Goal: Task Accomplishment & Management: Complete application form

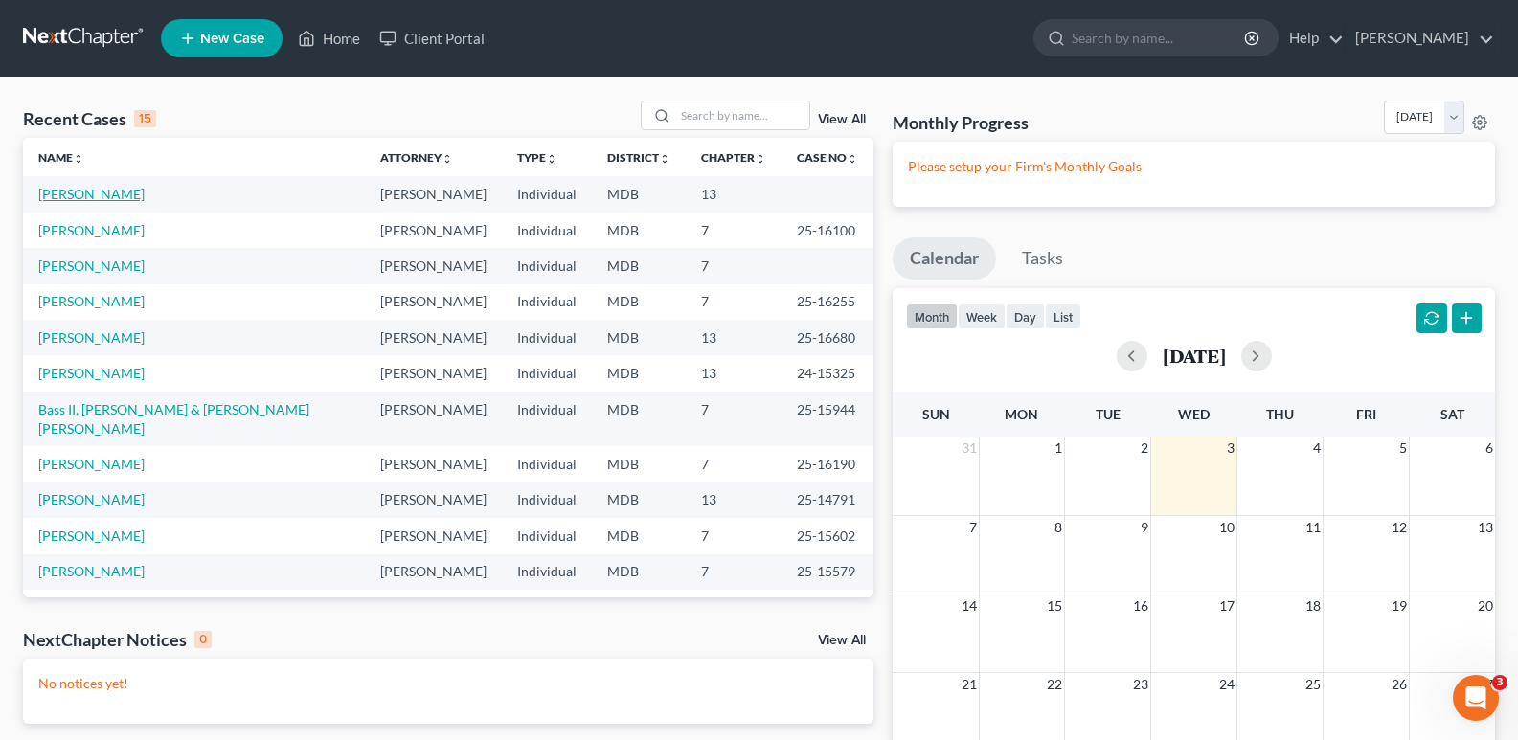
click at [87, 189] on link "[PERSON_NAME]" at bounding box center [91, 194] width 106 height 16
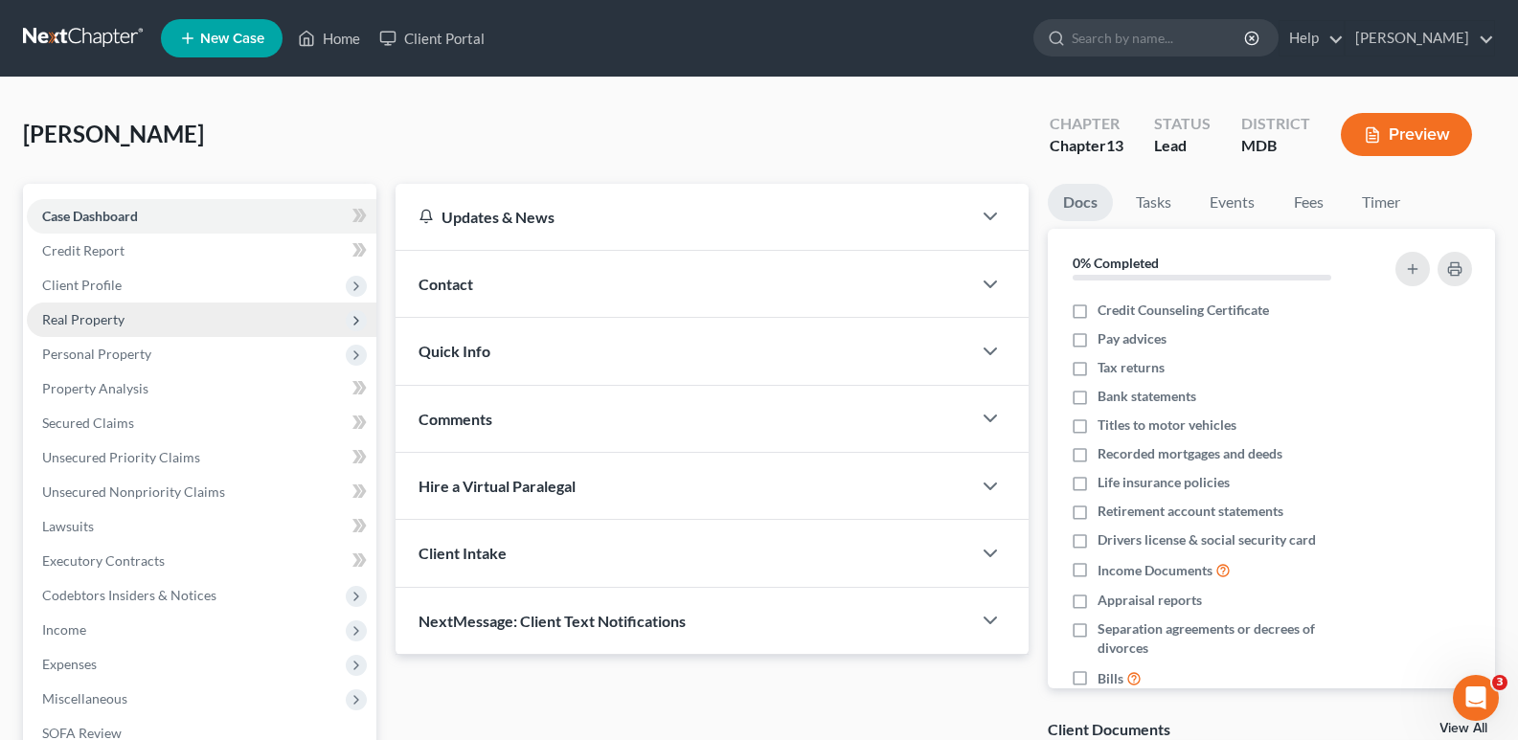
click at [95, 324] on span "Real Property" at bounding box center [83, 319] width 82 height 16
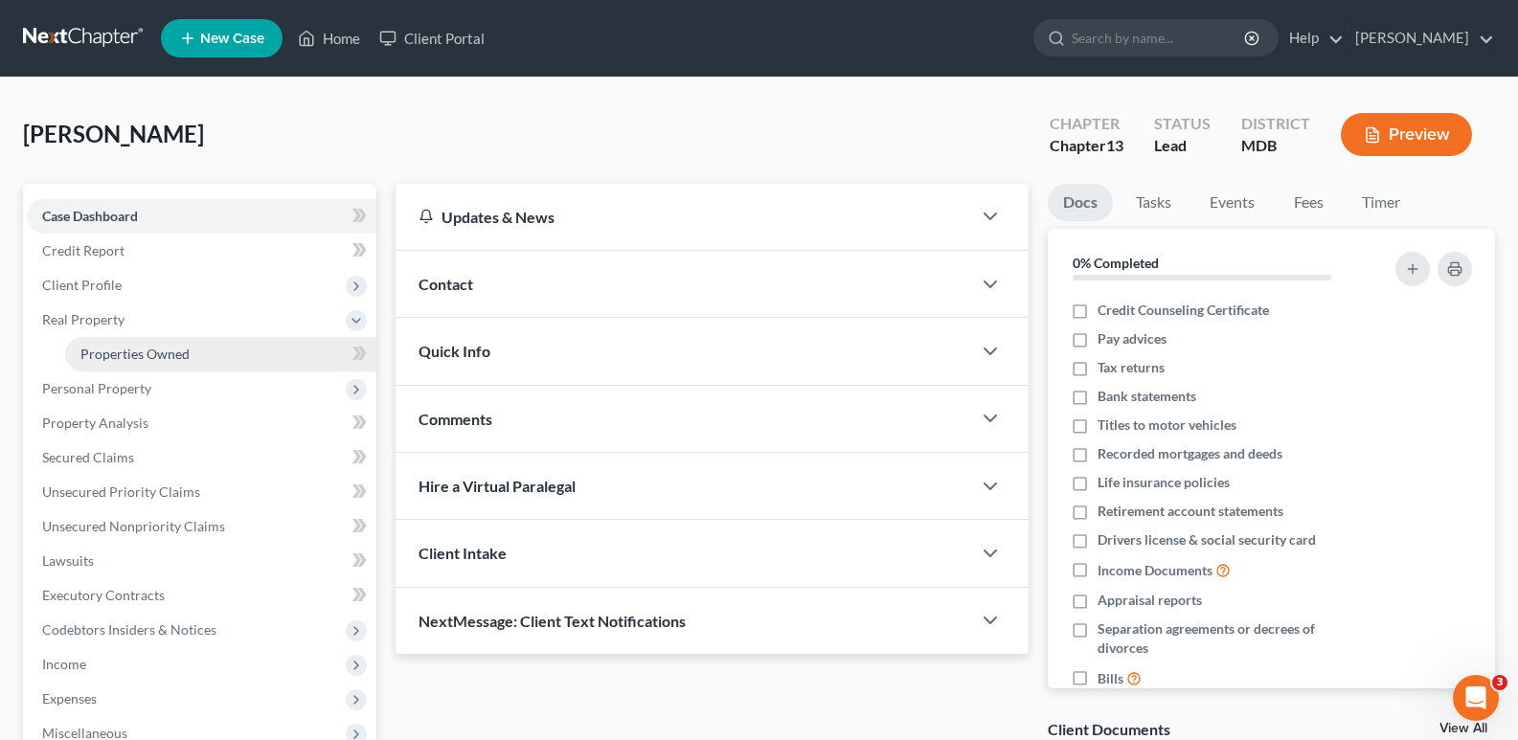
click at [147, 348] on span "Properties Owned" at bounding box center [134, 354] width 109 height 16
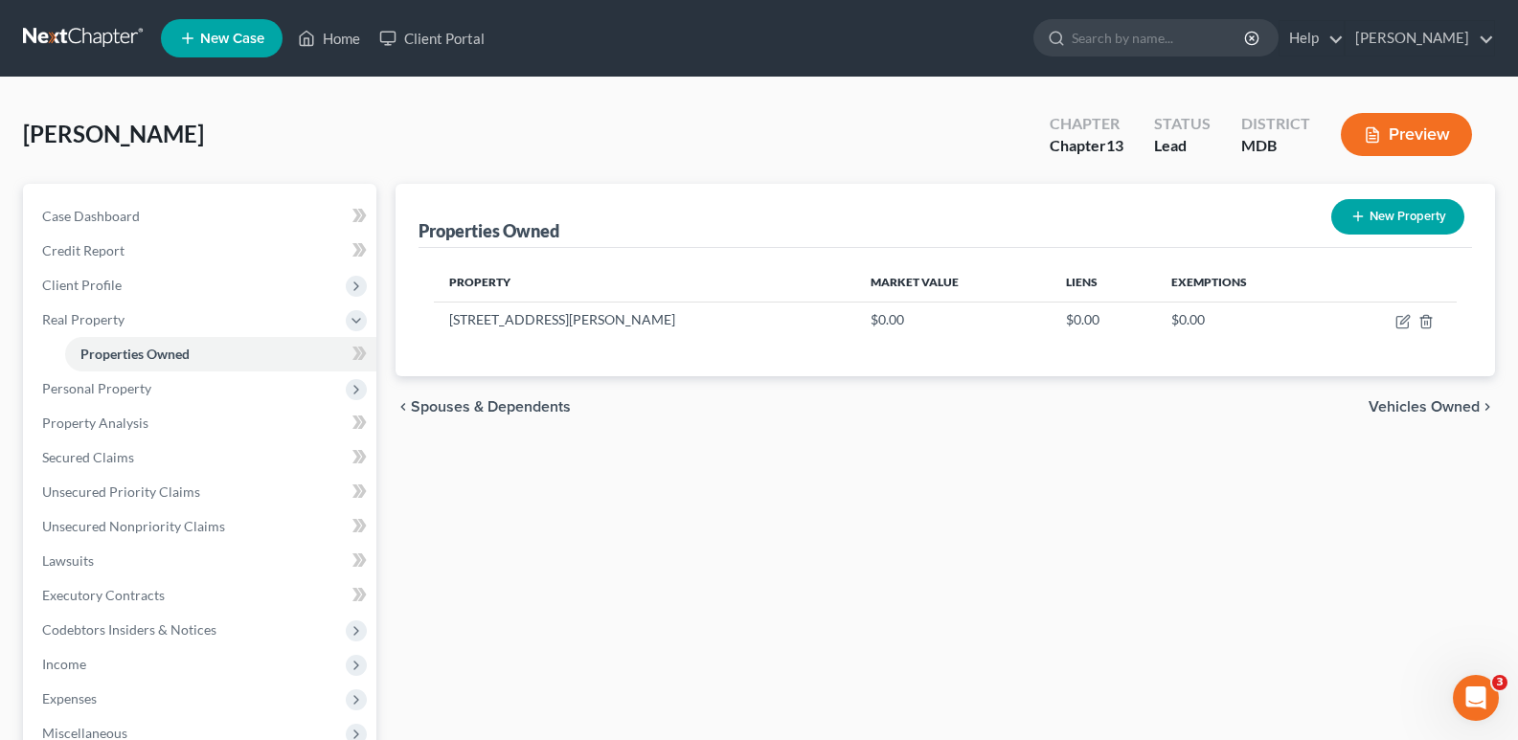
click at [1386, 207] on button "New Property" at bounding box center [1397, 216] width 133 height 35
select select "21"
select select "16"
select select "0"
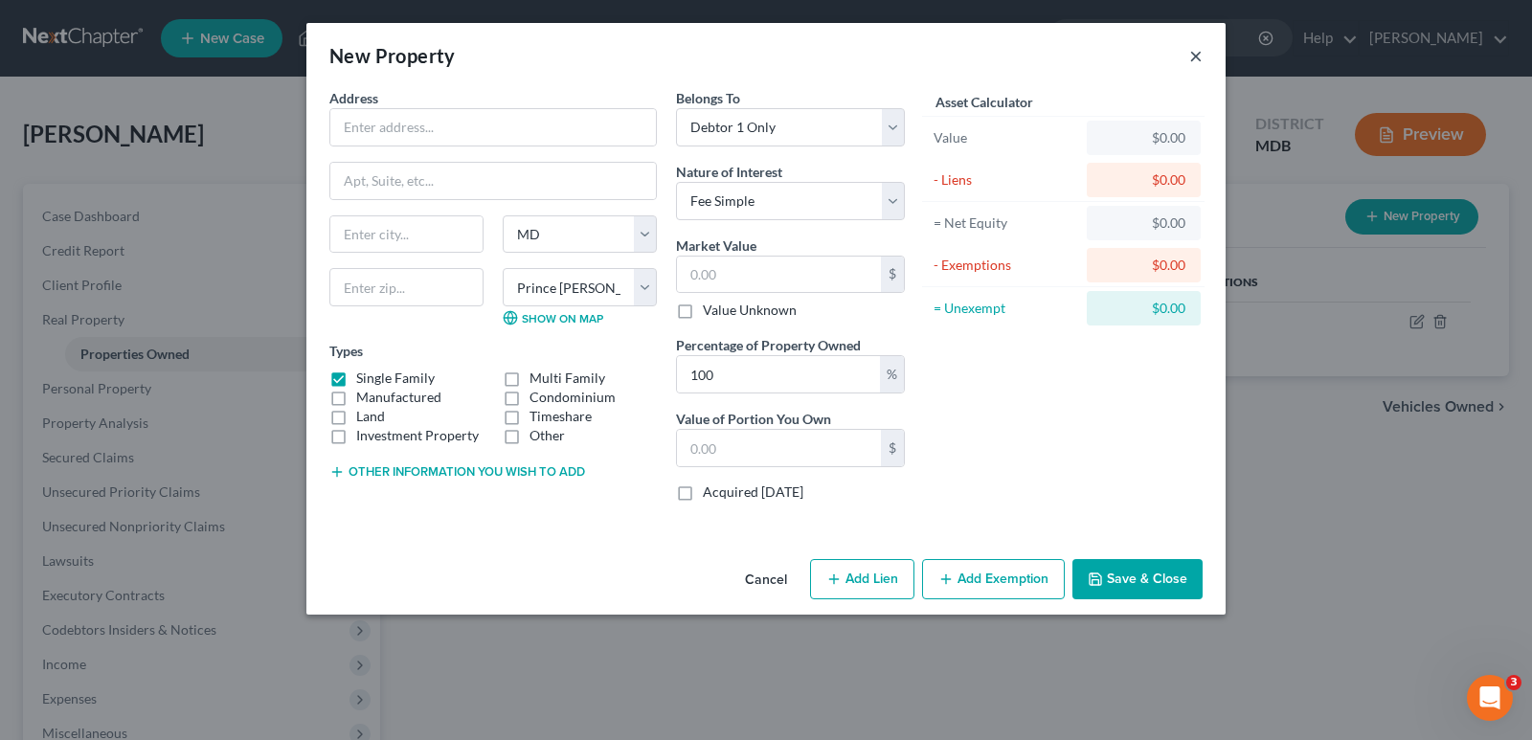
click at [1197, 50] on button "×" at bounding box center [1195, 55] width 13 height 23
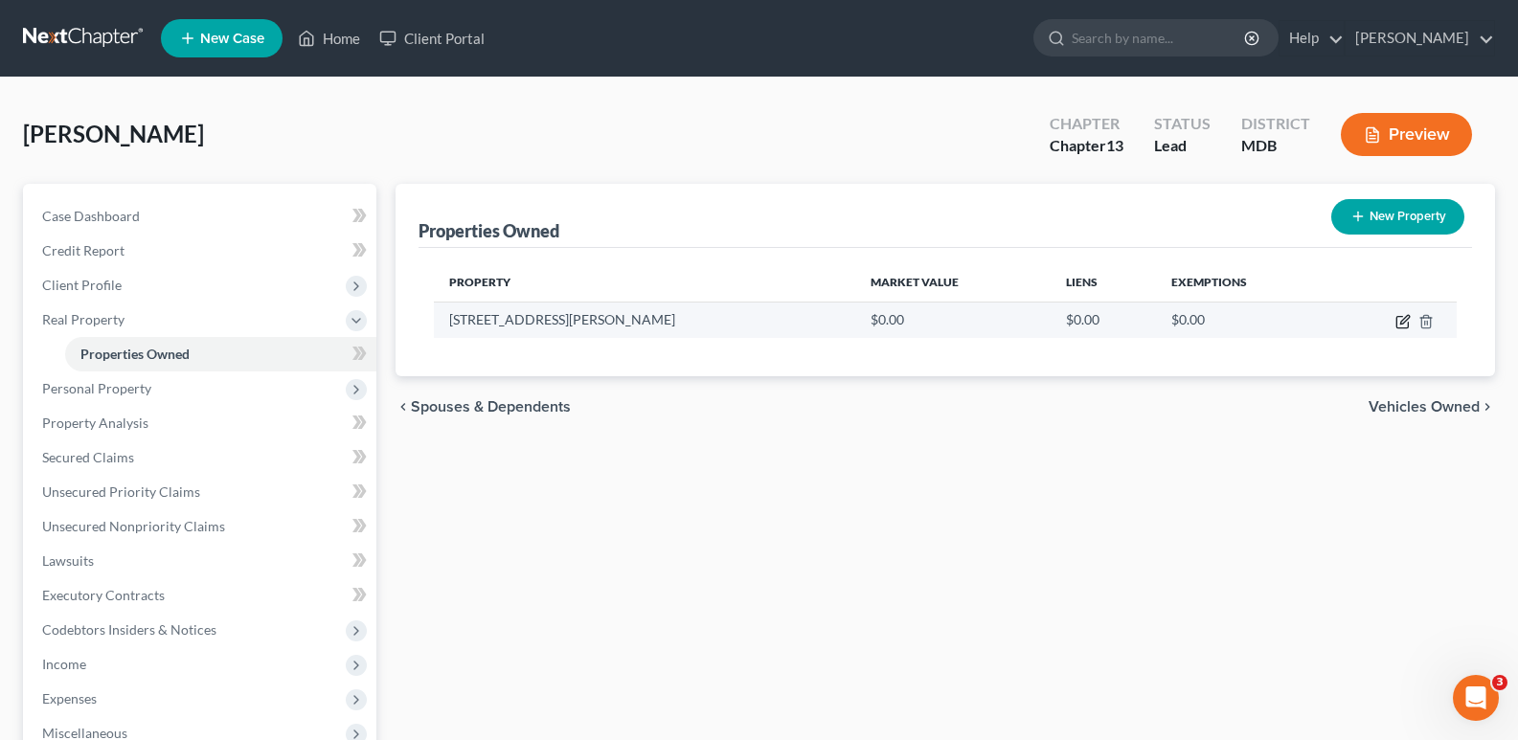
click at [1408, 324] on icon "button" at bounding box center [1401, 322] width 11 height 11
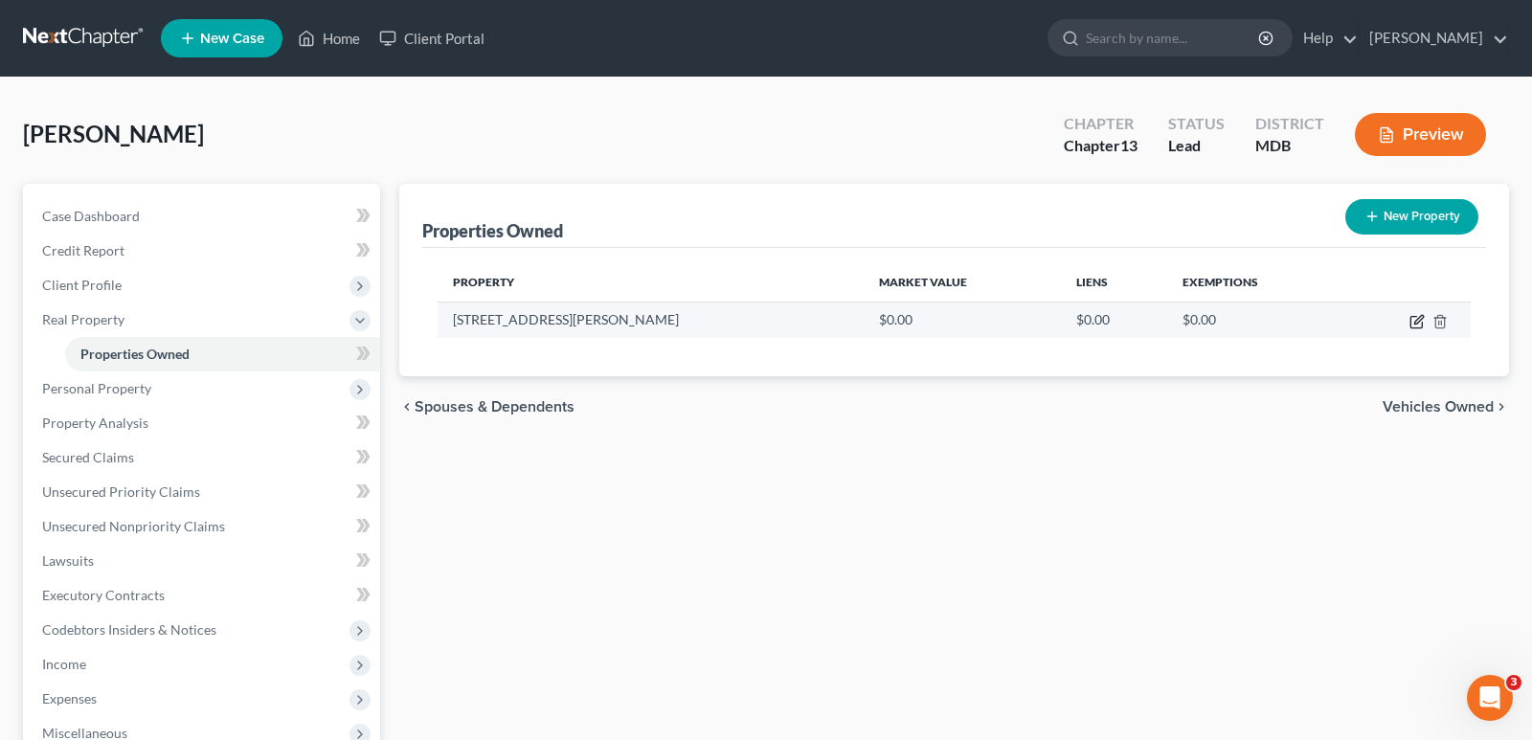
select select "21"
select select "16"
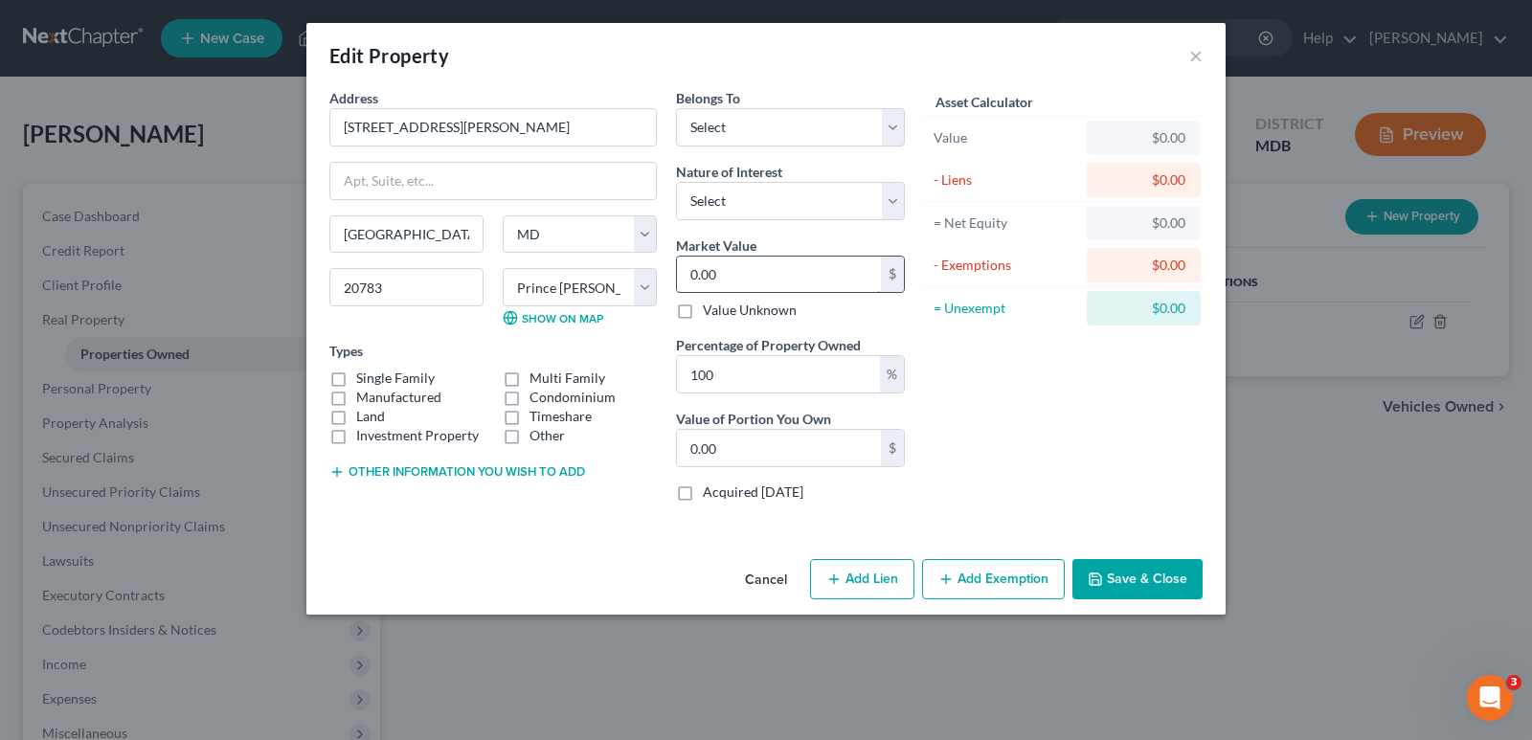
click at [688, 279] on input "0.00" at bounding box center [779, 275] width 204 height 36
type input "0"
type input "1"
type input "1.00"
type input "12"
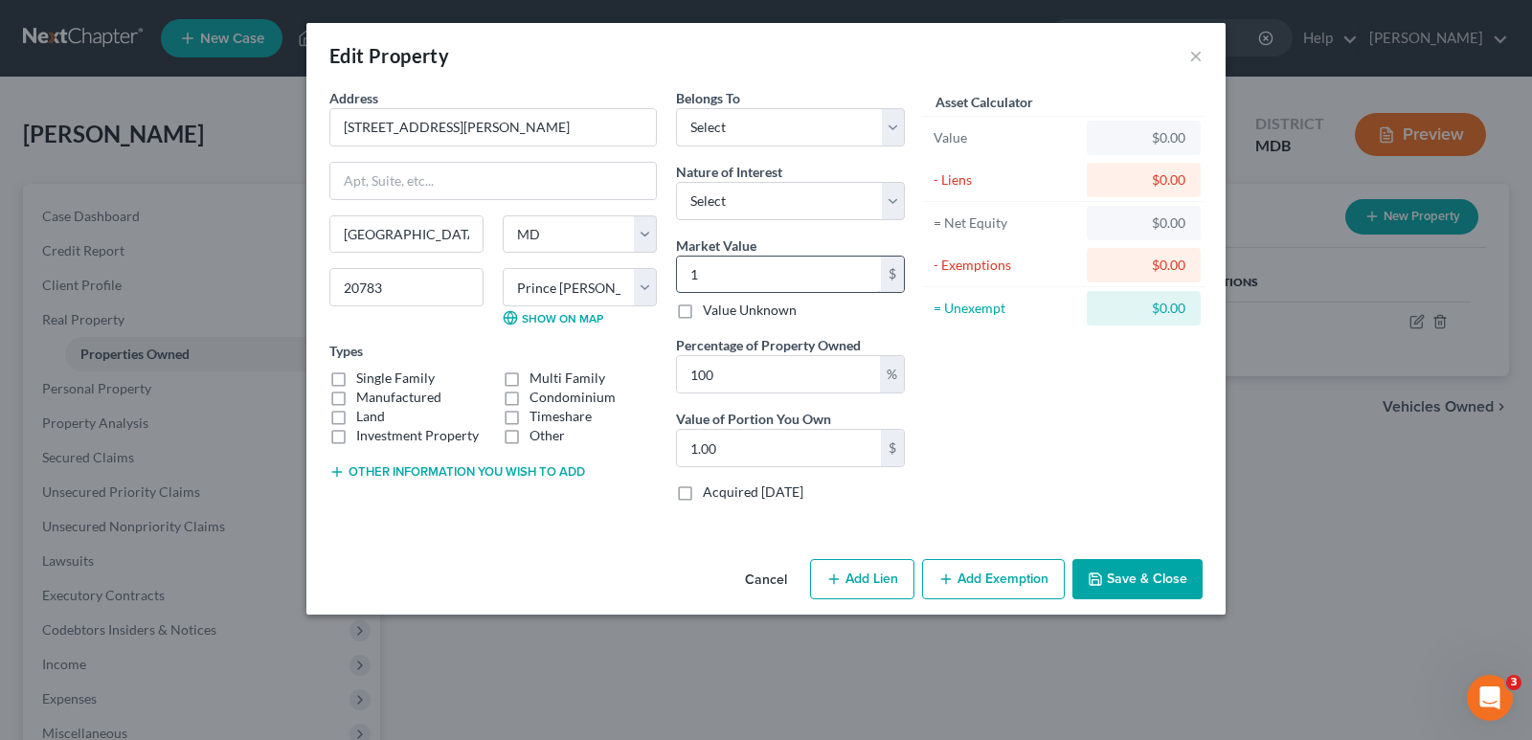
type input "12.00"
type input "129"
type input "129.00"
type input "1290"
type input "1,290.00"
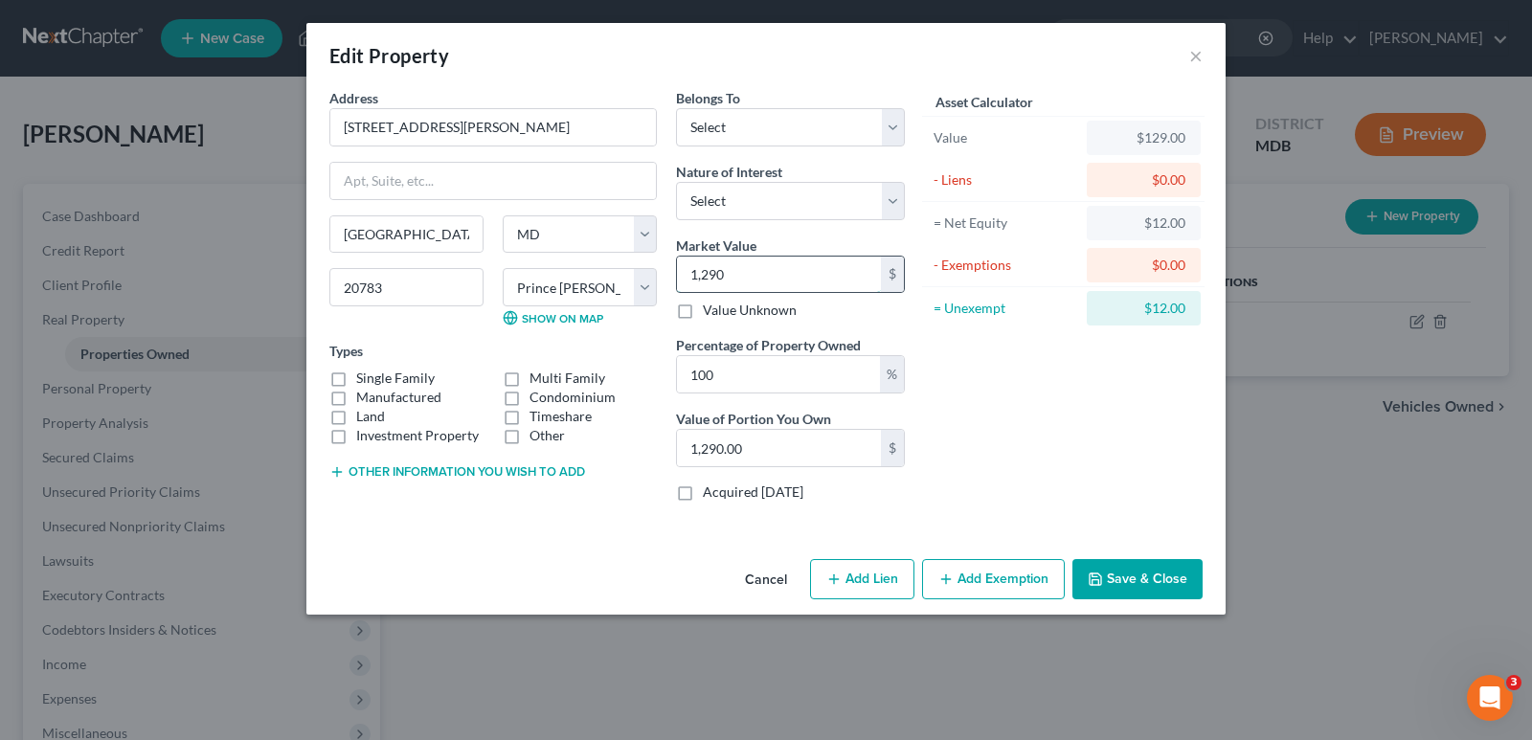
type input "1,2900"
type input "12,900.00"
type input "12,9000"
type input "129,000.00"
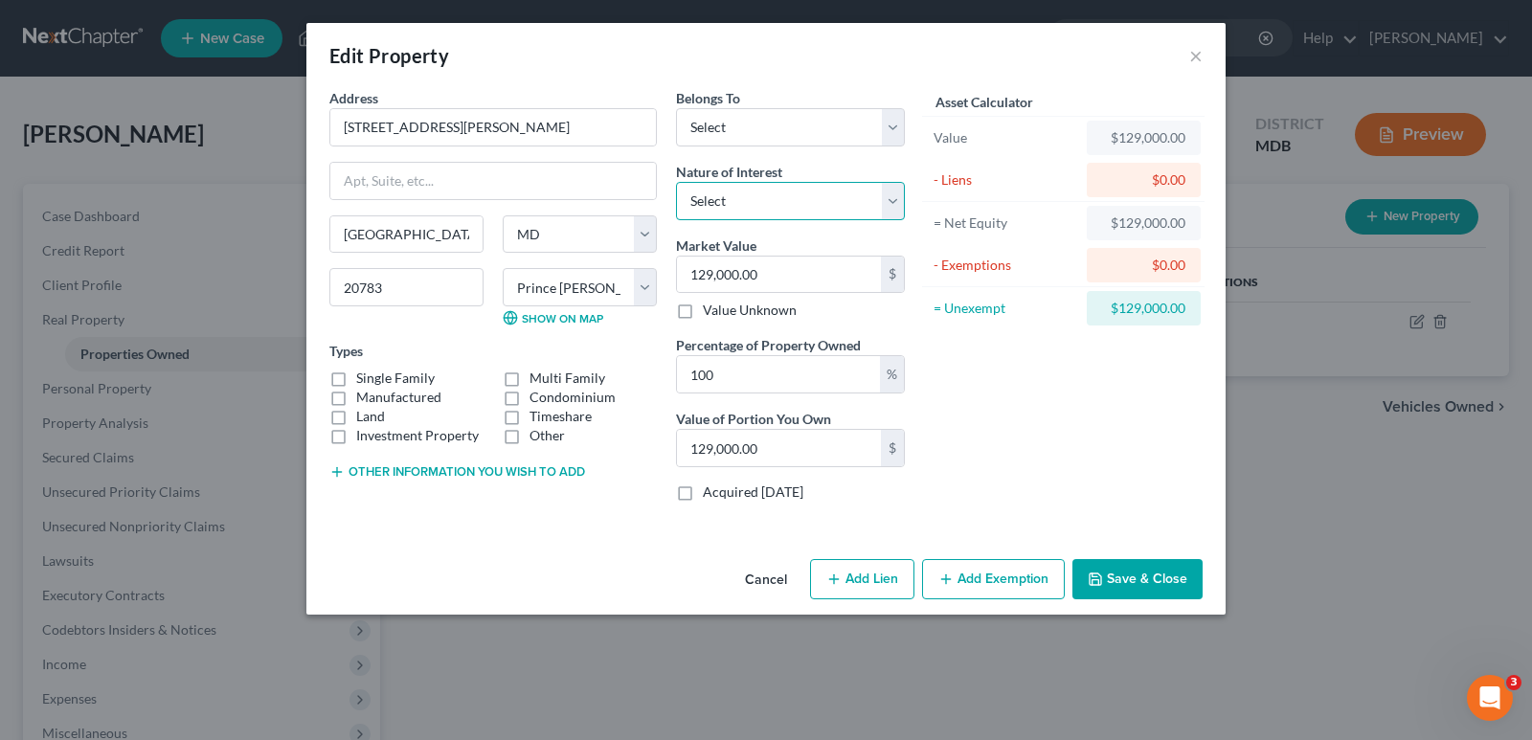
click at [886, 202] on select "Select Fee Simple Joint Tenant Life Estate Equitable Interest Future Interest T…" at bounding box center [790, 201] width 229 height 38
select select "0"
click at [676, 182] on select "Select Fee Simple Joint Tenant Life Estate Equitable Interest Future Interest T…" at bounding box center [790, 201] width 229 height 38
click at [895, 129] on select "Select Debtor 1 Only Debtor 2 Only Debtor 1 And Debtor 2 Only At Least One Of T…" at bounding box center [790, 127] width 229 height 38
select select "0"
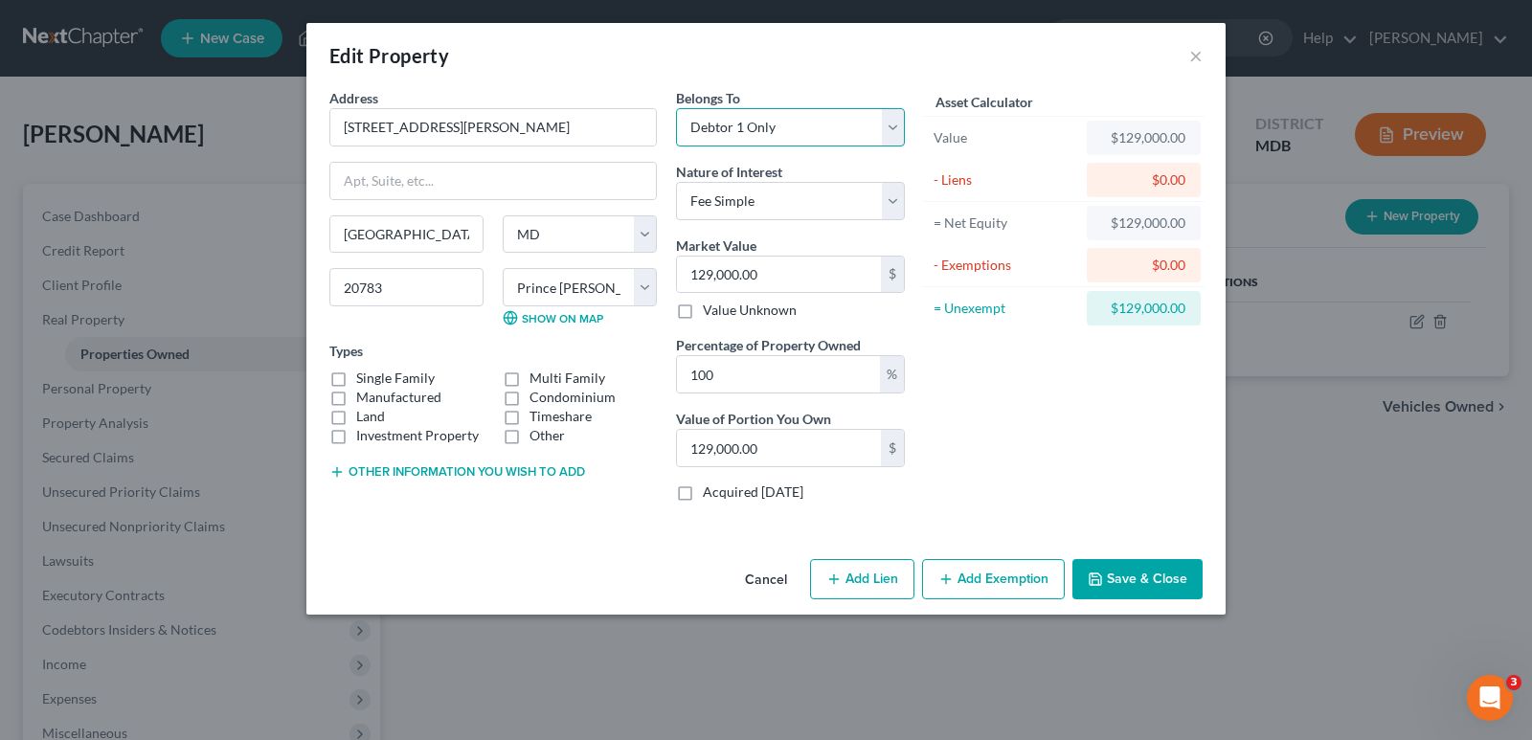
click at [676, 108] on select "Select Debtor 1 Only Debtor 2 Only Debtor 1 And Debtor 2 Only At Least One Of T…" at bounding box center [790, 127] width 229 height 38
click at [530, 400] on label "Condominium" at bounding box center [573, 397] width 86 height 19
click at [537, 400] on input "Condominium" at bounding box center [543, 394] width 12 height 12
checkbox input "true"
click at [1159, 564] on button "Save & Close" at bounding box center [1138, 579] width 130 height 40
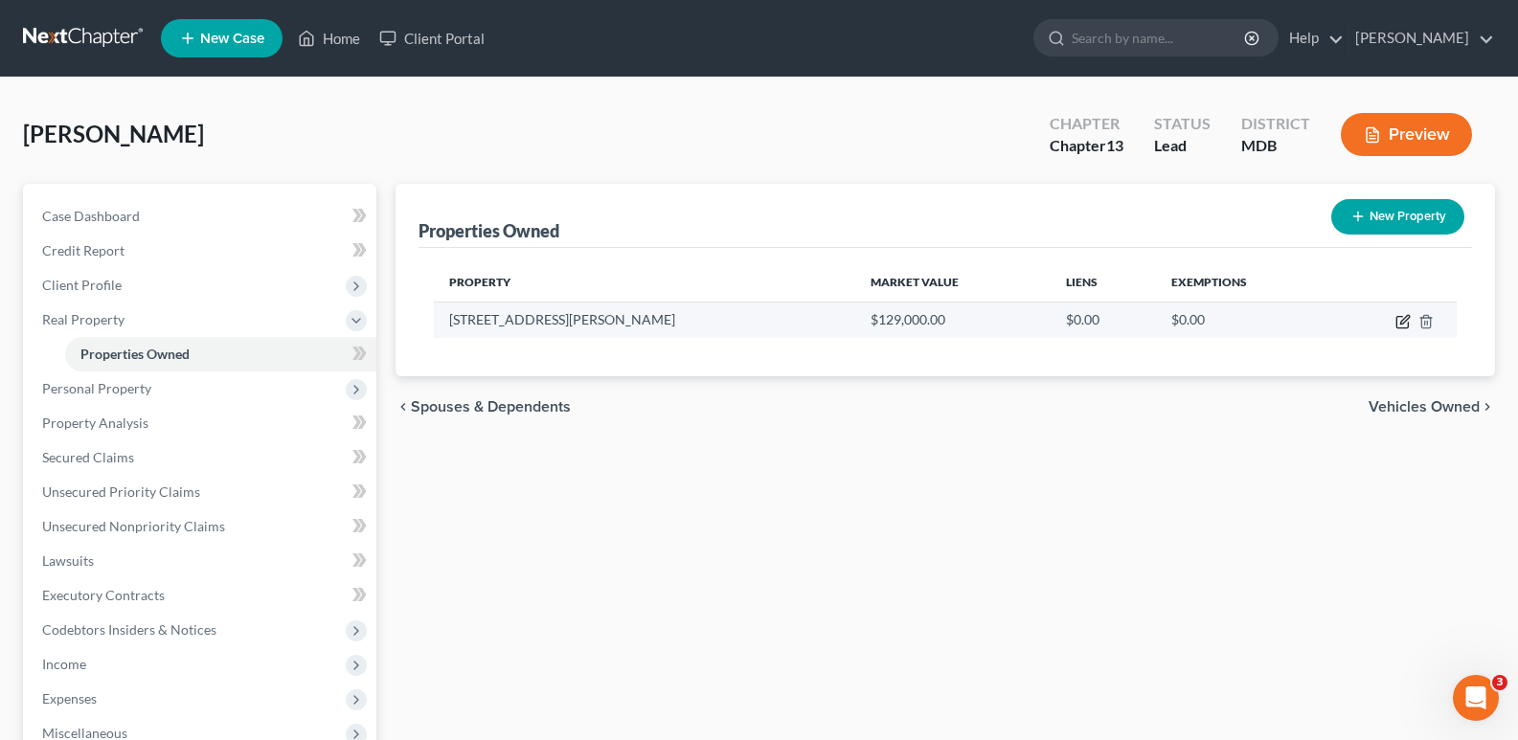
click at [1400, 319] on icon "button" at bounding box center [1402, 321] width 15 height 15
select select "21"
select select "16"
select select "0"
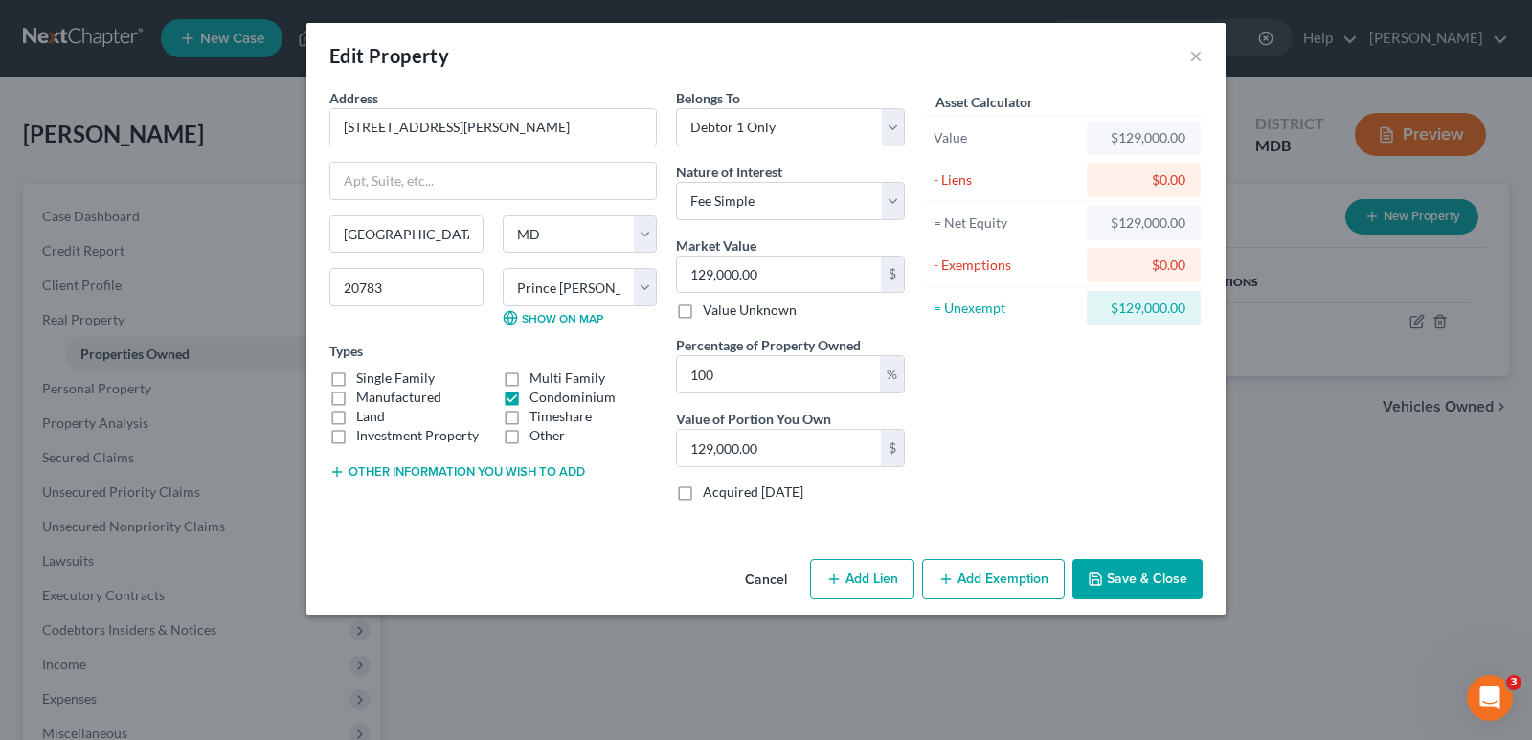
click at [852, 586] on button "Add Lien" at bounding box center [862, 579] width 104 height 40
select select "0"
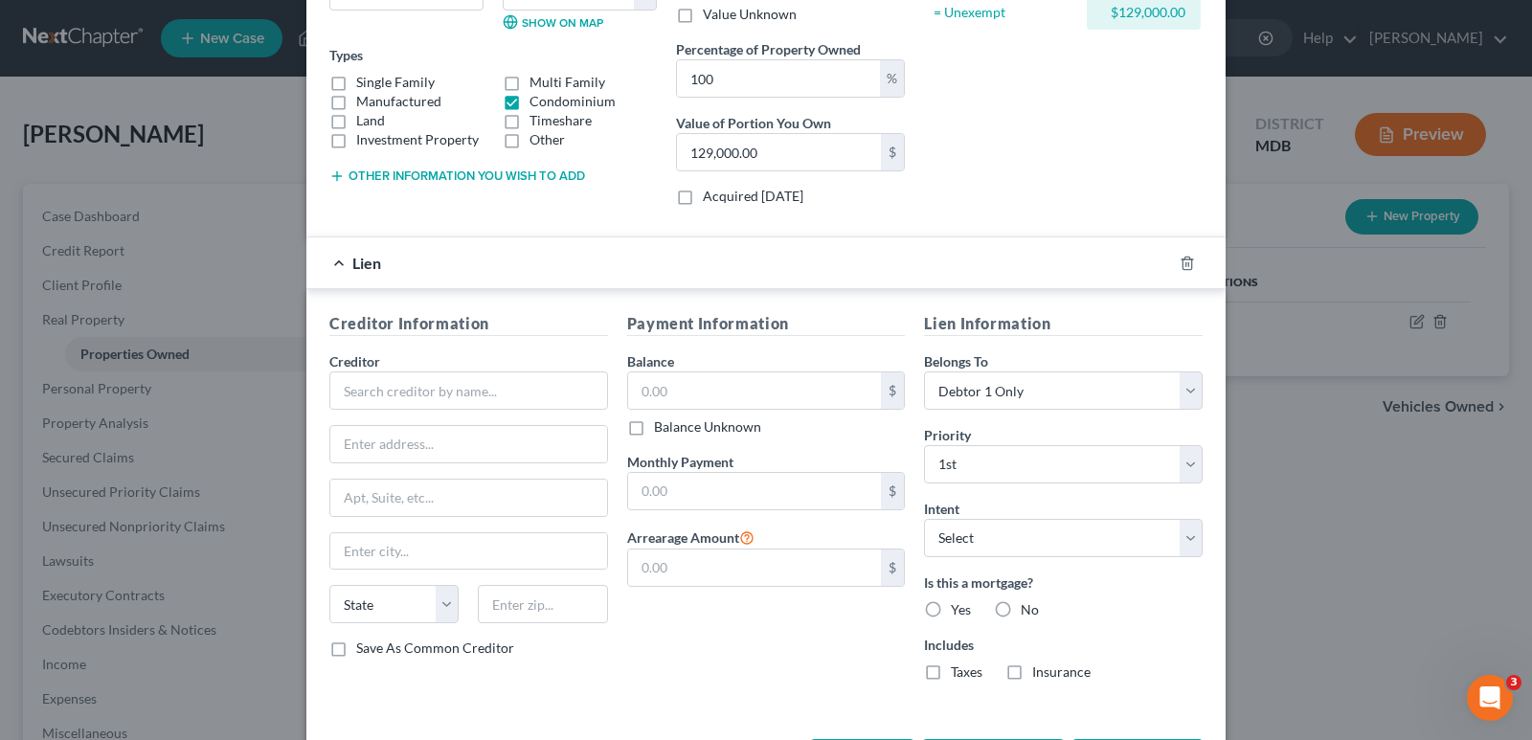
scroll to position [299, 0]
click at [424, 401] on input "text" at bounding box center [468, 388] width 279 height 38
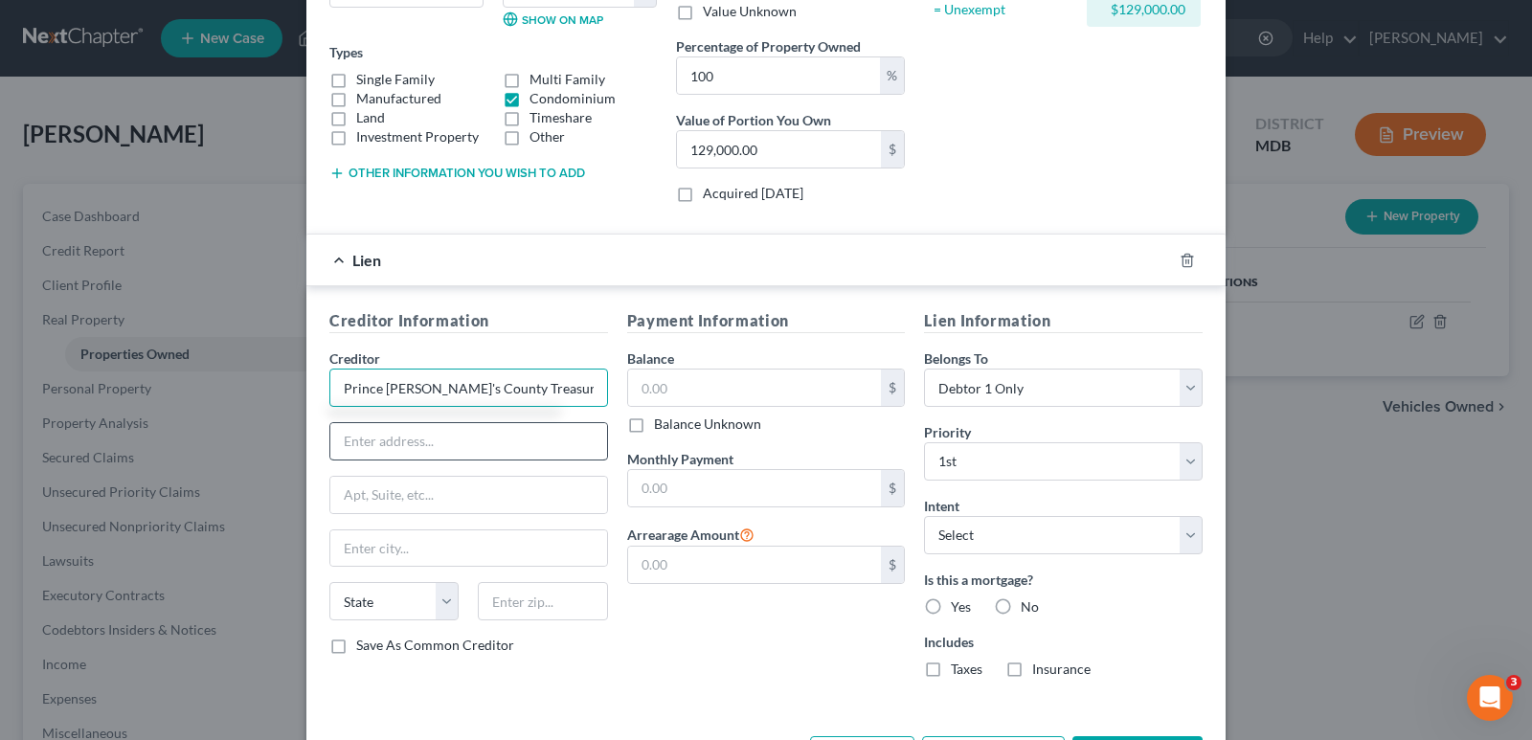
type input "Prince [PERSON_NAME]'s County Treasury Division"
click at [474, 447] on input "text" at bounding box center [468, 441] width 277 height 36
type input "[STREET_ADDRESS][PERSON_NAME]"
click at [458, 488] on input "text" at bounding box center [468, 495] width 277 height 36
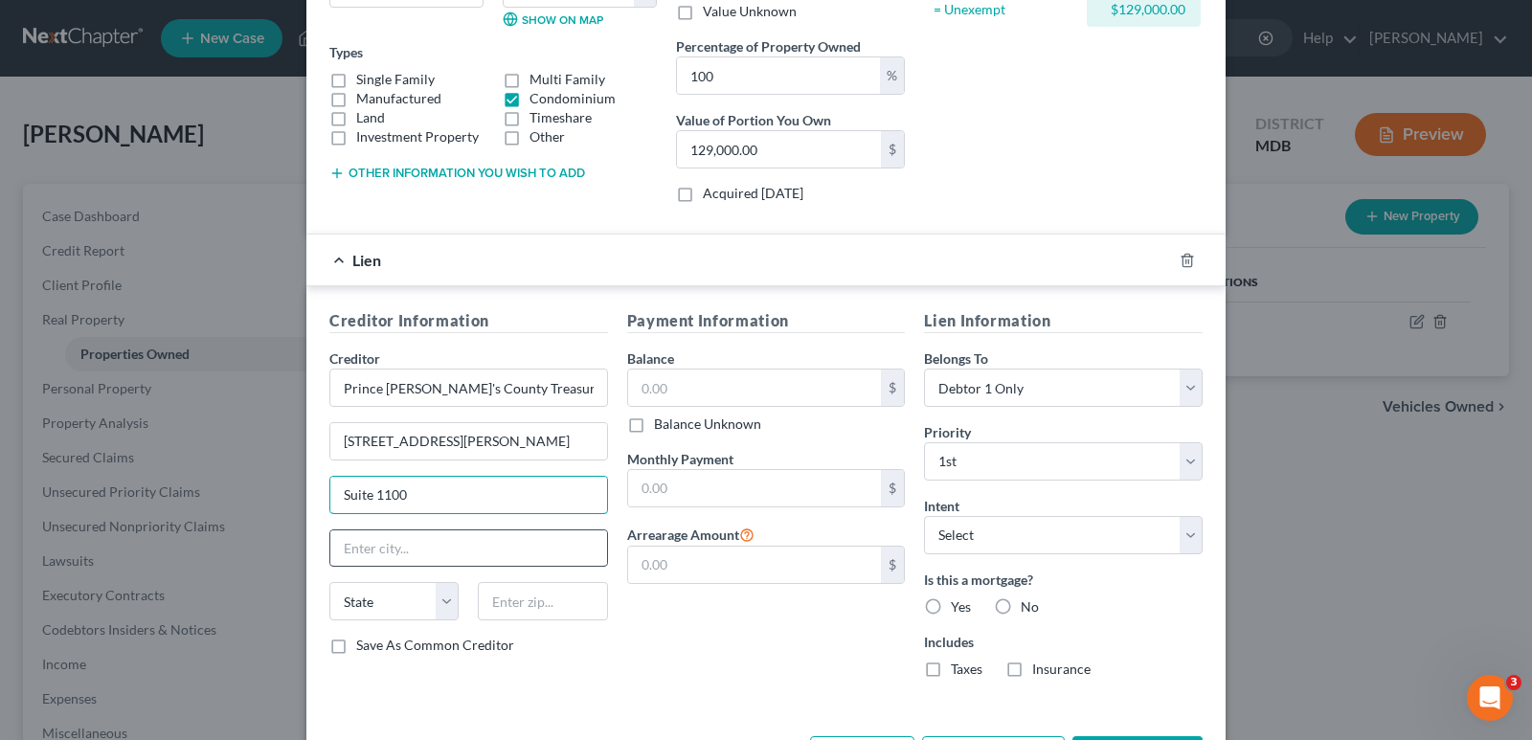
type input "Suite 1100"
click at [392, 561] on input "text" at bounding box center [468, 549] width 277 height 36
type input "Largo"
click at [445, 609] on select "State [US_STATE] AK AR AZ CA CO CT DE DC [GEOGRAPHIC_DATA] [GEOGRAPHIC_DATA] GU…" at bounding box center [393, 601] width 129 height 38
select select "21"
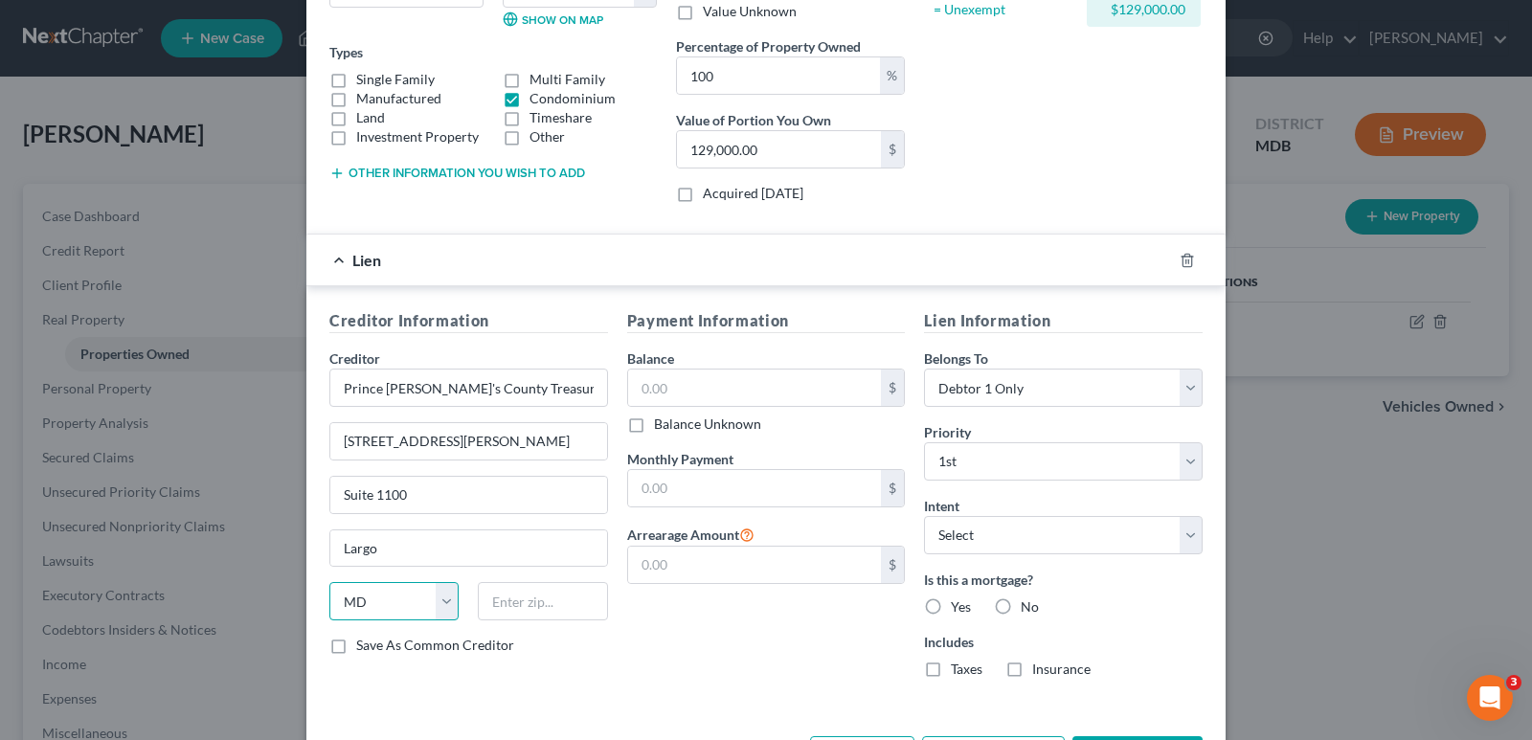
click at [329, 582] on select "State [US_STATE] AK AR AZ CA CO CT DE DC [GEOGRAPHIC_DATA] [GEOGRAPHIC_DATA] GU…" at bounding box center [393, 601] width 129 height 38
click at [532, 597] on input "text" at bounding box center [542, 601] width 129 height 38
type input "20774"
type input "Upper Marlboro"
click at [678, 666] on div "Payment Information Balance $ Balance Unknown Balance Undetermined $ Balance Un…" at bounding box center [767, 501] width 298 height 384
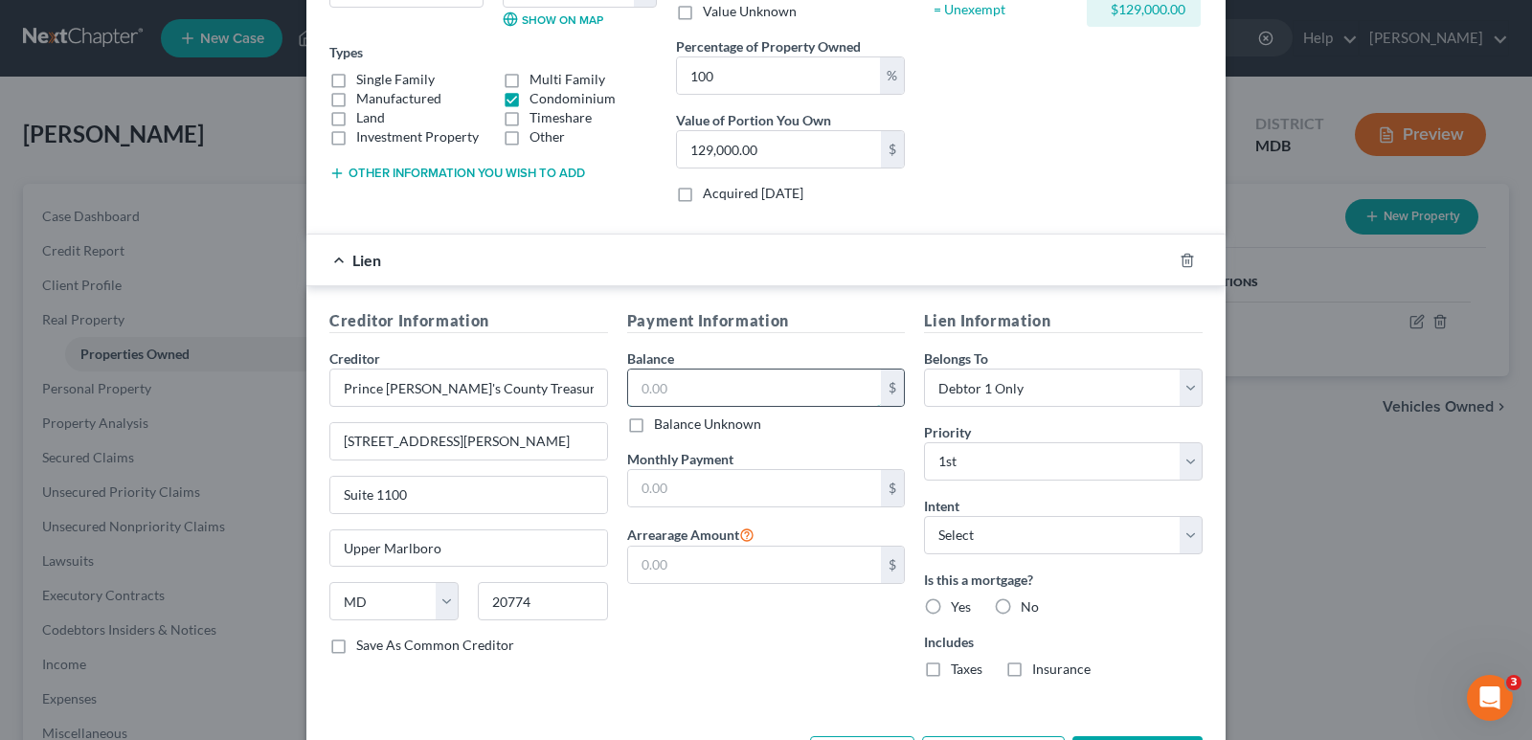
click at [735, 378] on input "text" at bounding box center [755, 388] width 254 height 36
type input "9,990.99"
click at [1187, 535] on select "Select Surrender Redeem Reaffirm Avoid Other" at bounding box center [1063, 535] width 279 height 38
select select "4"
click at [924, 516] on select "Select Surrender Redeem Reaffirm Avoid Other" at bounding box center [1063, 535] width 279 height 38
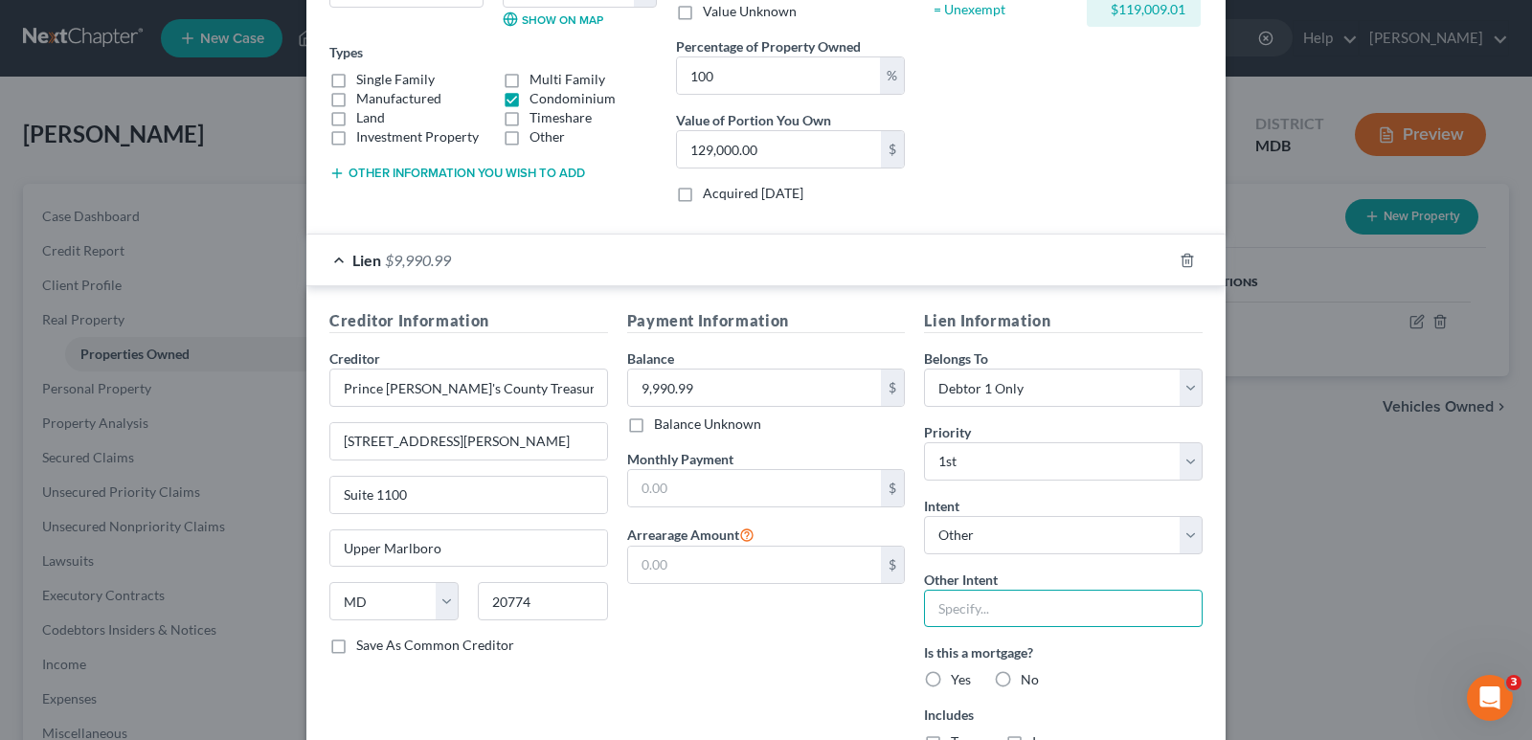
click at [1047, 602] on input "text" at bounding box center [1063, 609] width 279 height 38
type input "Retain property."
click at [1021, 681] on label "No" at bounding box center [1030, 679] width 18 height 19
click at [1029, 681] on input "No" at bounding box center [1035, 676] width 12 height 12
radio input "true"
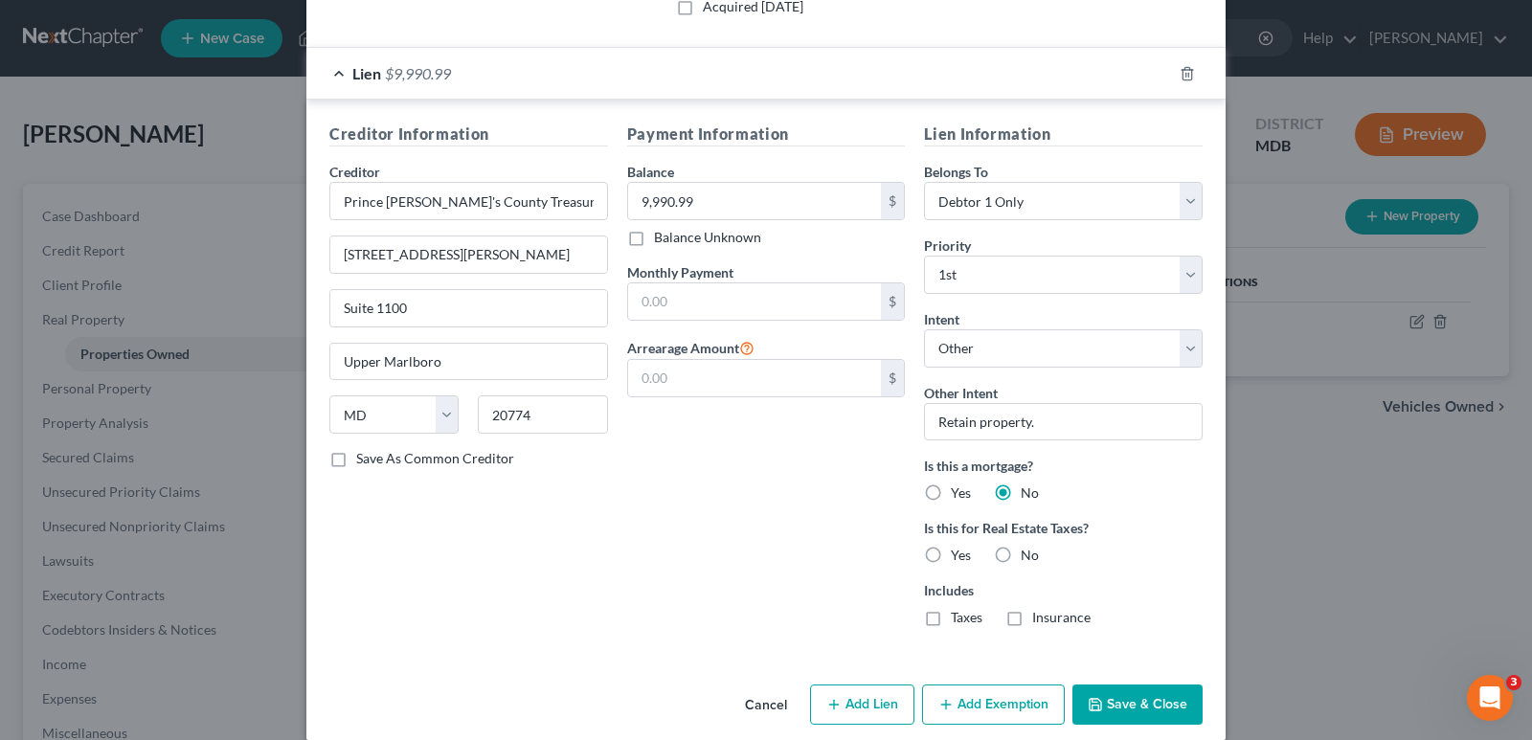
scroll to position [509, 0]
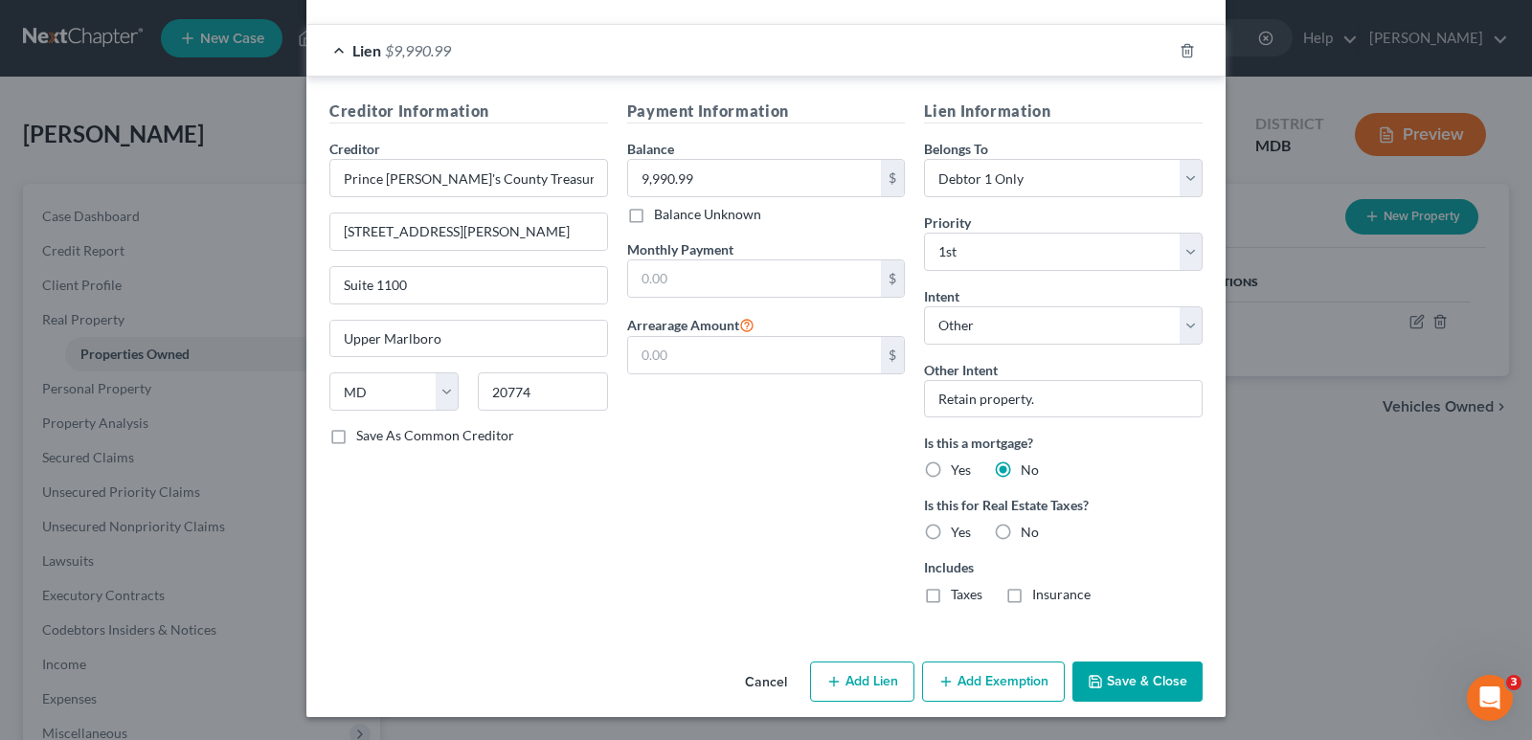
click at [951, 528] on label "Yes" at bounding box center [961, 532] width 20 height 19
click at [959, 528] on input "Yes" at bounding box center [965, 529] width 12 height 12
radio input "true"
click at [1127, 682] on button "Save & Close" at bounding box center [1138, 682] width 130 height 40
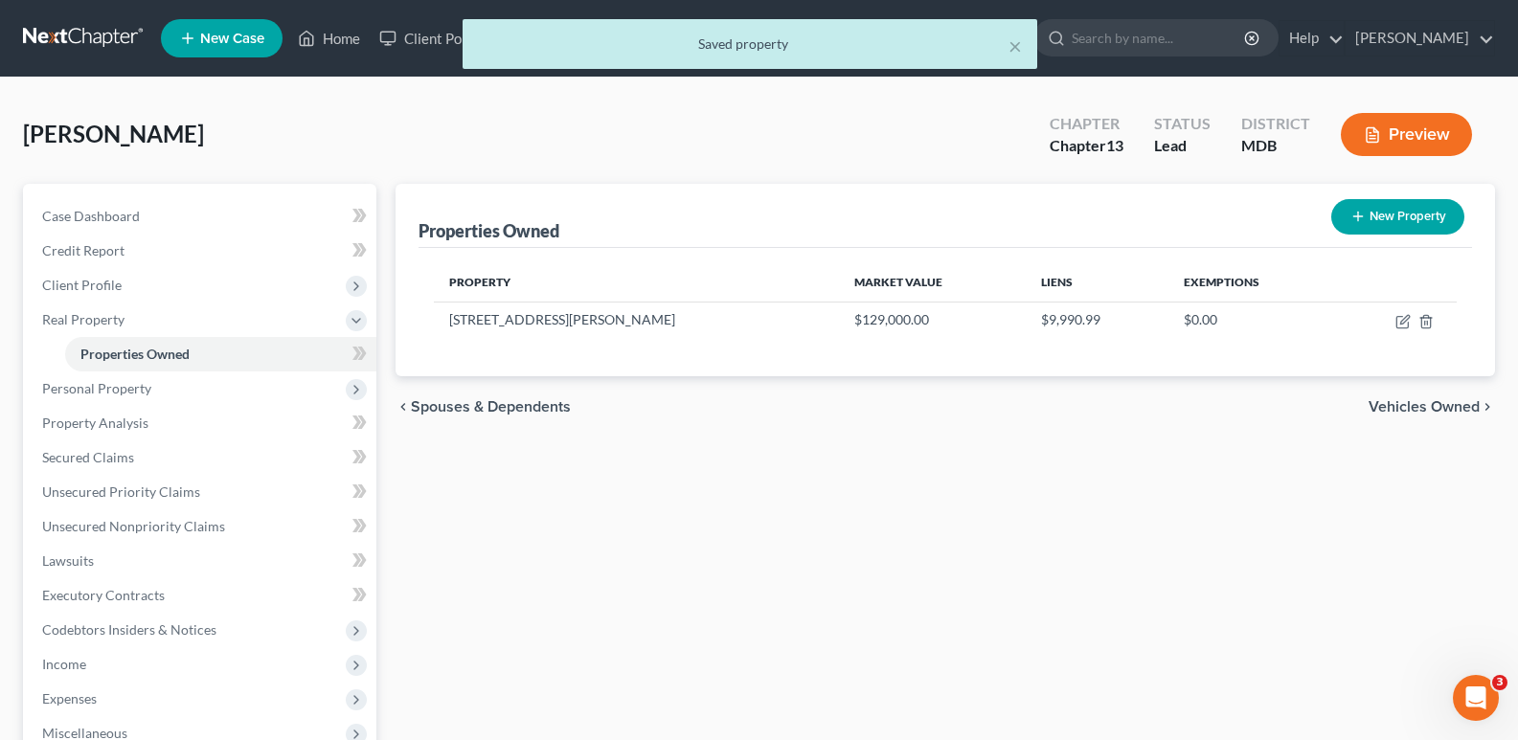
click at [1384, 215] on button "New Property" at bounding box center [1397, 216] width 133 height 35
select select "21"
select select "16"
select select "0"
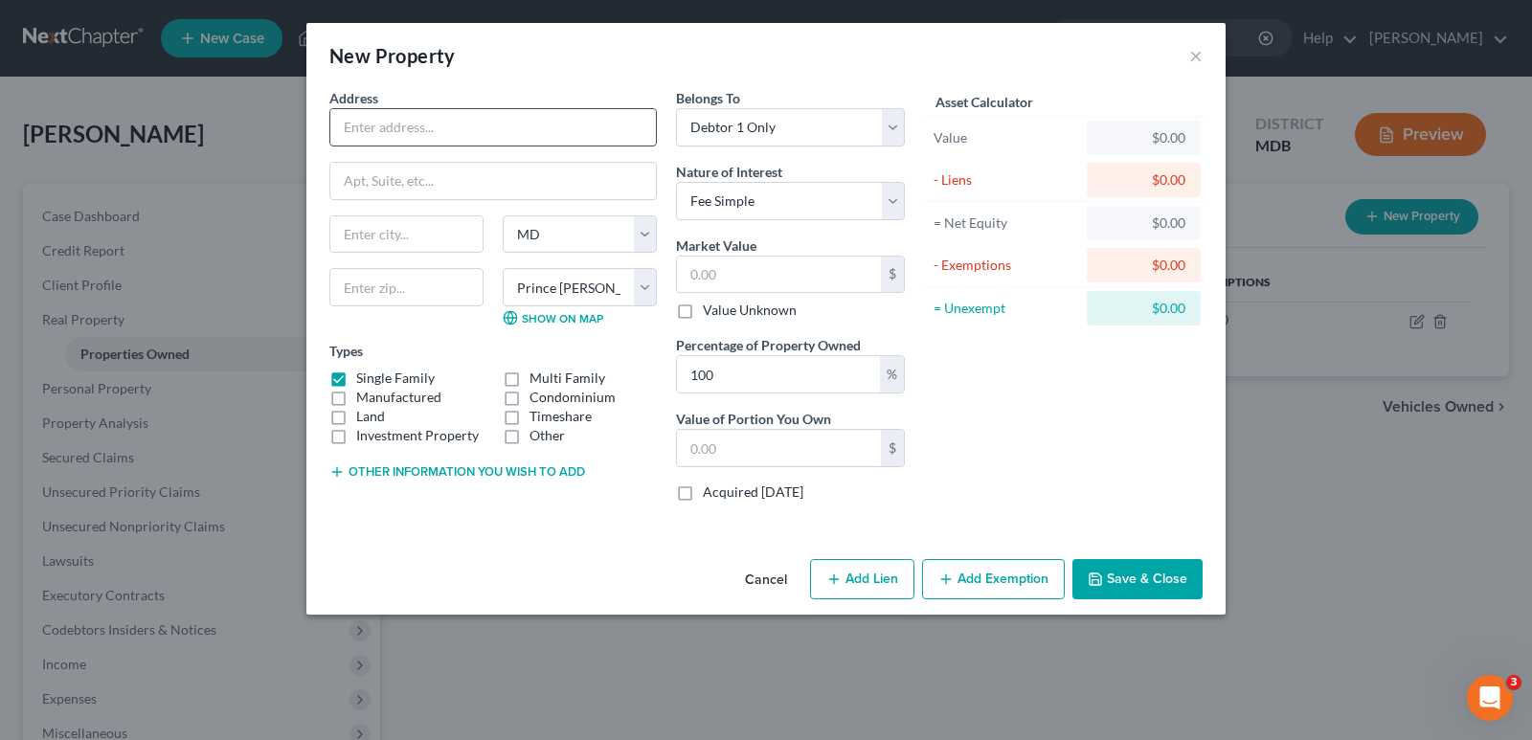
click at [488, 130] on input "text" at bounding box center [493, 127] width 326 height 36
type input "5"
type input "[STREET_ADDRESS]"
click at [459, 234] on input "text" at bounding box center [406, 234] width 152 height 36
type input "[PERSON_NAME]"
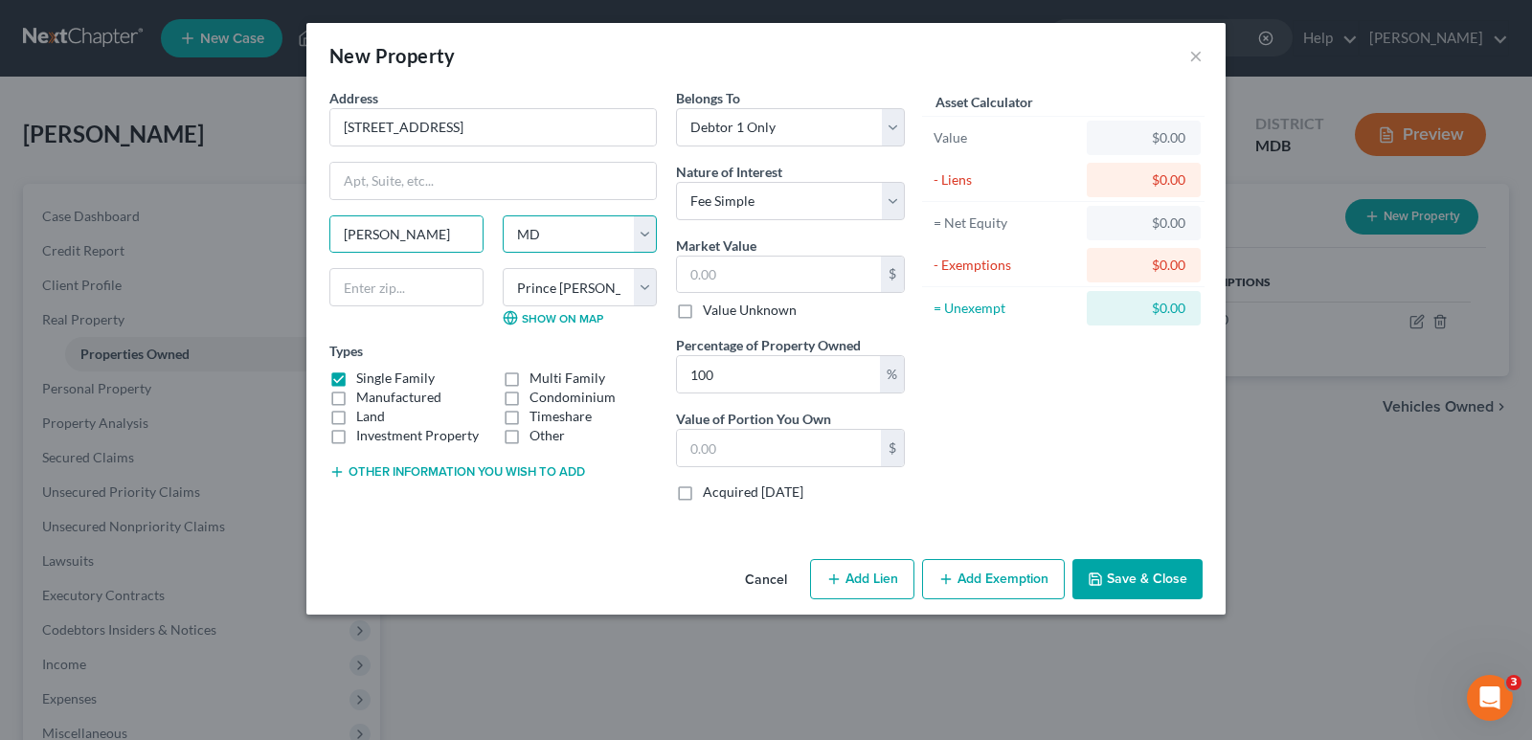
click at [645, 235] on select "State [US_STATE] AK AR AZ CA CO CT DE DC [GEOGRAPHIC_DATA] [GEOGRAPHIC_DATA] GU…" at bounding box center [580, 234] width 154 height 38
select select "39"
click at [503, 215] on select "State [US_STATE] AK AR AZ CA CO CT DE DC [GEOGRAPHIC_DATA] [GEOGRAPHIC_DATA] GU…" at bounding box center [580, 234] width 154 height 38
select select
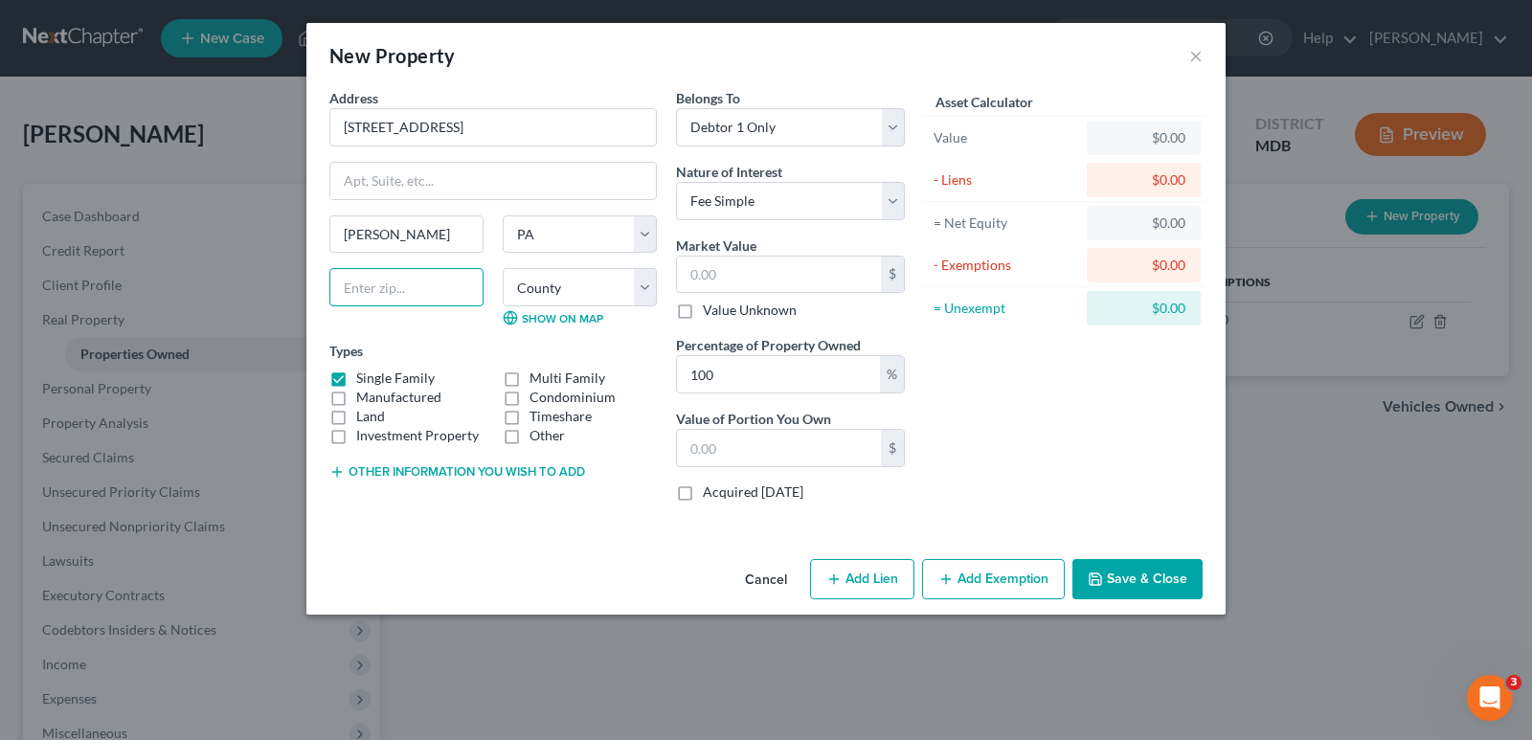
click at [435, 293] on input "text" at bounding box center [406, 287] width 154 height 38
type input "15411"
click at [647, 289] on select "County [GEOGRAPHIC_DATA] [GEOGRAPHIC_DATA] [GEOGRAPHIC_DATA] [GEOGRAPHIC_DATA] …" at bounding box center [580, 287] width 154 height 38
select select "55"
click at [503, 268] on select "County [GEOGRAPHIC_DATA] [GEOGRAPHIC_DATA] [GEOGRAPHIC_DATA] [GEOGRAPHIC_DATA] …" at bounding box center [580, 287] width 154 height 38
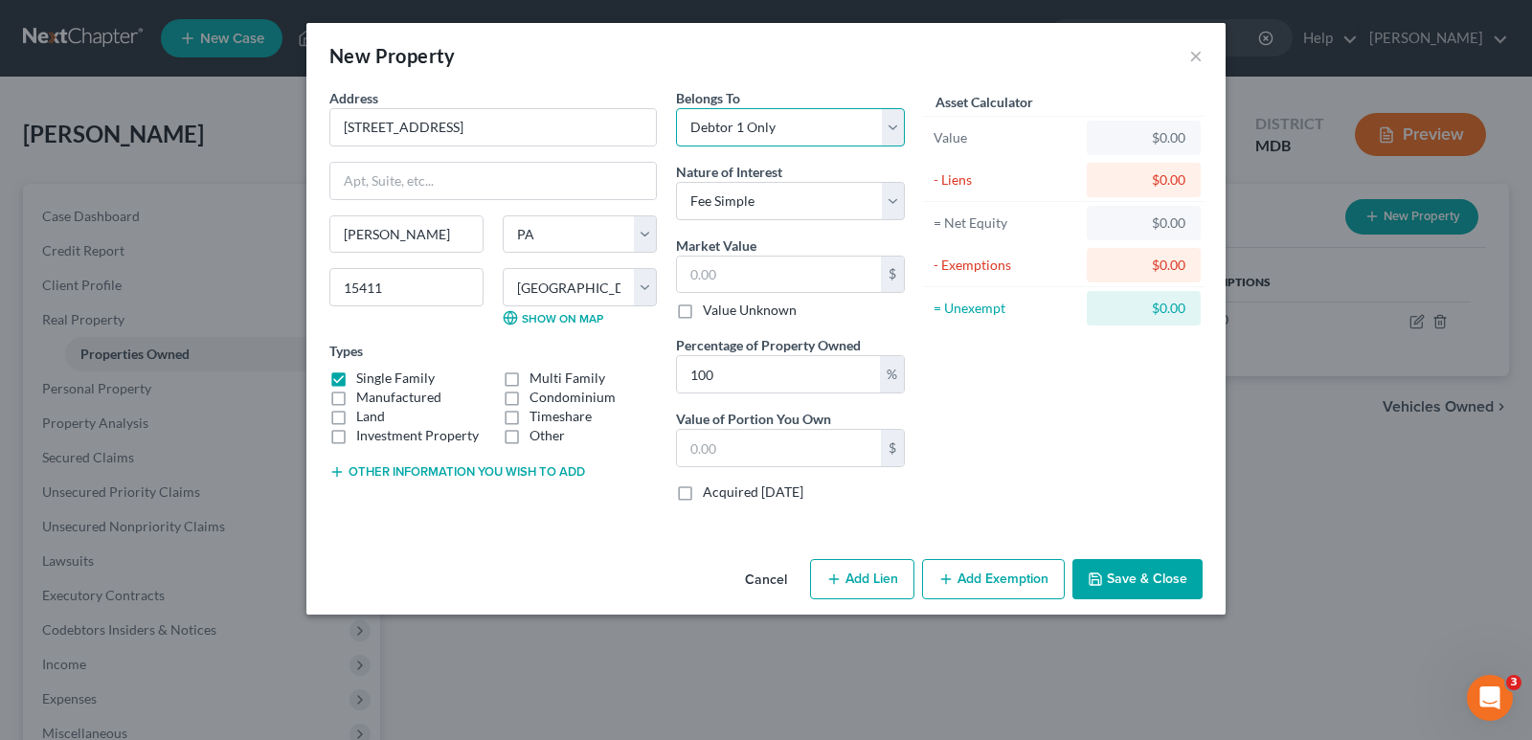
click at [895, 143] on select "Select Debtor 1 Only Debtor 2 Only Debtor 1 And Debtor 2 Only At Least One Of T…" at bounding box center [790, 127] width 229 height 38
click at [847, 71] on div "New Property ×" at bounding box center [765, 55] width 919 height 65
click at [899, 209] on select "Select Fee Simple Joint Tenant Life Estate Equitable Interest Future Interest T…" at bounding box center [790, 201] width 229 height 38
select select "1"
click at [676, 182] on select "Select Fee Simple Joint Tenant Life Estate Equitable Interest Future Interest T…" at bounding box center [790, 201] width 229 height 38
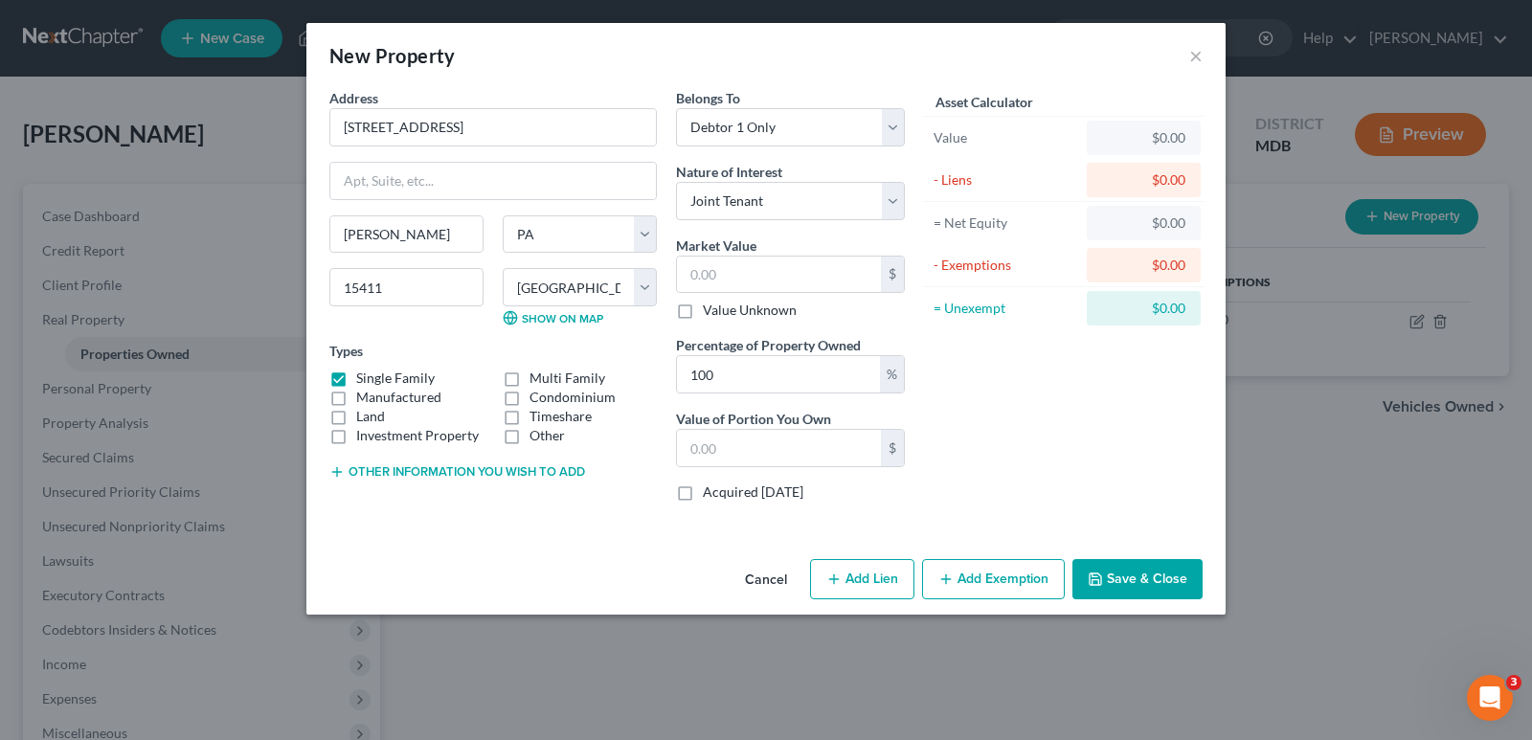
click at [861, 589] on button "Add Lien" at bounding box center [862, 579] width 104 height 40
select select "0"
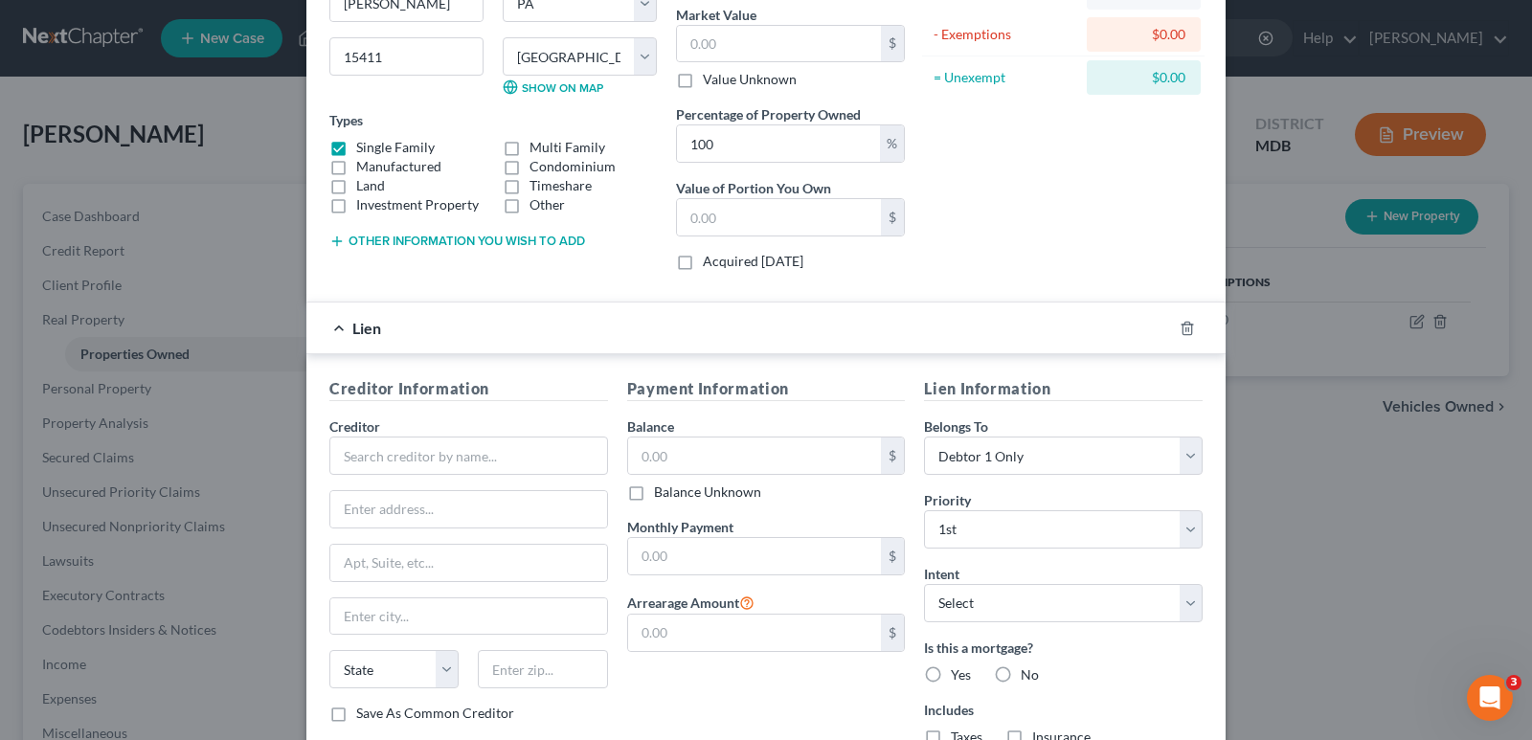
scroll to position [260, 0]
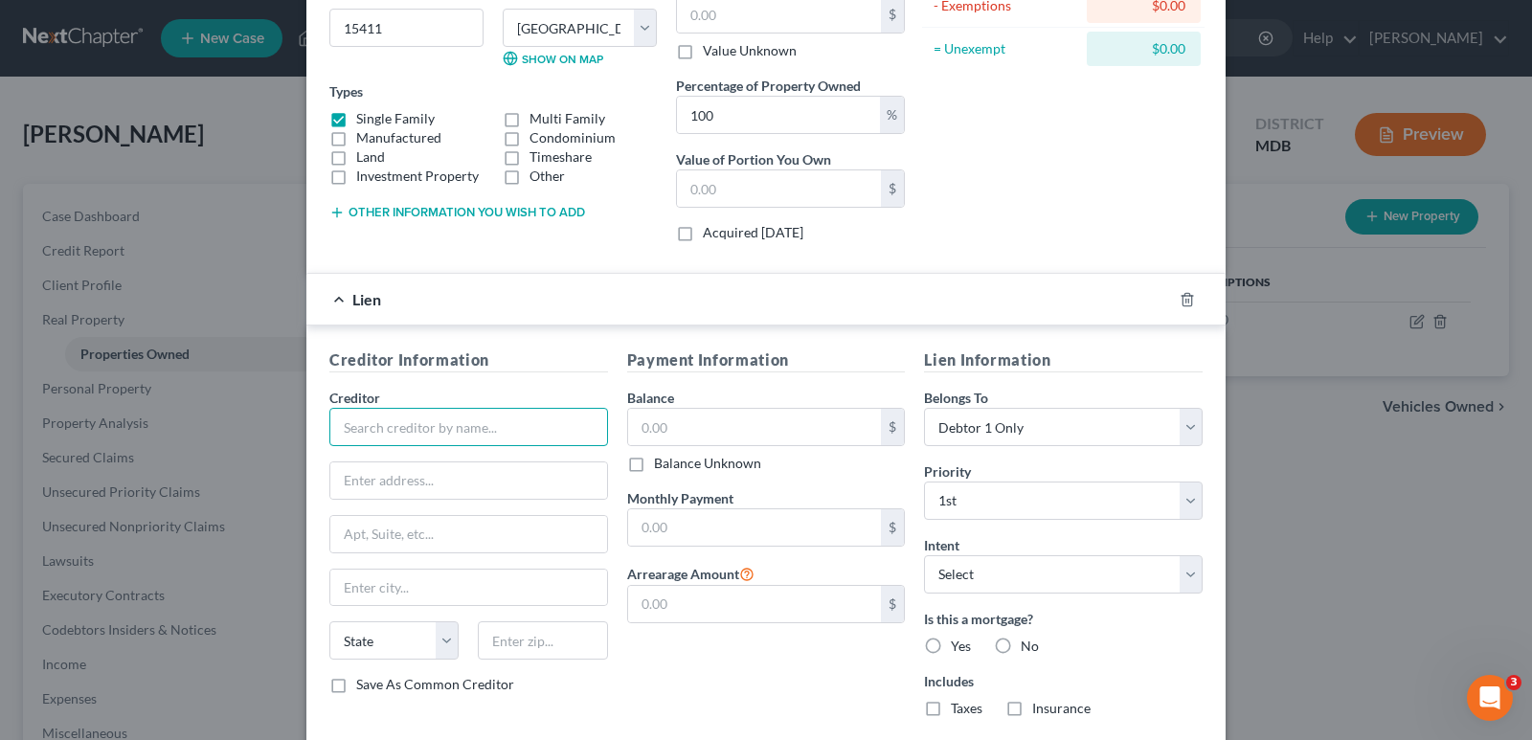
click at [428, 441] on input "text" at bounding box center [468, 427] width 279 height 38
type input "Somerset County Tax Claim Bureau"
click at [704, 442] on input "text" at bounding box center [755, 427] width 254 height 36
click at [438, 472] on input "text" at bounding box center [468, 481] width 277 height 36
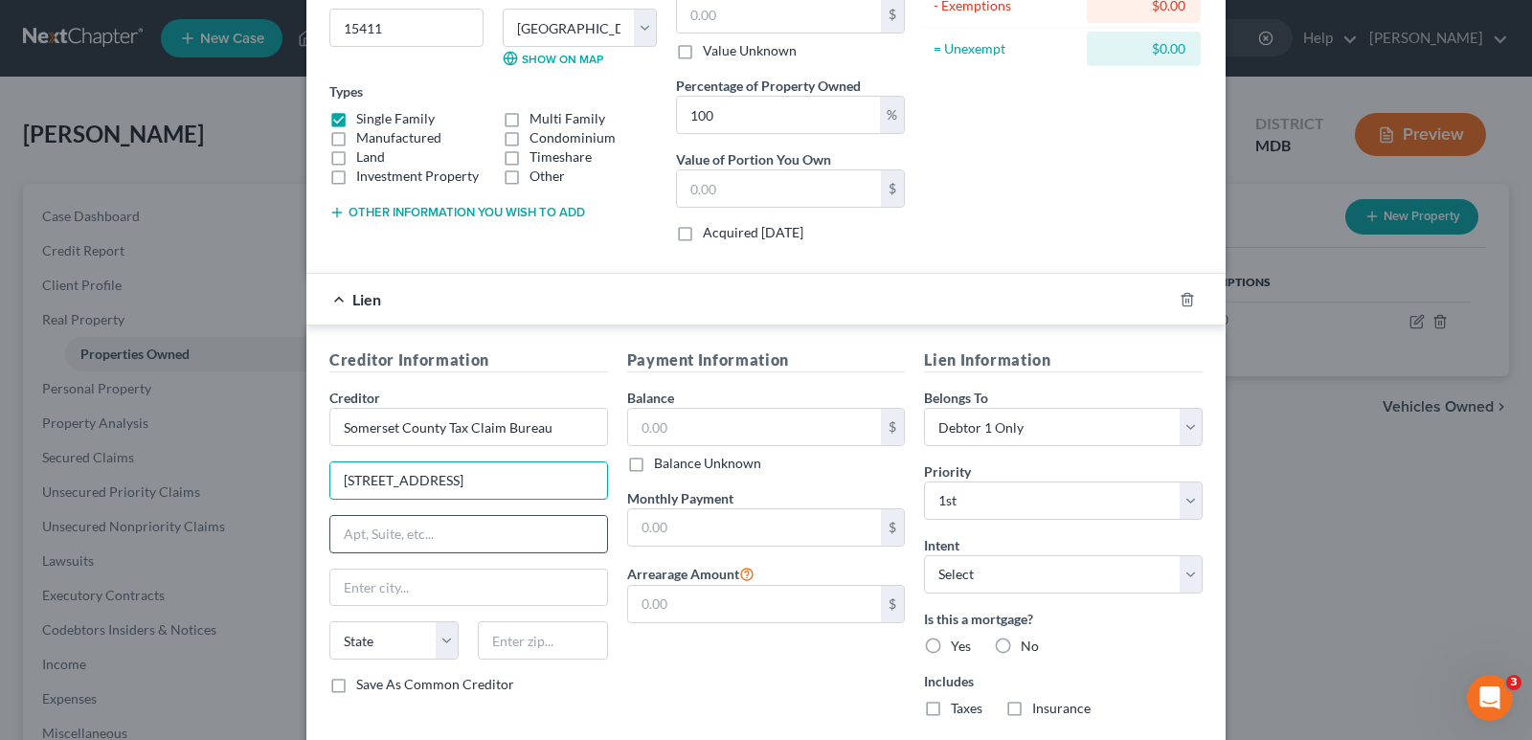
type input "[STREET_ADDRESS]"
click at [464, 540] on input "text" at bounding box center [468, 534] width 277 height 36
type input "Suite 370"
drag, startPoint x: 439, startPoint y: 580, endPoint x: 443, endPoint y: 596, distance: 16.1
click at [439, 591] on input "text" at bounding box center [468, 588] width 277 height 36
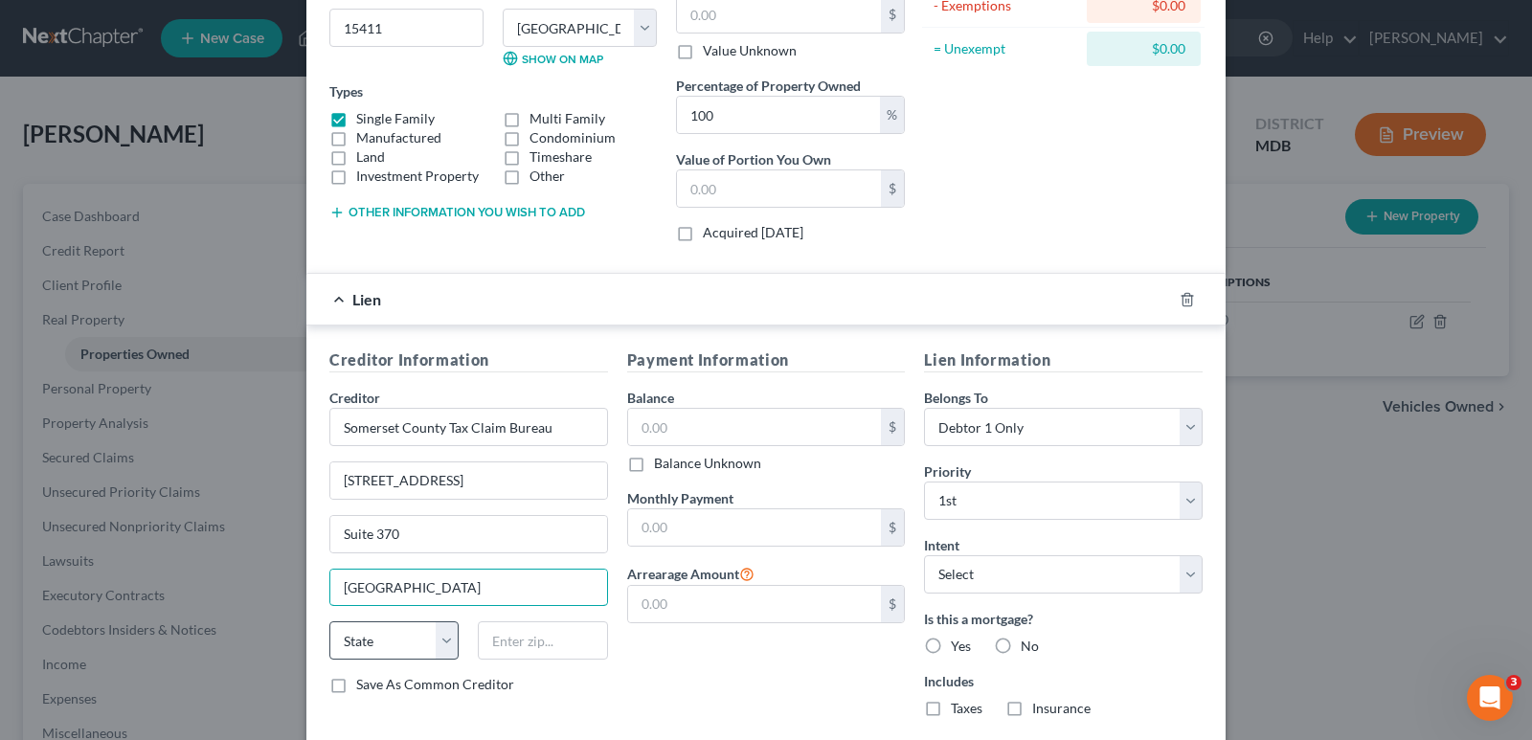
type input "[GEOGRAPHIC_DATA]"
click at [439, 633] on select "State [US_STATE] AK AR AZ CA CO CT DE DC [GEOGRAPHIC_DATA] [GEOGRAPHIC_DATA] GU…" at bounding box center [393, 641] width 129 height 38
select select "39"
click at [329, 622] on select "State [US_STATE] AK AR AZ CA CO CT DE DC [GEOGRAPHIC_DATA] [GEOGRAPHIC_DATA] GU…" at bounding box center [393, 641] width 129 height 38
click at [510, 653] on input "text" at bounding box center [542, 641] width 129 height 38
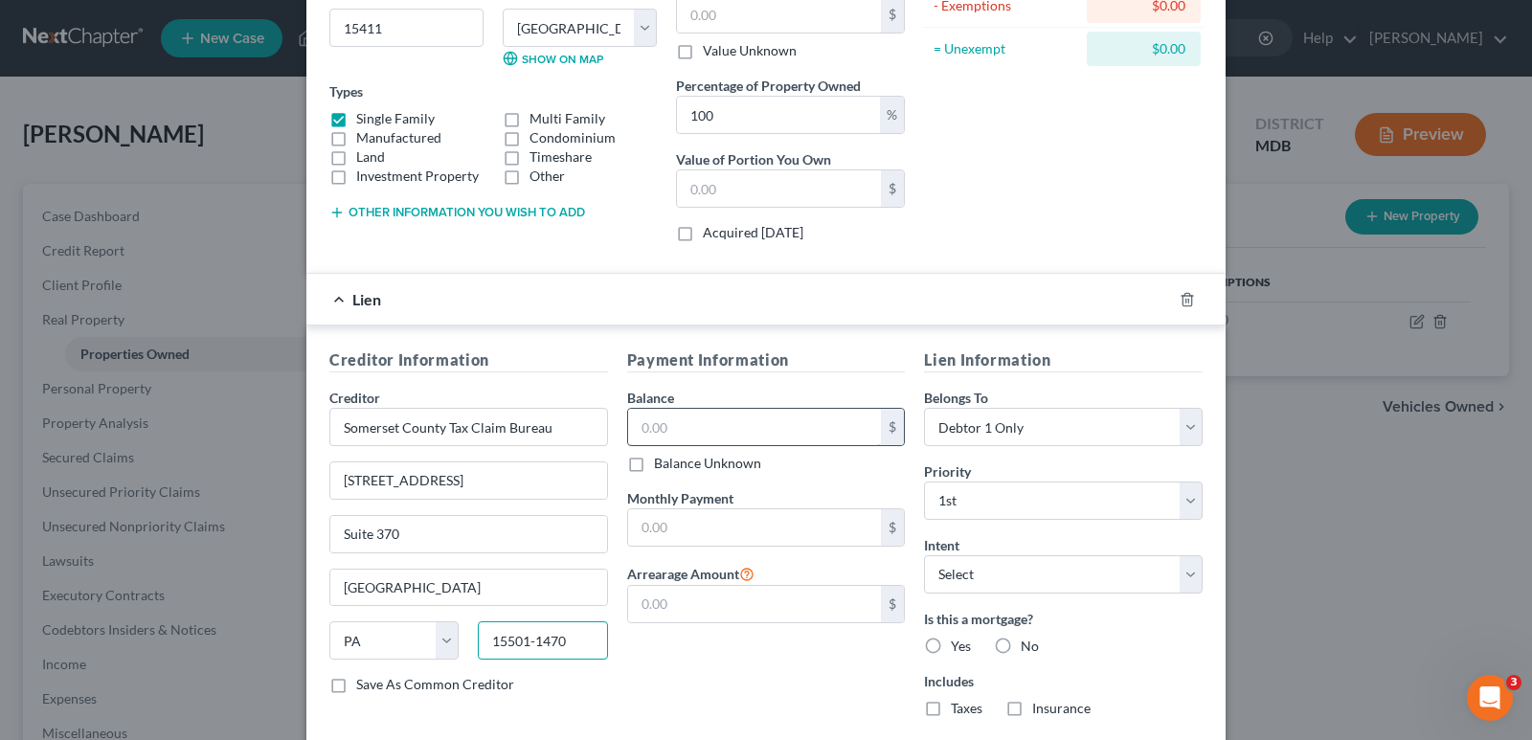
type input "15501-1470"
click at [634, 425] on input "text" at bounding box center [755, 427] width 254 height 36
type input "6,291.68"
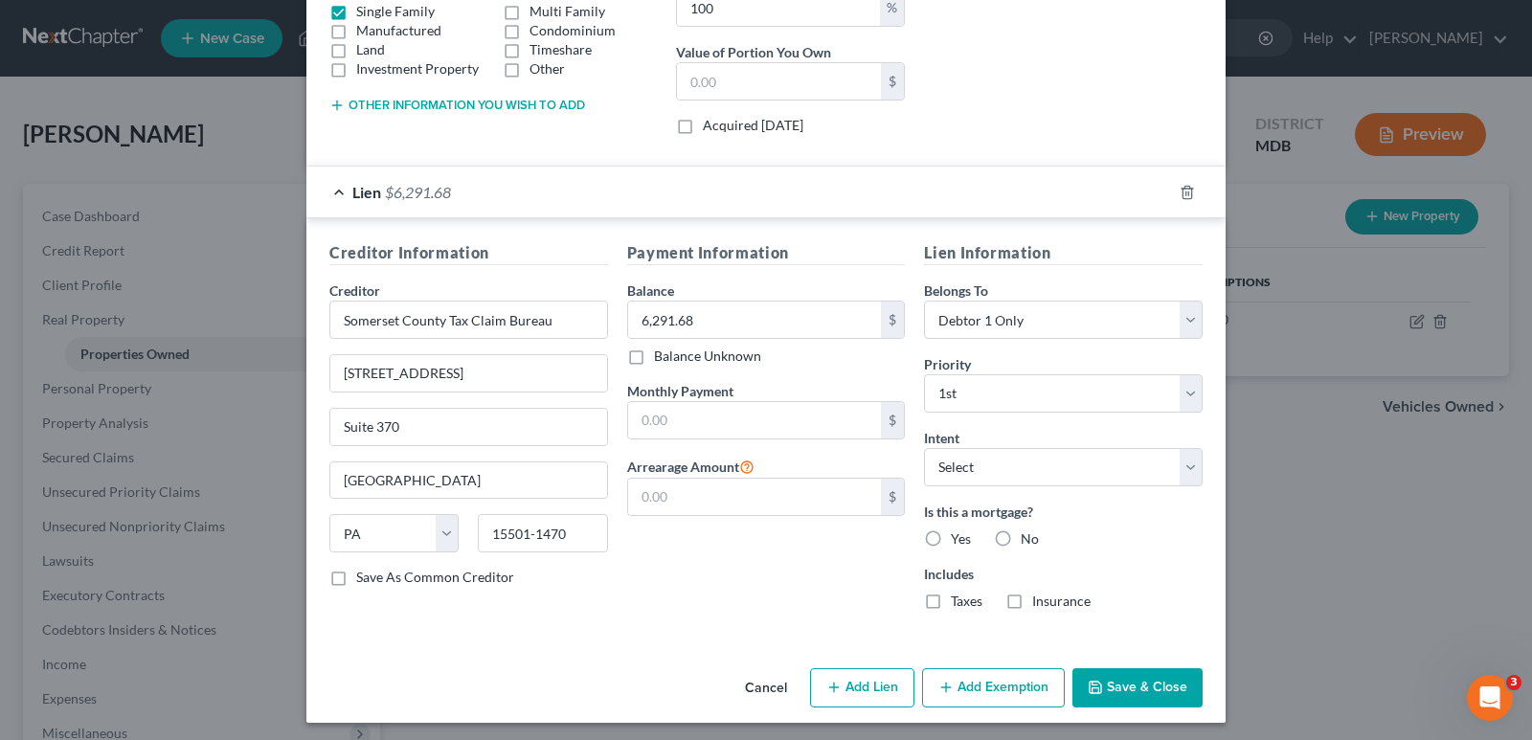
scroll to position [373, 0]
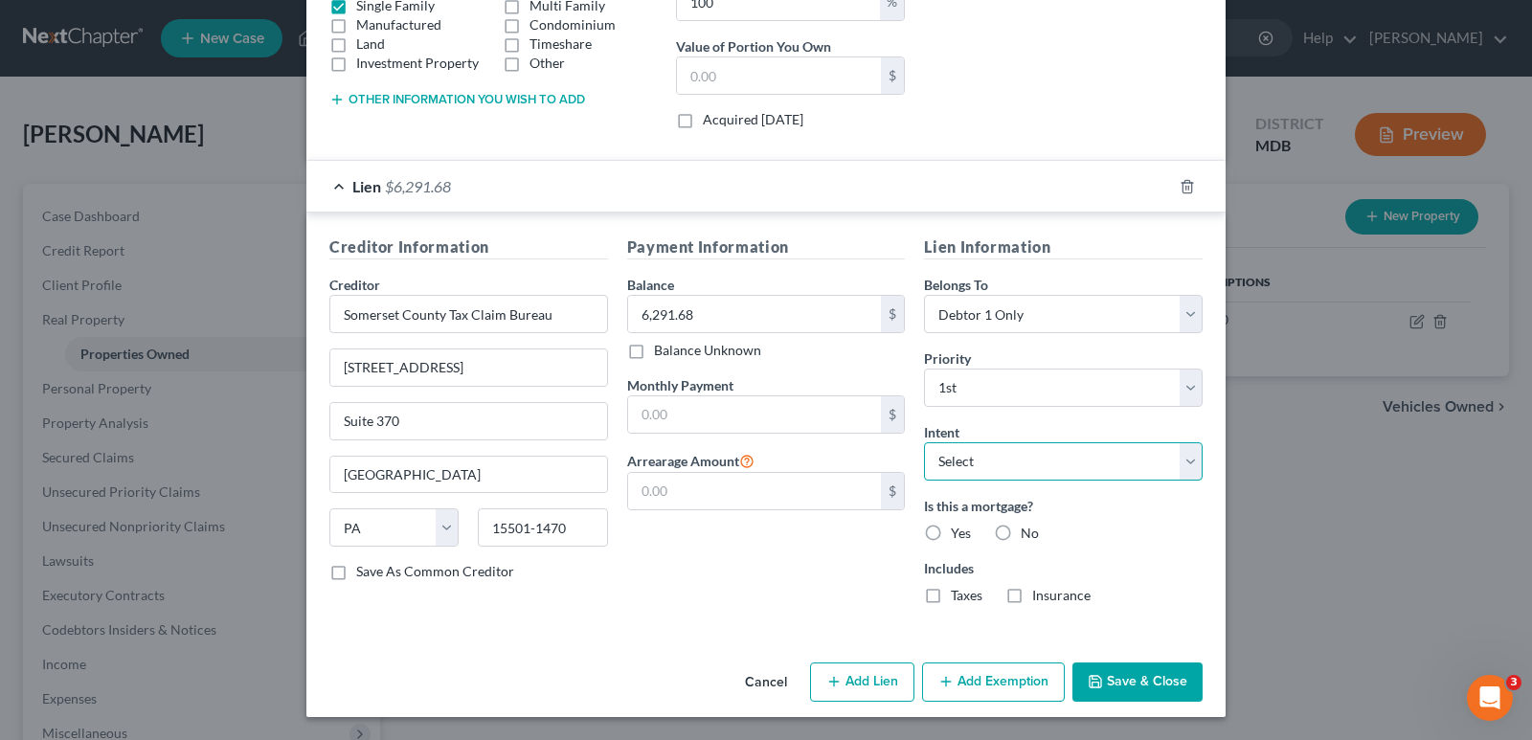
click at [1183, 467] on select "Select Surrender Redeem Reaffirm Avoid Other" at bounding box center [1063, 461] width 279 height 38
select select "4"
click at [924, 442] on select "Select Surrender Redeem Reaffirm Avoid Other" at bounding box center [1063, 461] width 279 height 38
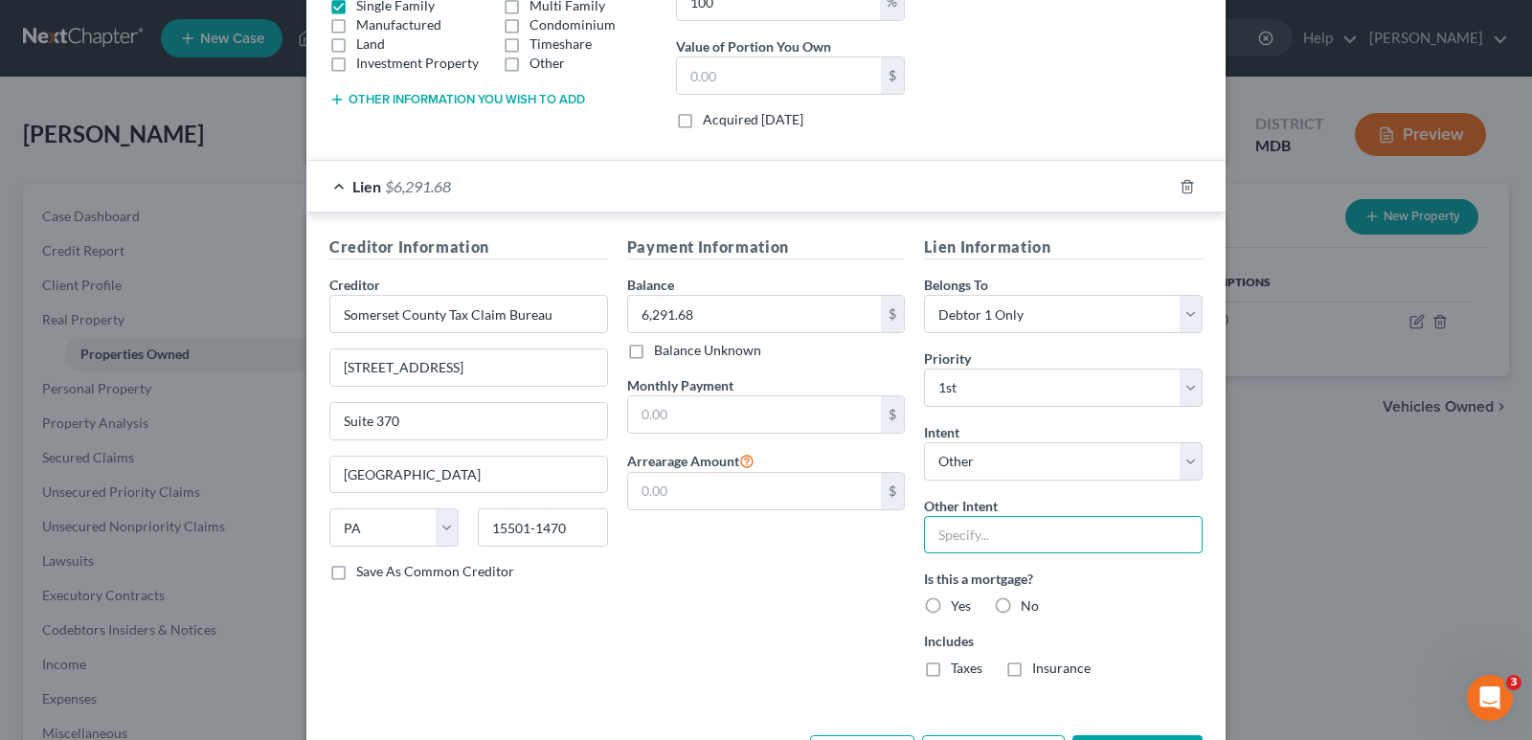
click at [1087, 530] on input "text" at bounding box center [1063, 535] width 279 height 38
type input "Retain property."
click at [1021, 614] on label "No" at bounding box center [1030, 606] width 18 height 19
click at [1029, 609] on input "No" at bounding box center [1035, 603] width 12 height 12
radio input "true"
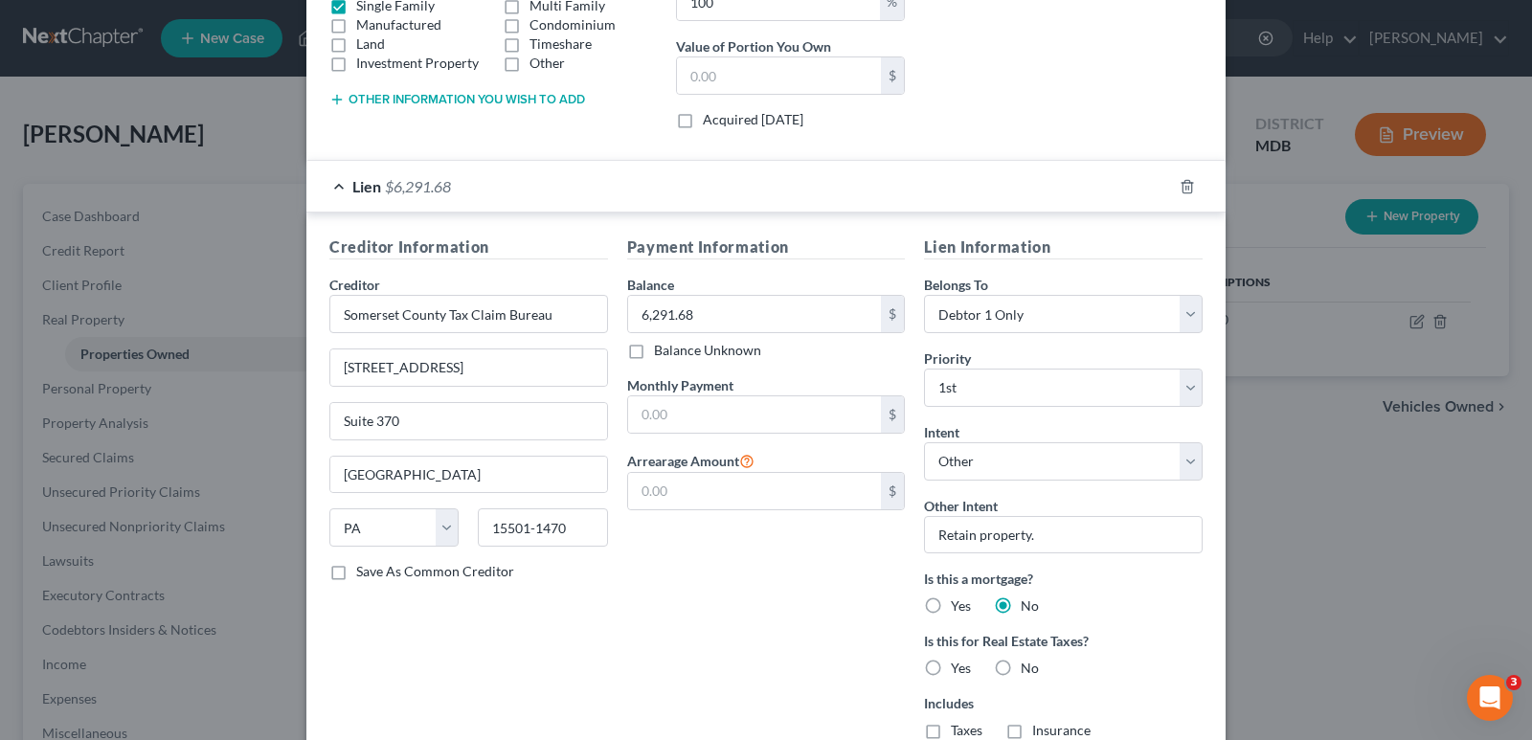
click at [951, 671] on label "Yes" at bounding box center [961, 668] width 20 height 19
click at [959, 671] on input "Yes" at bounding box center [965, 665] width 12 height 12
radio input "true"
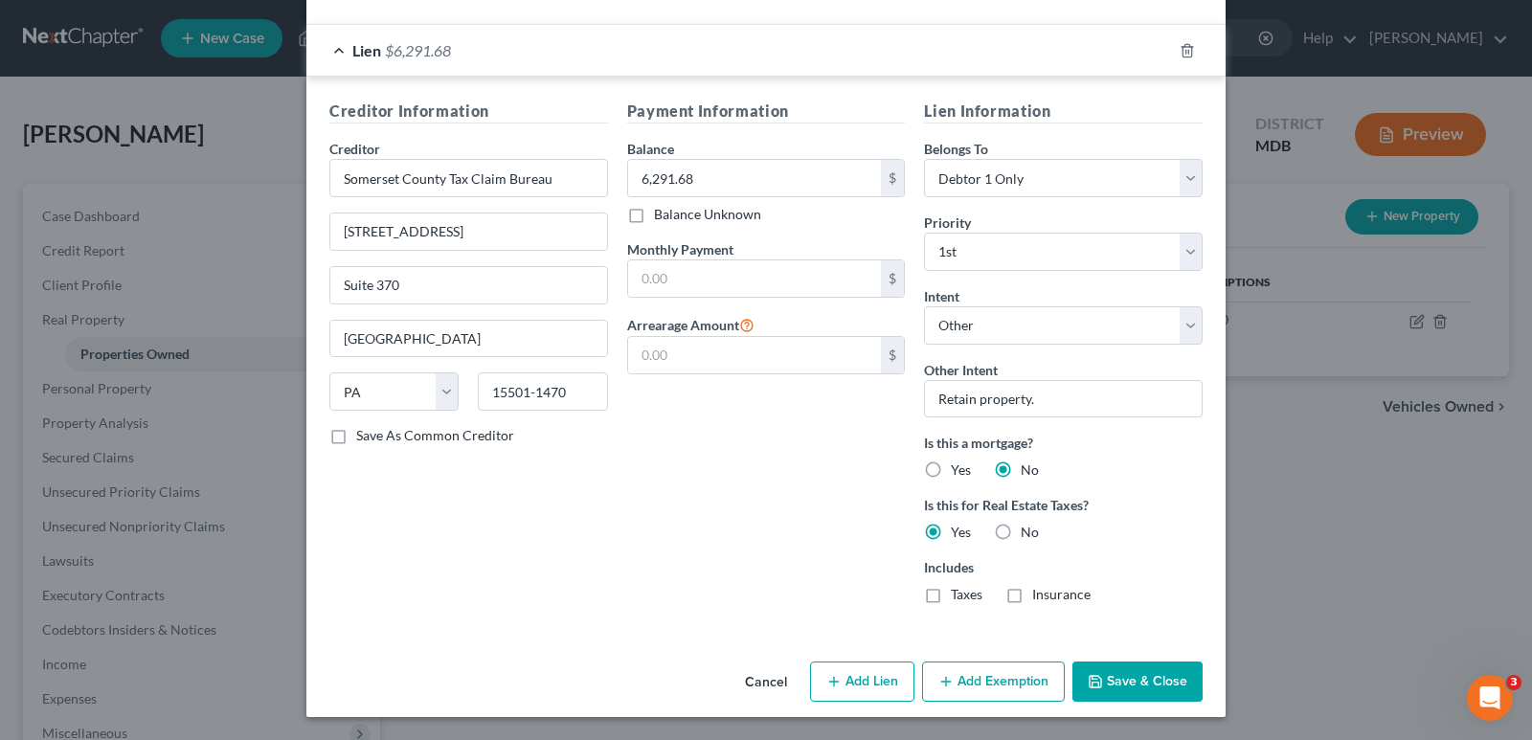
click at [1154, 671] on button "Save & Close" at bounding box center [1138, 682] width 130 height 40
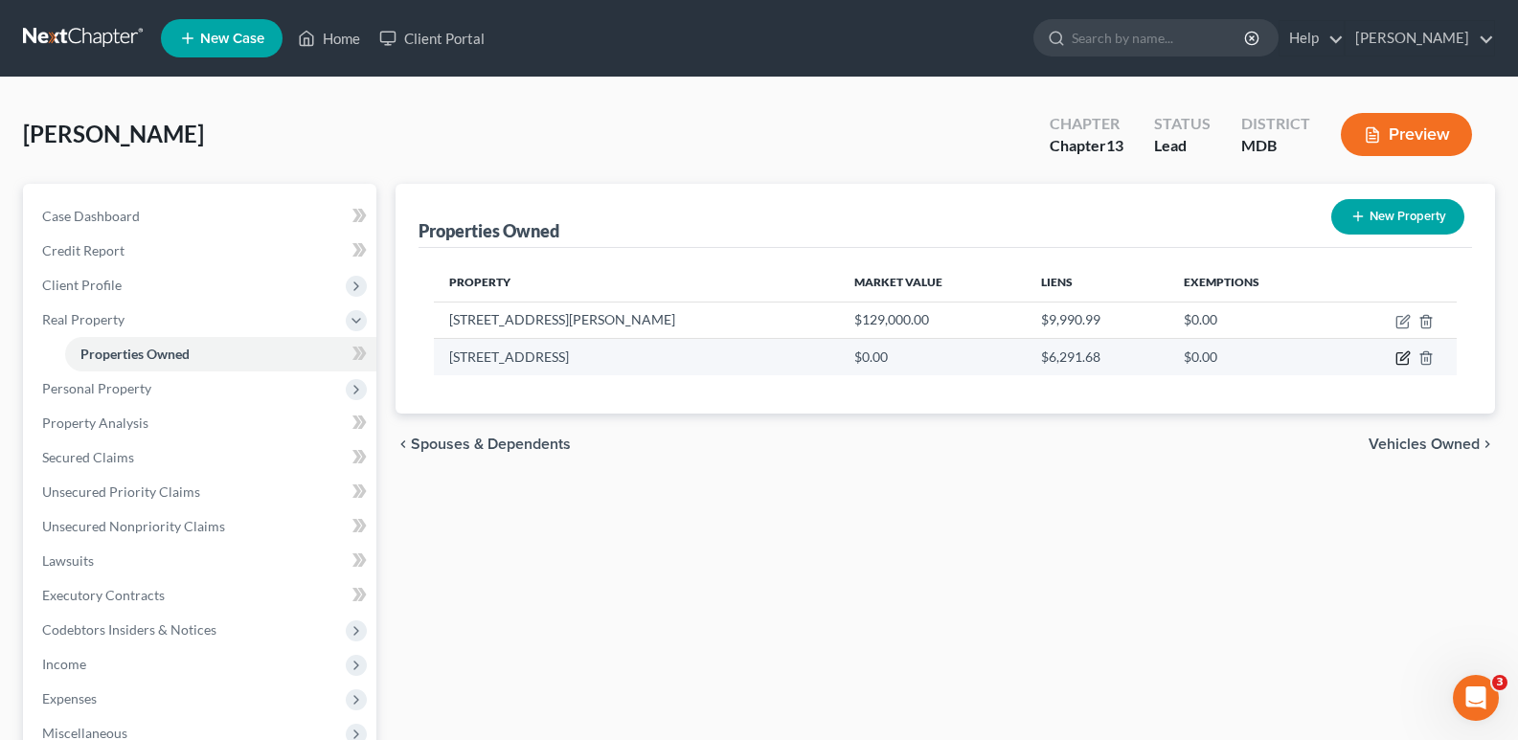
click at [1403, 356] on icon "button" at bounding box center [1402, 358] width 15 height 15
select select "39"
select select "55"
select select "0"
select select "1"
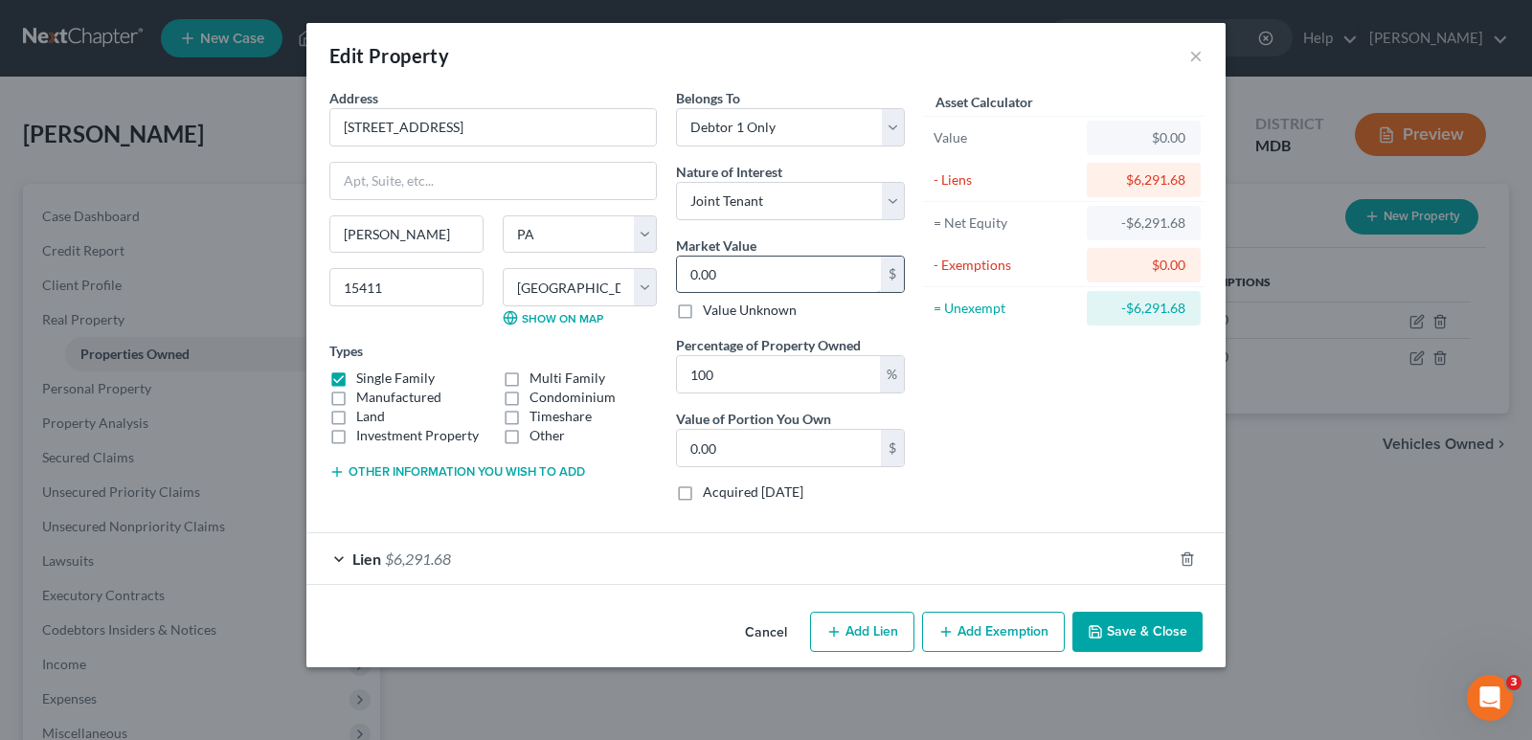
click at [692, 274] on input "0.00" at bounding box center [779, 275] width 204 height 36
type input "0"
type input "2"
type input "2.00"
type input "22"
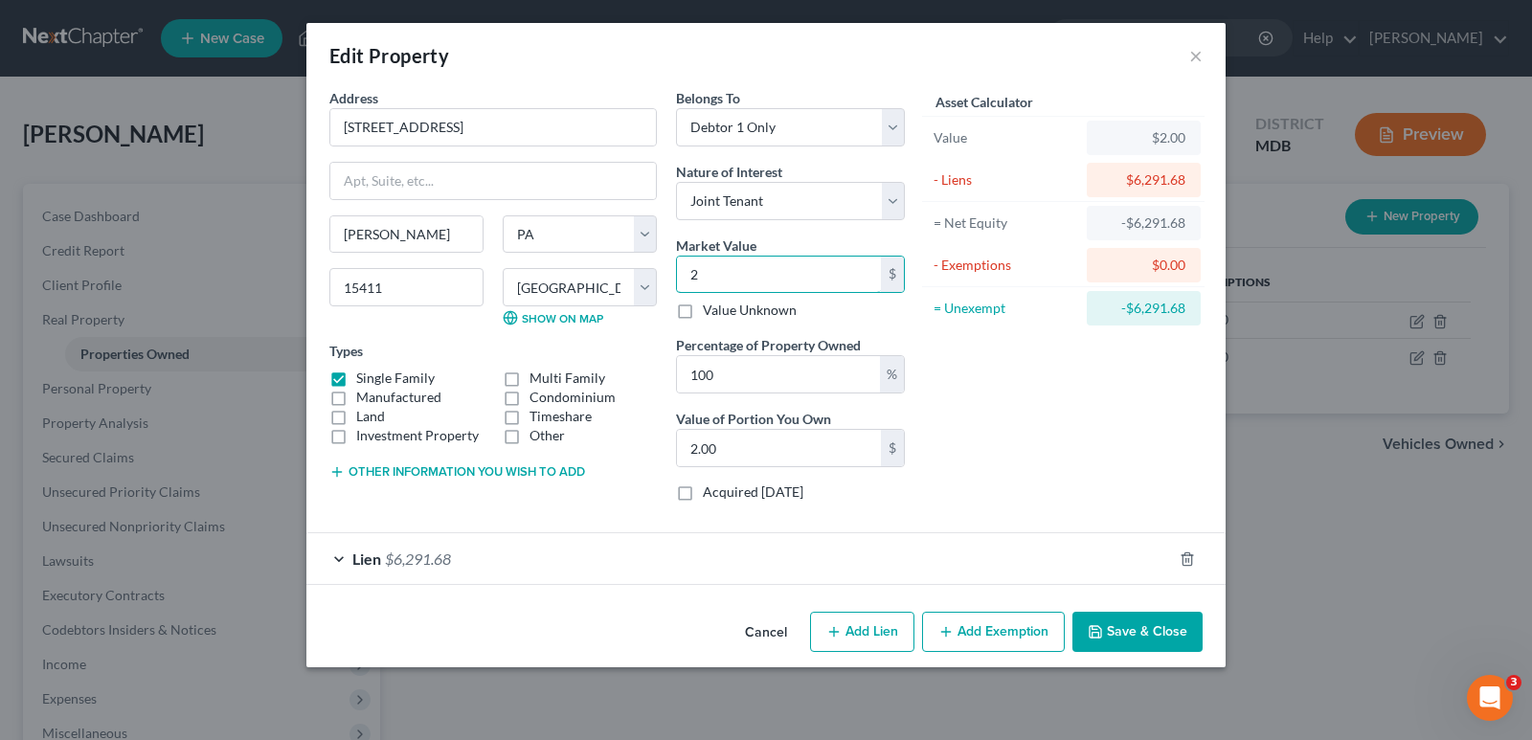
type input "22.00"
type input "220"
type input "220.00"
type input "2200"
type input "2,200.00"
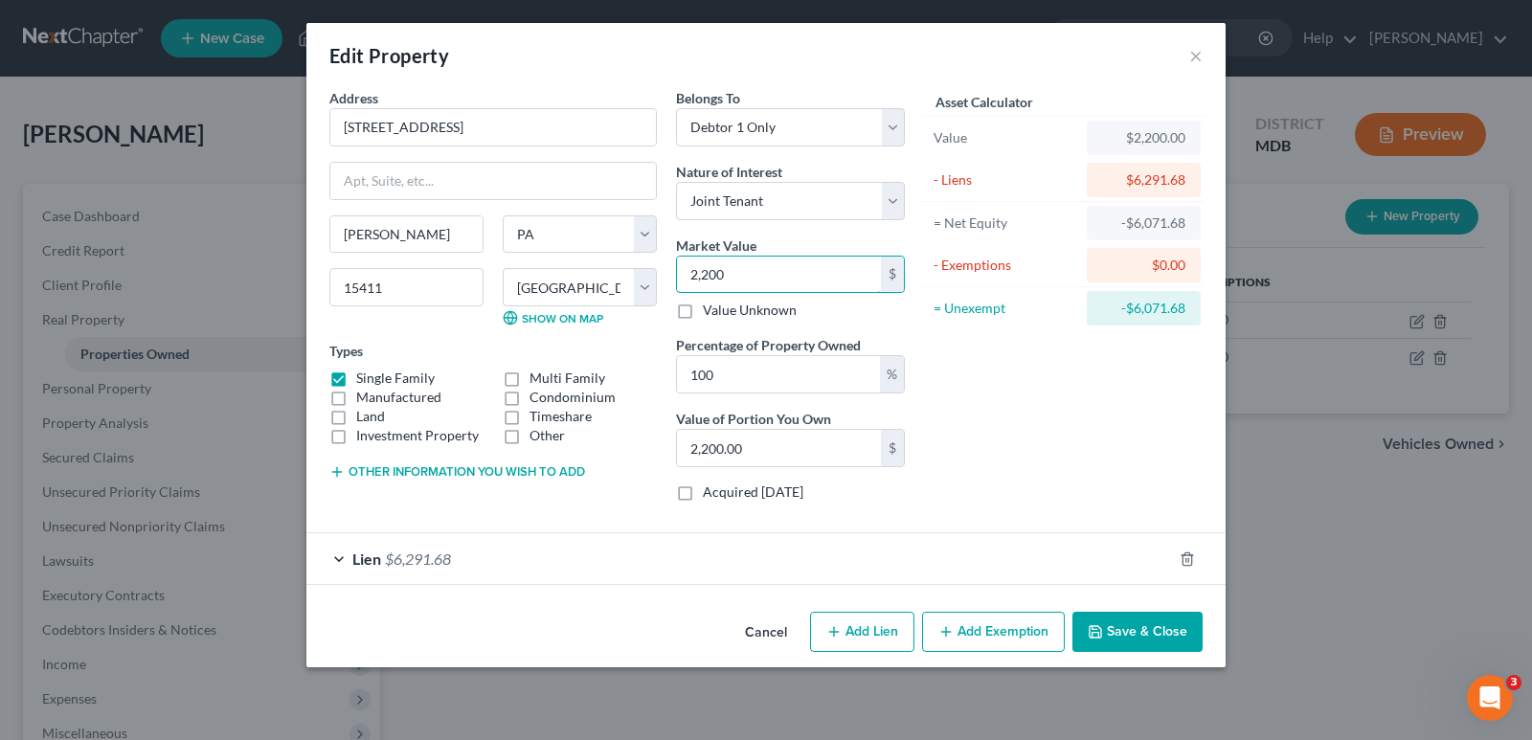
type input "2,2000"
type input "22,000.00"
type input "22,0000"
type input "220,000.00"
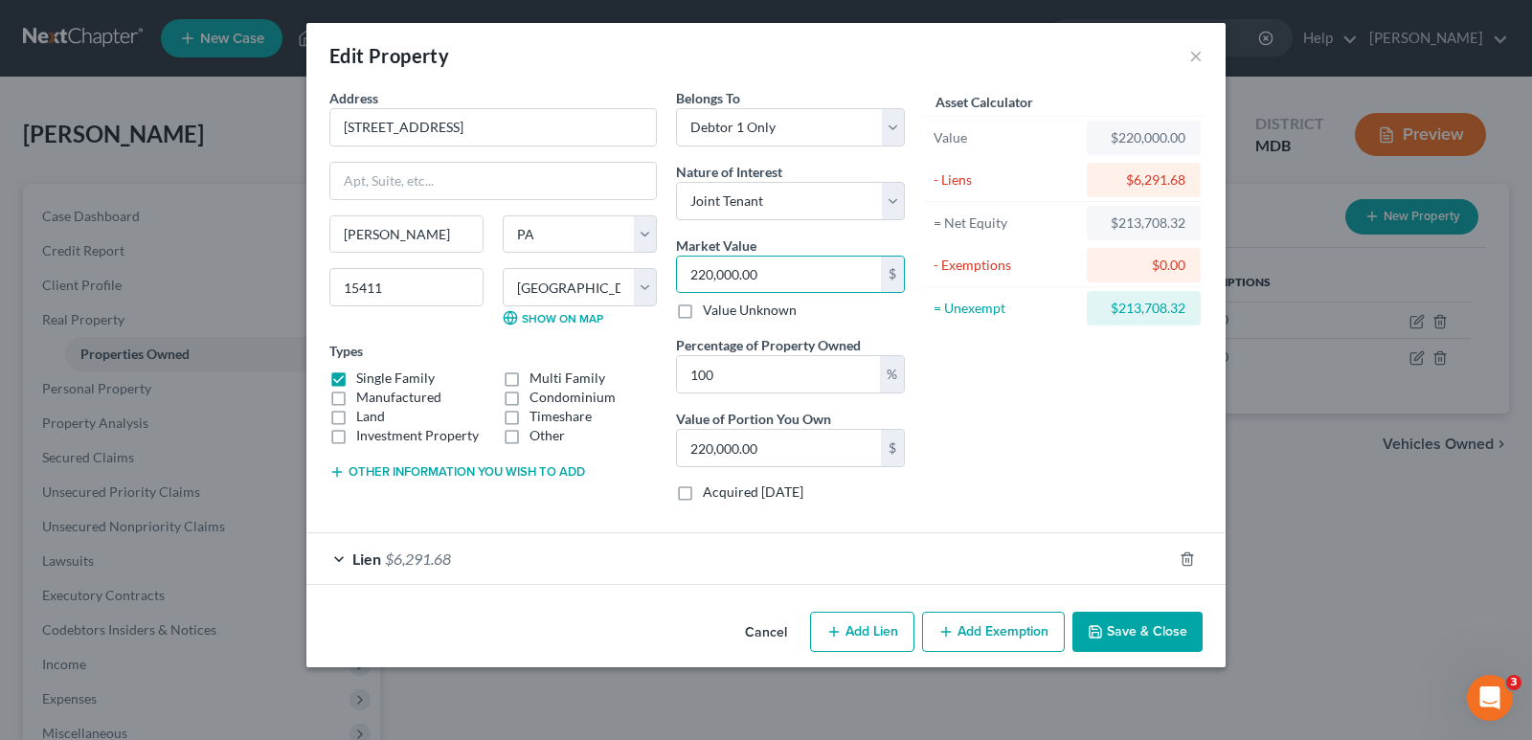
click at [1140, 620] on button "Save & Close" at bounding box center [1138, 632] width 130 height 40
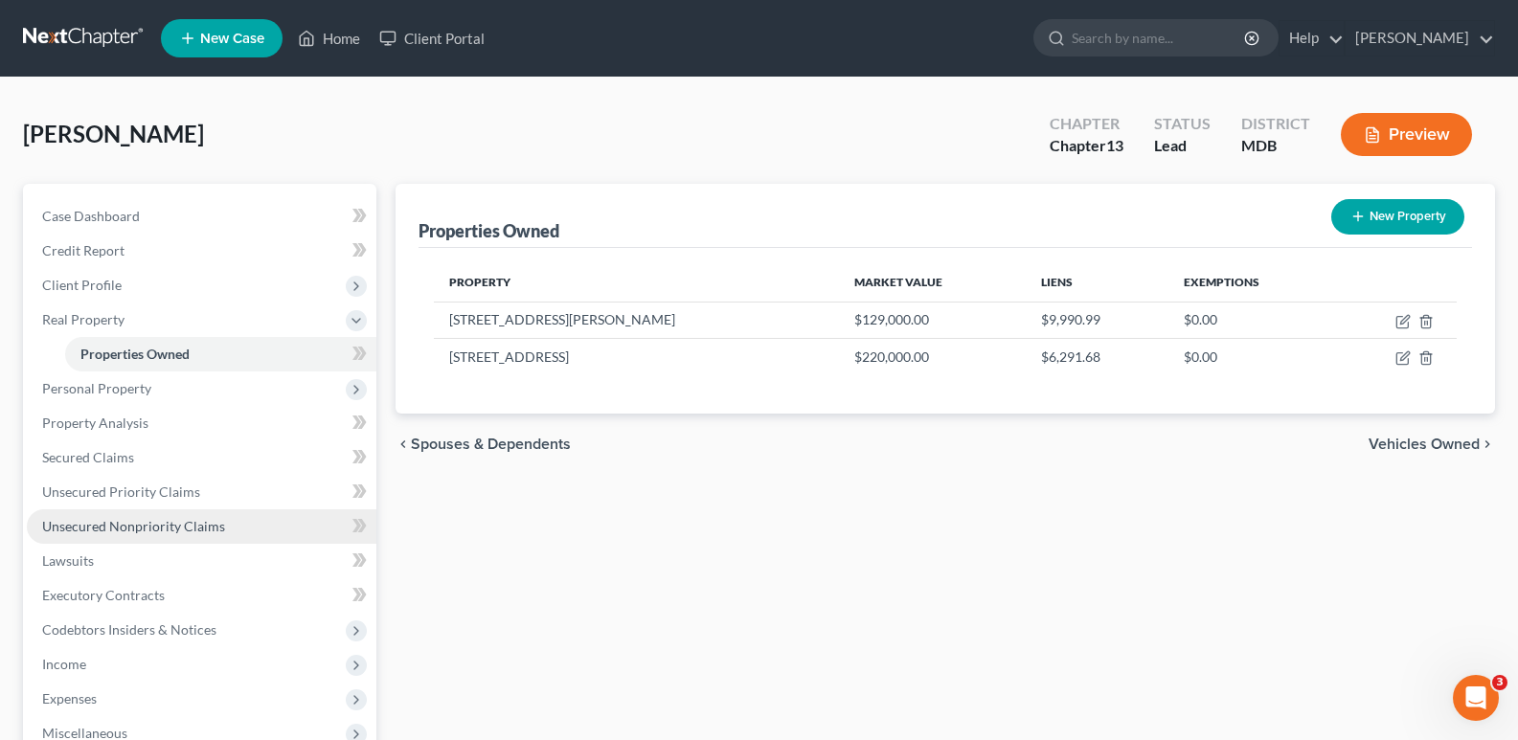
click at [181, 526] on span "Unsecured Nonpriority Claims" at bounding box center [133, 526] width 183 height 16
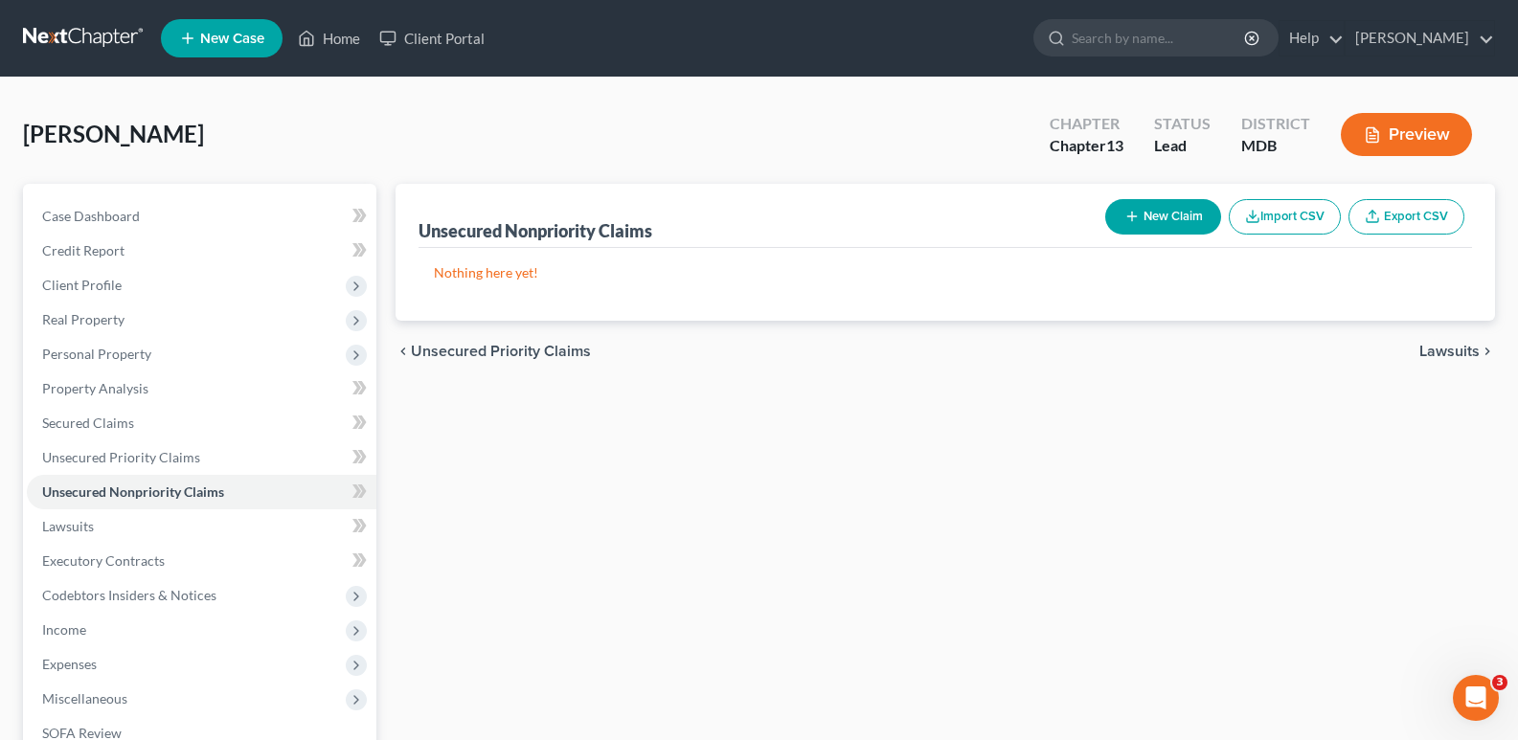
click at [1158, 210] on button "New Claim" at bounding box center [1163, 216] width 116 height 35
select select "0"
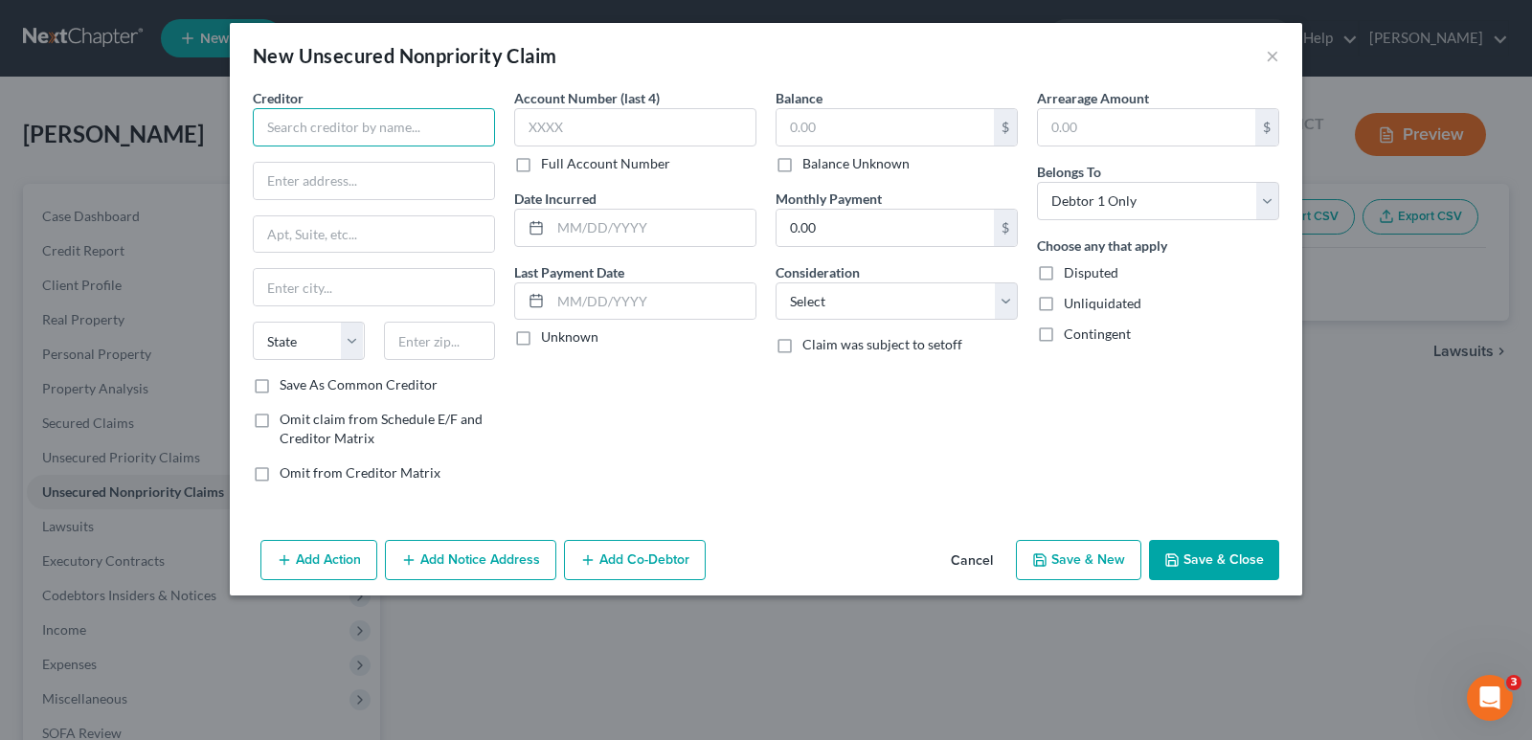
drag, startPoint x: 366, startPoint y: 116, endPoint x: 380, endPoint y: 128, distance: 19.0
click at [366, 117] on input "text" at bounding box center [374, 127] width 242 height 38
type input "n"
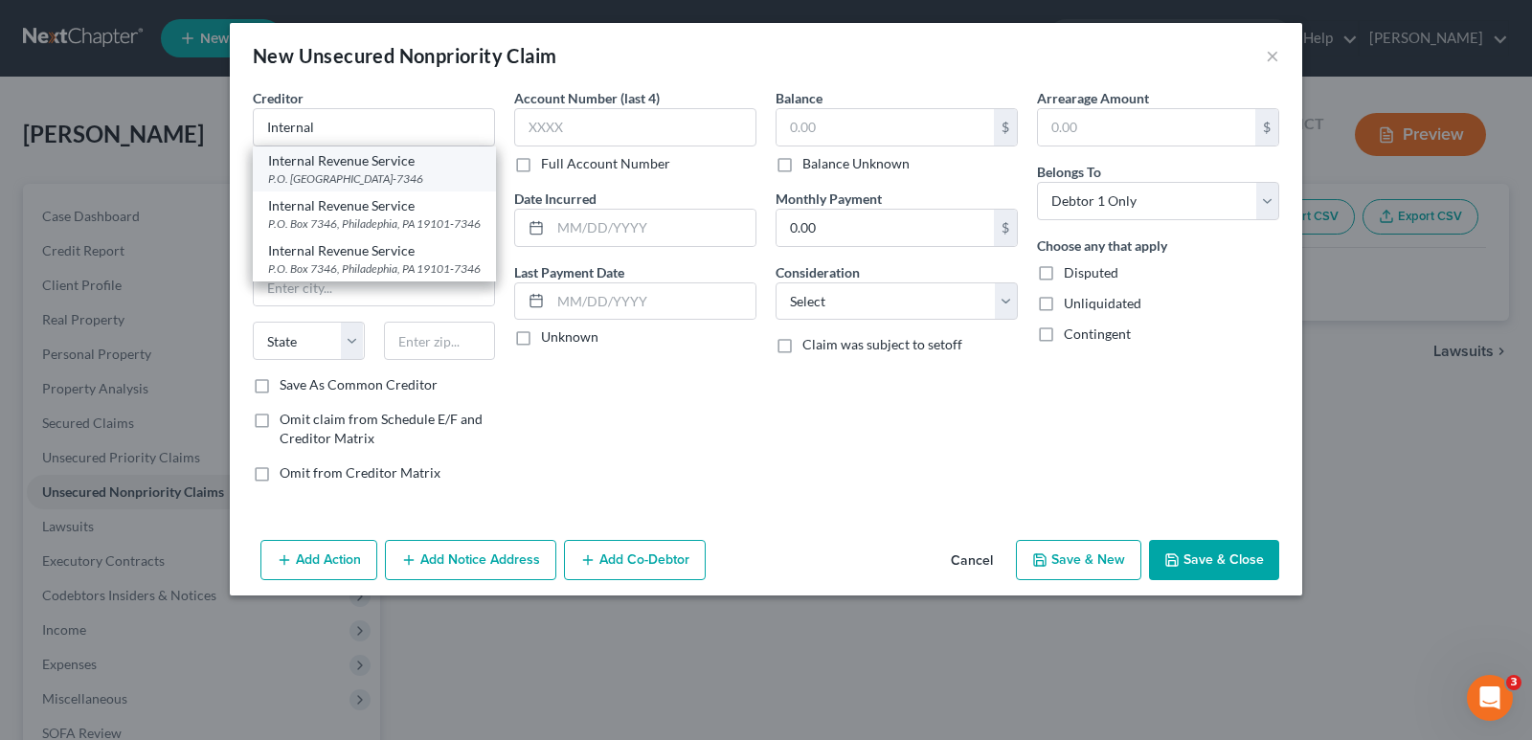
click at [404, 165] on div "Internal Revenue Service" at bounding box center [374, 160] width 213 height 19
type input "Internal Revenue Service"
type input "P.O. Box 7346"
type input "[GEOGRAPHIC_DATA]"
select select "39"
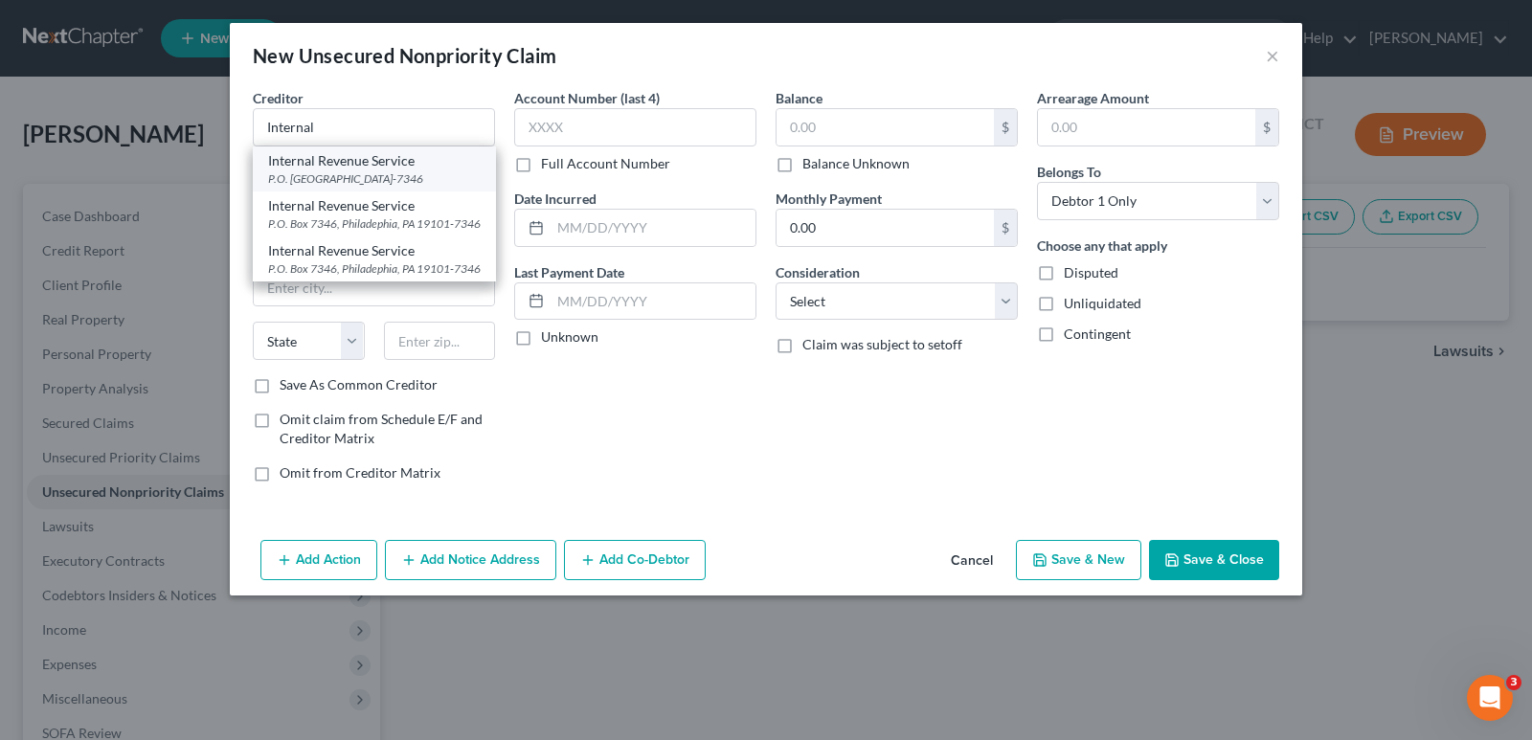
type input "19101-7346"
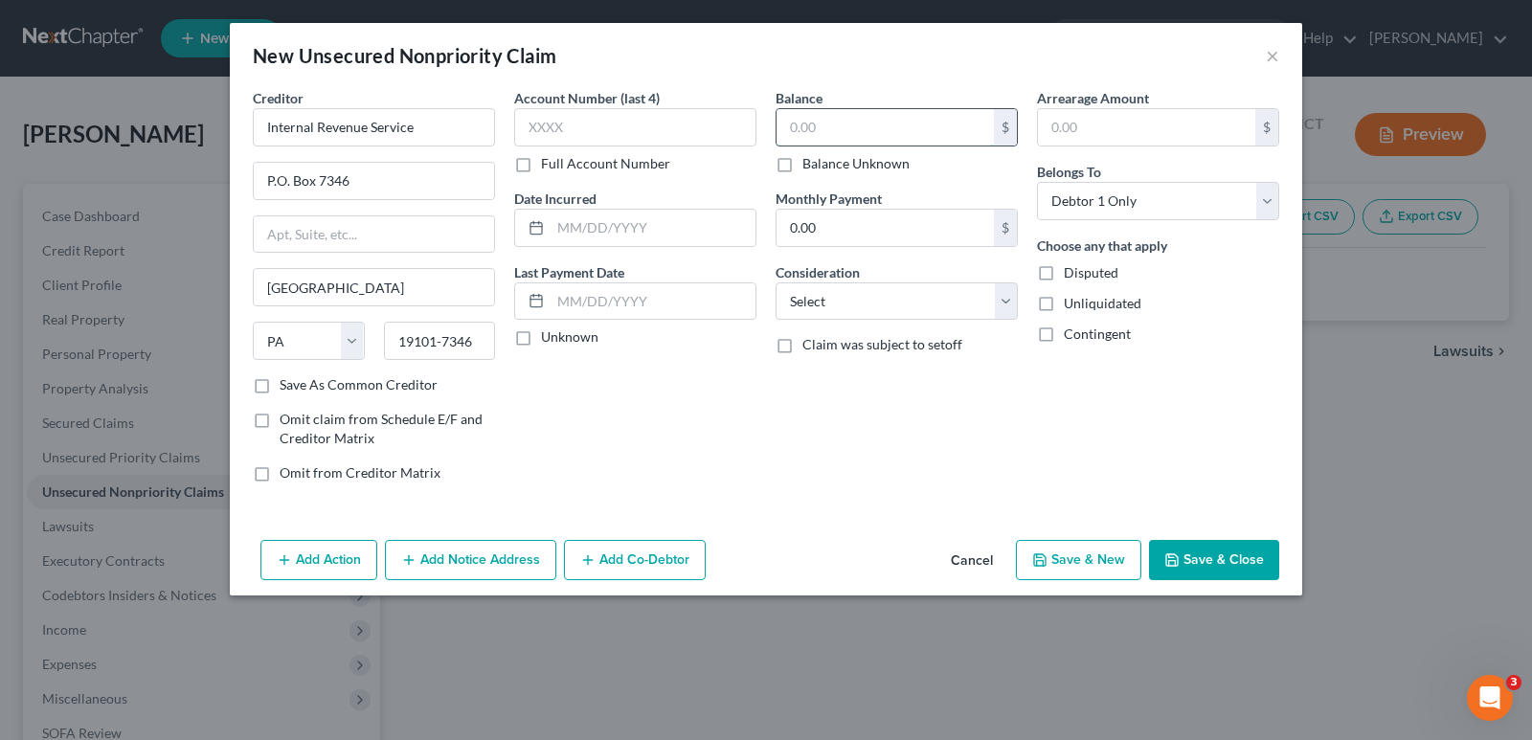
click at [842, 116] on input "text" at bounding box center [885, 127] width 217 height 36
type input "73,119.62"
click at [1031, 553] on button "Save & New" at bounding box center [1078, 560] width 125 height 40
select select "0"
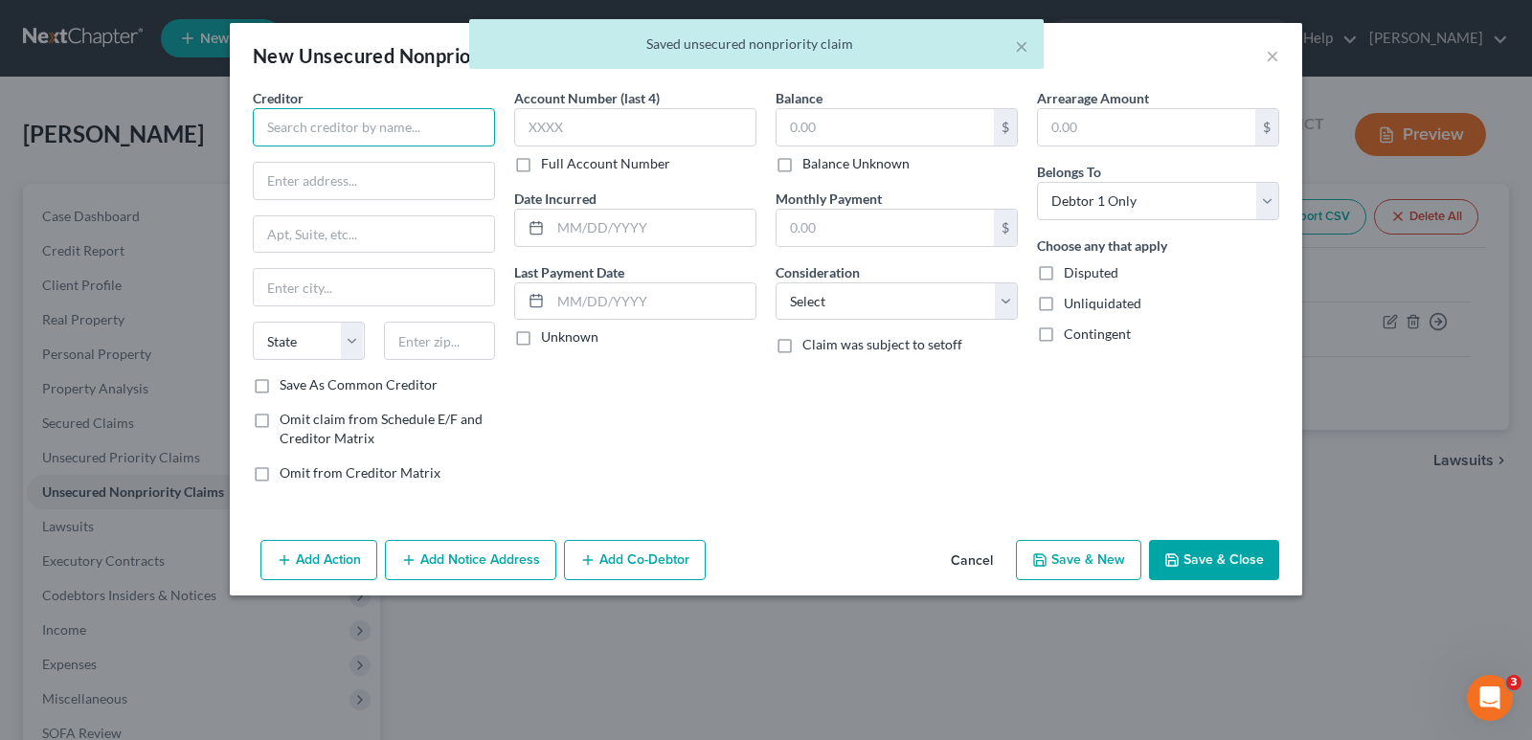
click at [386, 131] on input "text" at bounding box center [374, 127] width 242 height 38
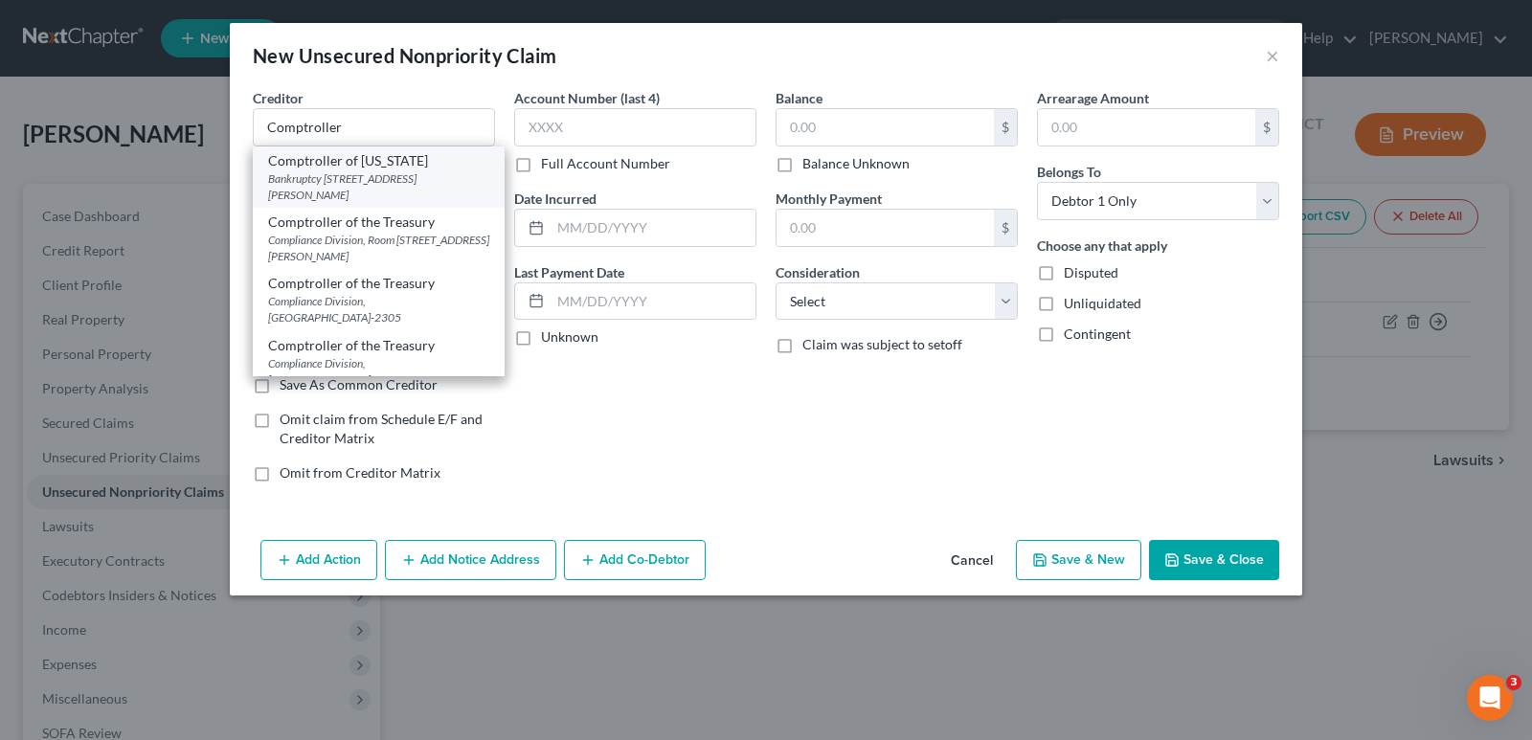
click at [374, 164] on div "Comptroller of [US_STATE]" at bounding box center [378, 160] width 221 height 19
type input "Comptroller of [US_STATE]"
type input "Bankruptcy Unit"
type input "[STREET_ADDRESS][PERSON_NAME]"
type input "[GEOGRAPHIC_DATA]"
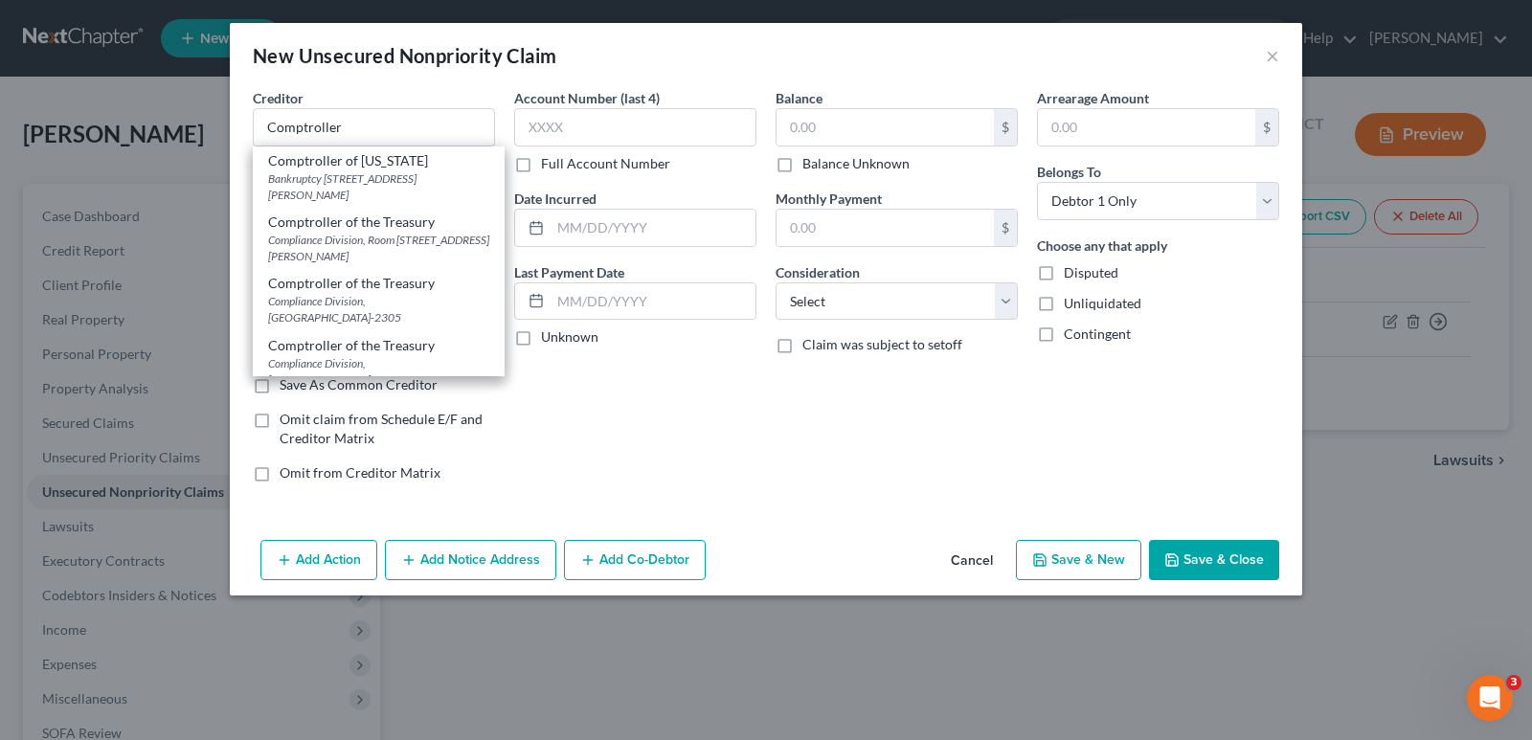
select select "21"
type input "21202-1626"
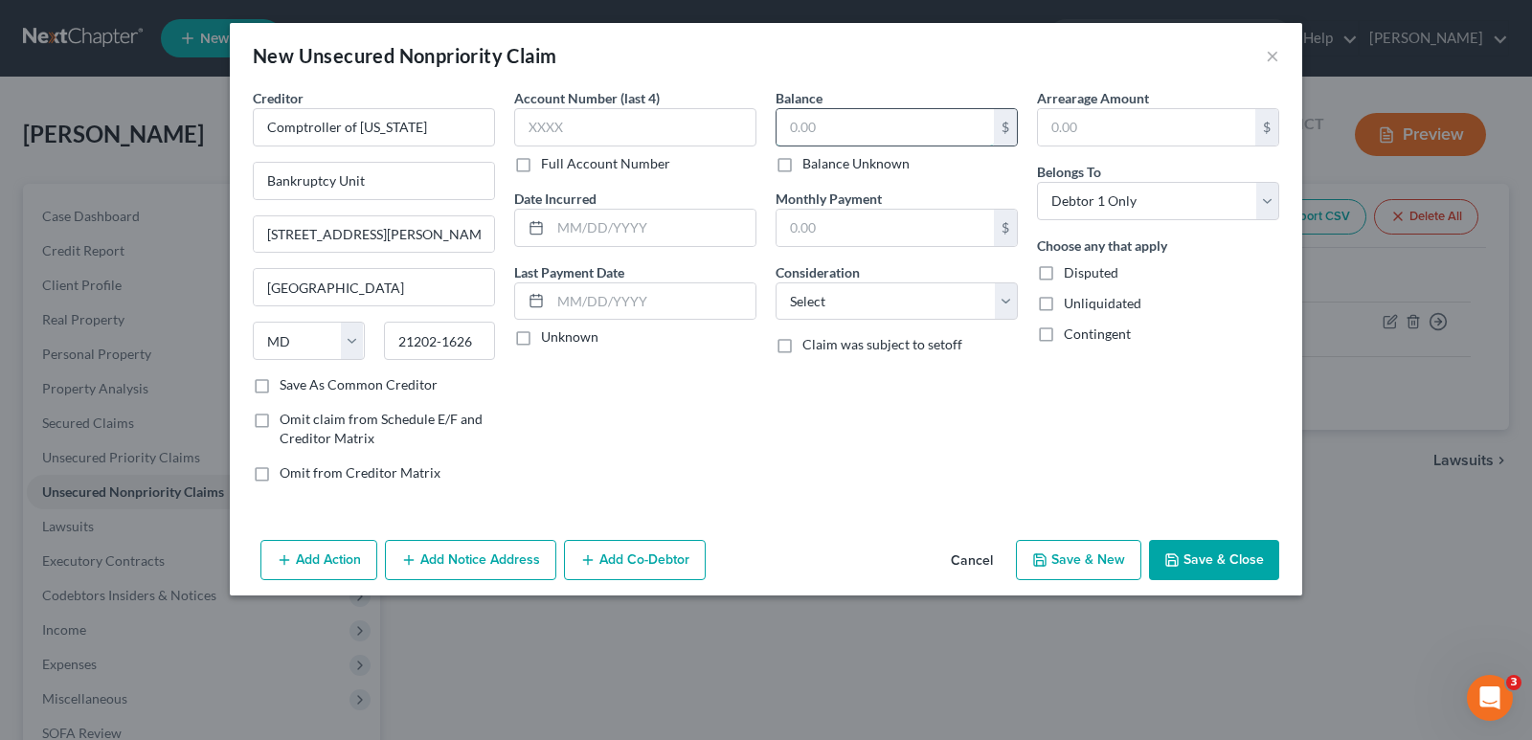
click at [786, 129] on input "text" at bounding box center [885, 127] width 217 height 36
type input "35,120.22"
click at [1020, 300] on div "Balance 35,120.22 $ Balance Unknown Balance Undetermined 35,120.22 $ Balance Un…" at bounding box center [896, 293] width 261 height 410
click at [1009, 298] on select "Select Cable / Satellite Services Collection Agency Credit Card Debt Debt Couns…" at bounding box center [897, 302] width 242 height 38
select select "7"
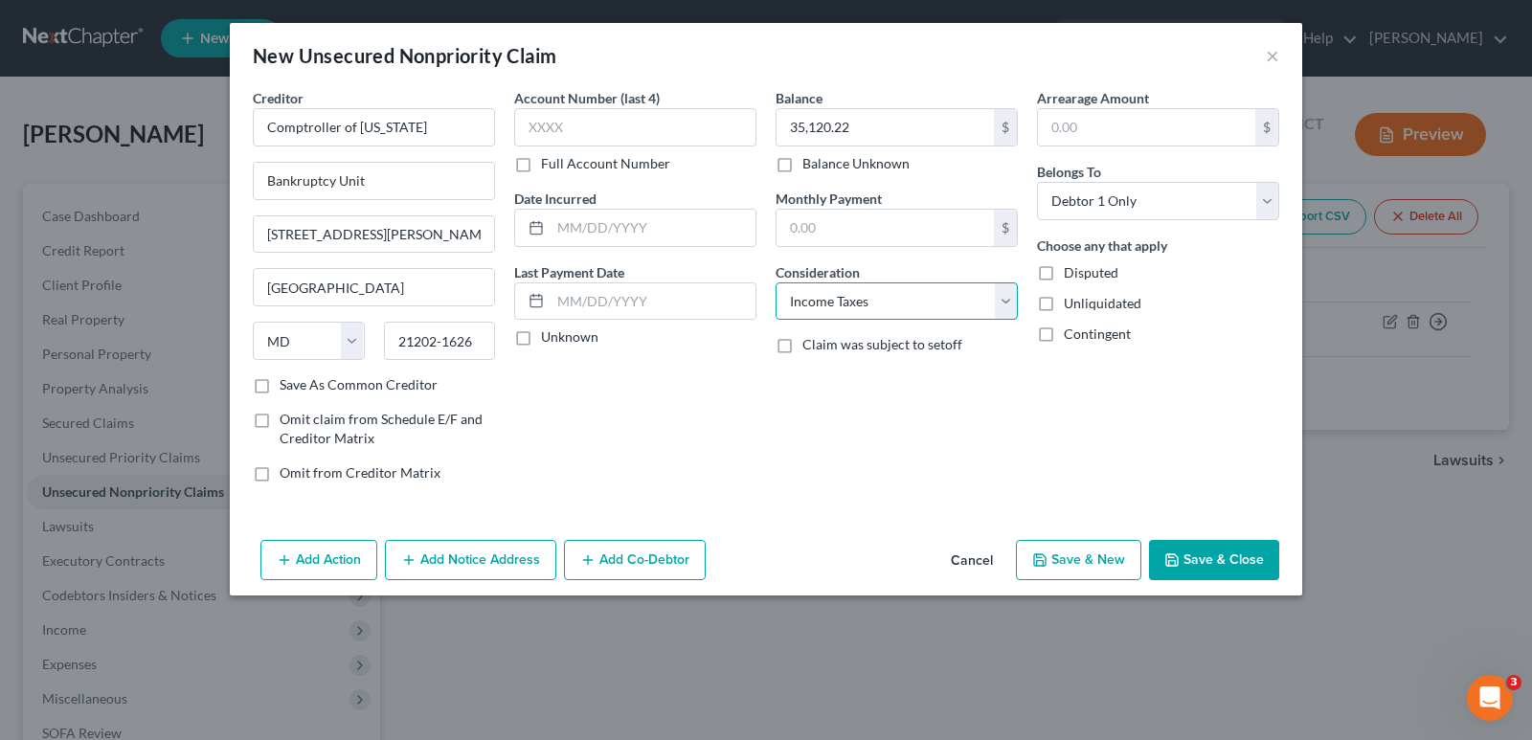
click at [776, 283] on select "Select Cable / Satellite Services Collection Agency Credit Card Debt Debt Couns…" at bounding box center [897, 302] width 242 height 38
click at [1213, 555] on button "Save & Close" at bounding box center [1214, 560] width 130 height 40
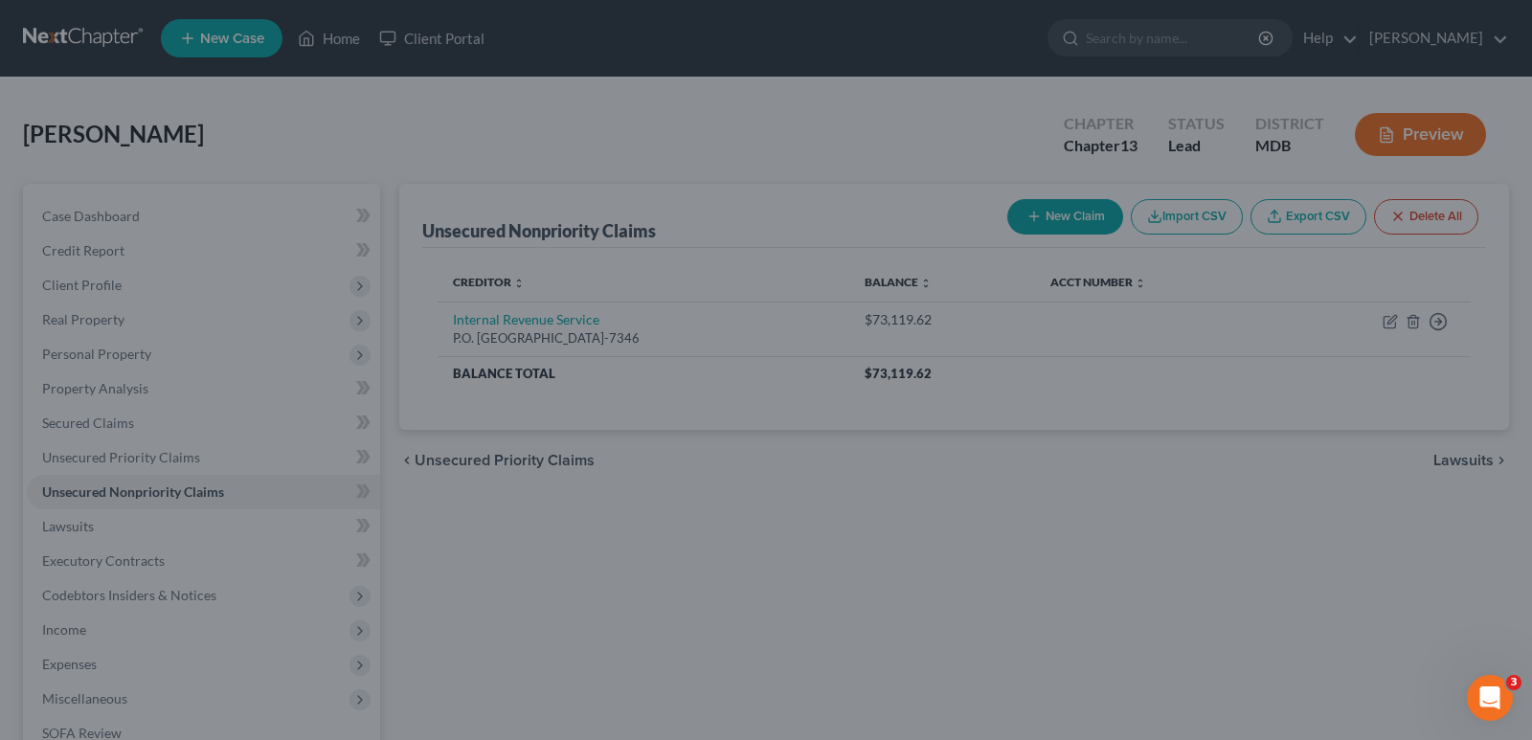
type input "0.00"
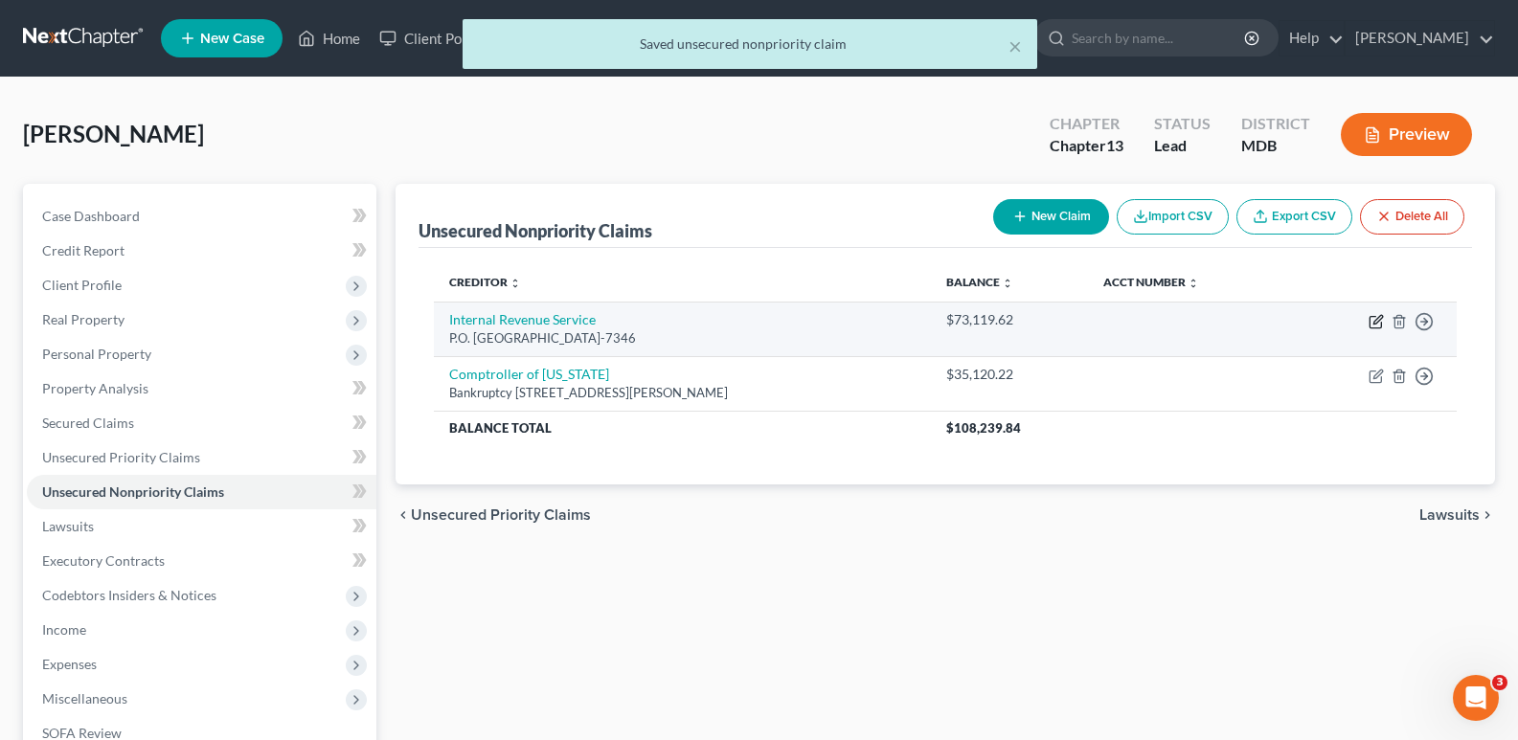
click at [1379, 321] on icon "button" at bounding box center [1376, 321] width 15 height 15
select select "39"
select select "0"
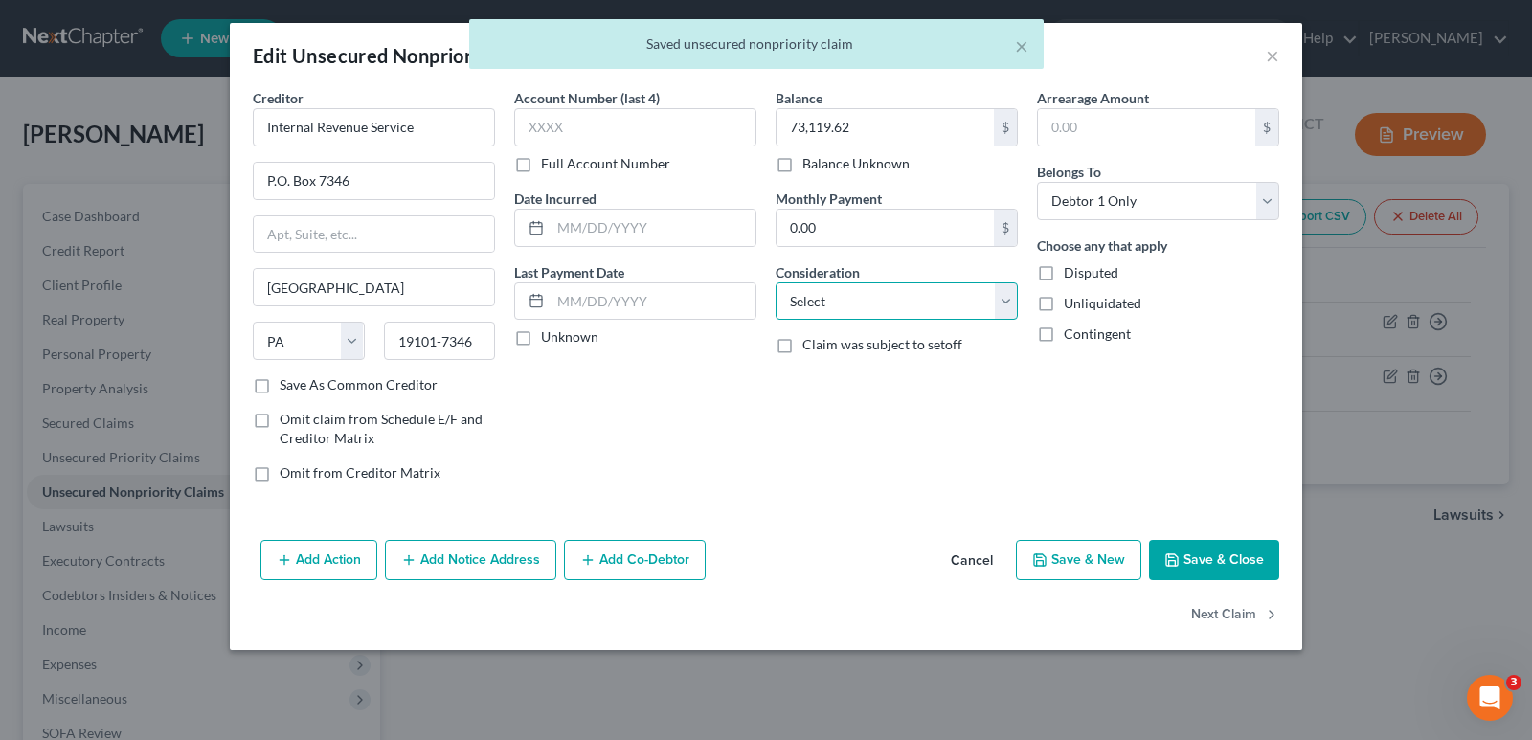
click at [1010, 294] on select "Select Cable / Satellite Services Collection Agency Credit Card Debt Debt Couns…" at bounding box center [897, 302] width 242 height 38
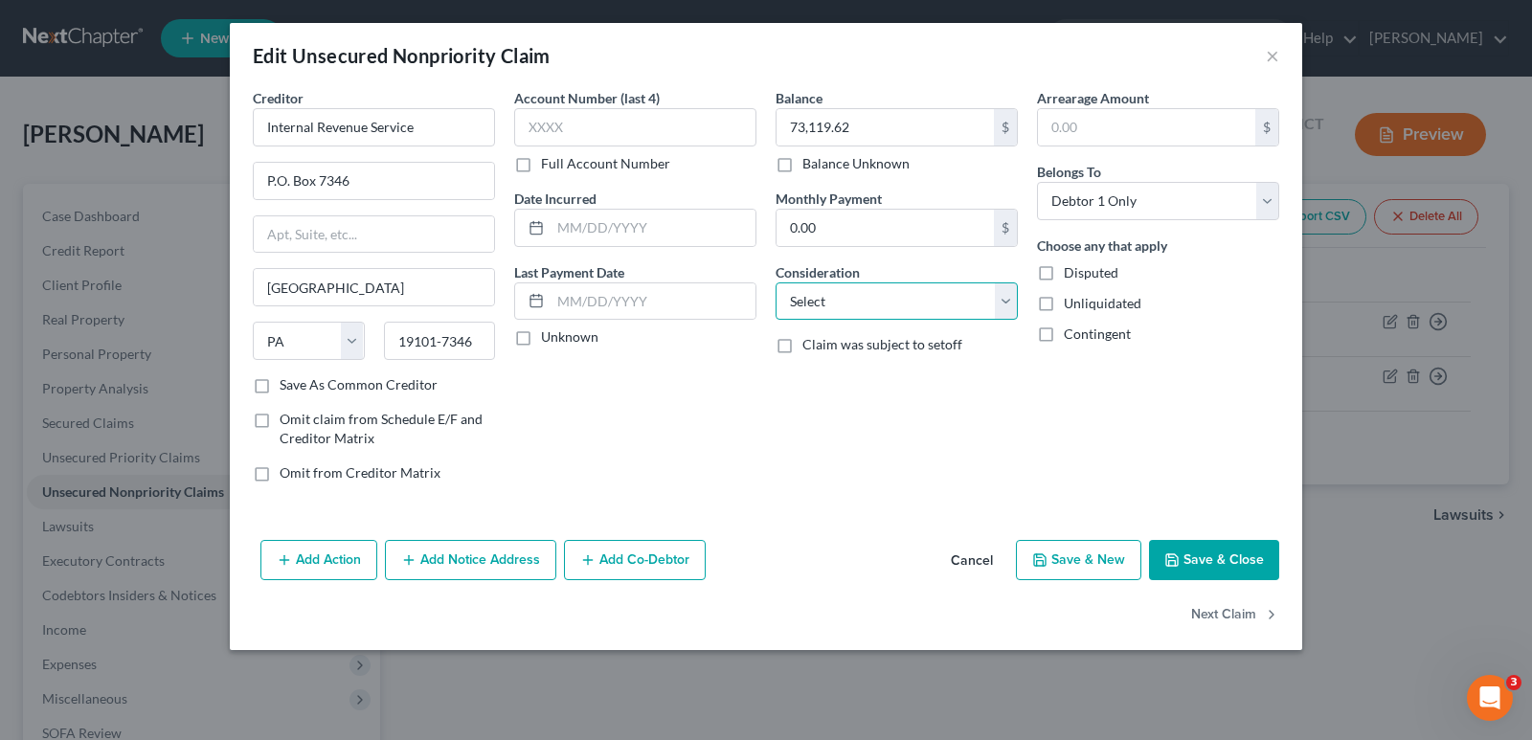
select select "7"
click at [776, 283] on select "Select Cable / Satellite Services Collection Agency Credit Card Debt Debt Couns…" at bounding box center [897, 302] width 242 height 38
click at [1092, 557] on button "Save & New" at bounding box center [1078, 560] width 125 height 40
select select "0"
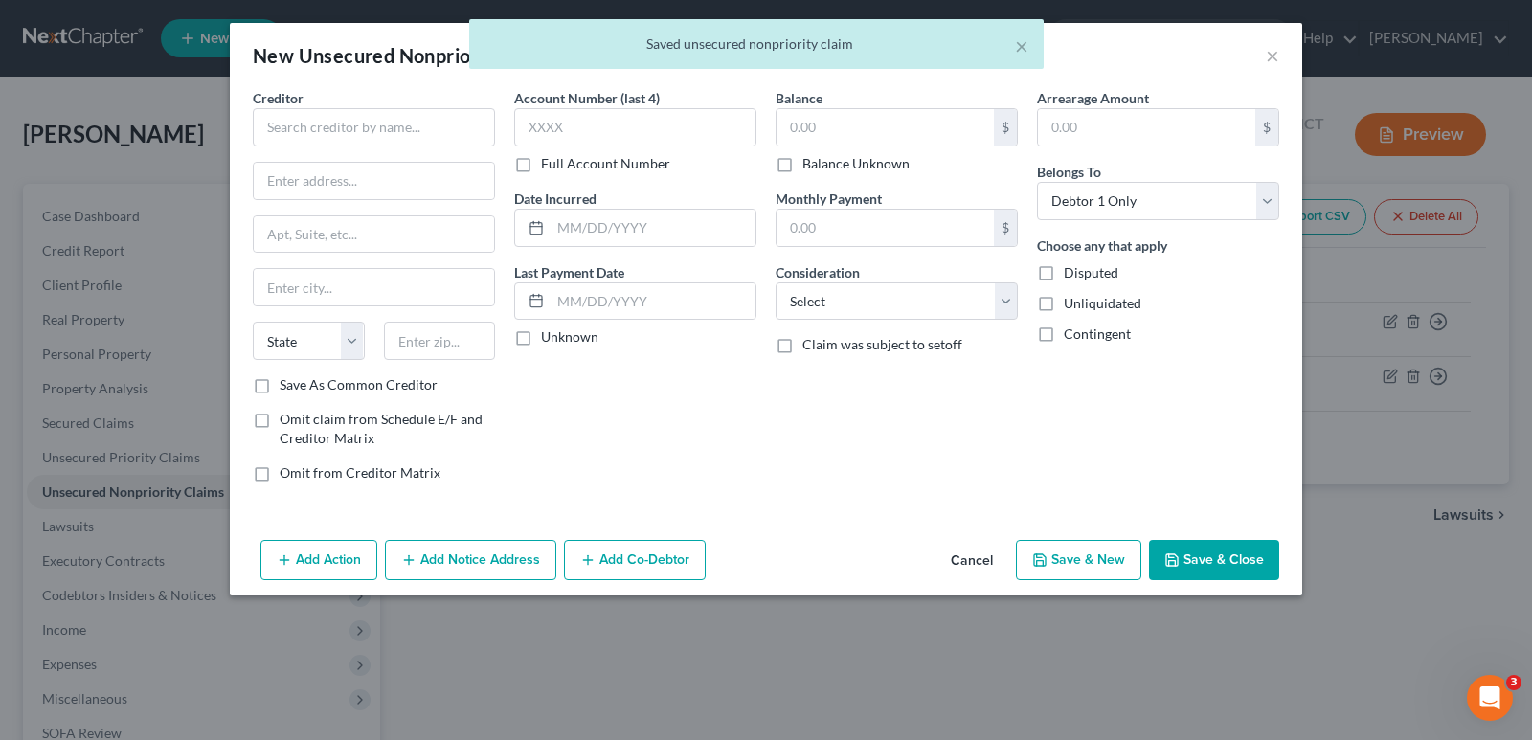
type input "0"
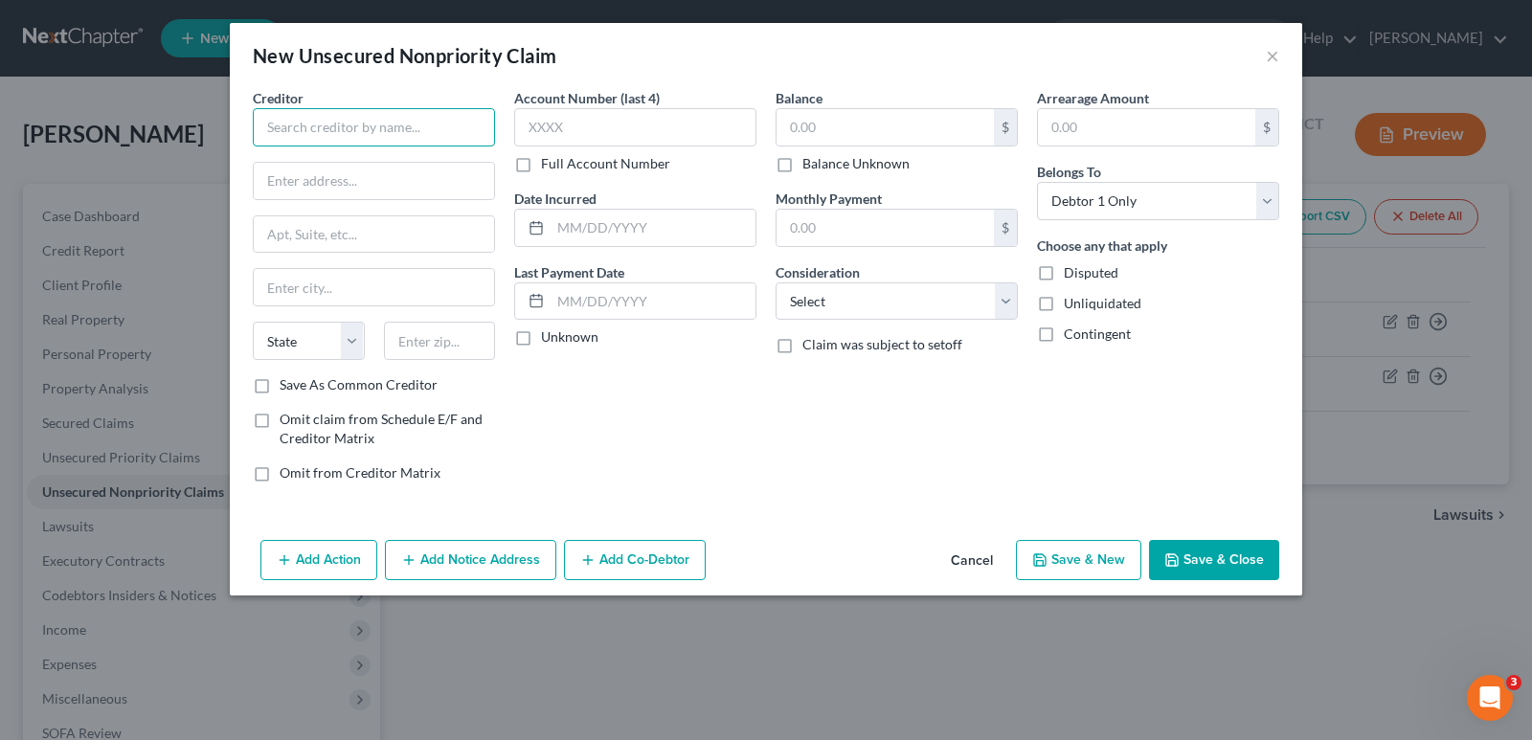
click at [462, 134] on input "text" at bounding box center [374, 127] width 242 height 38
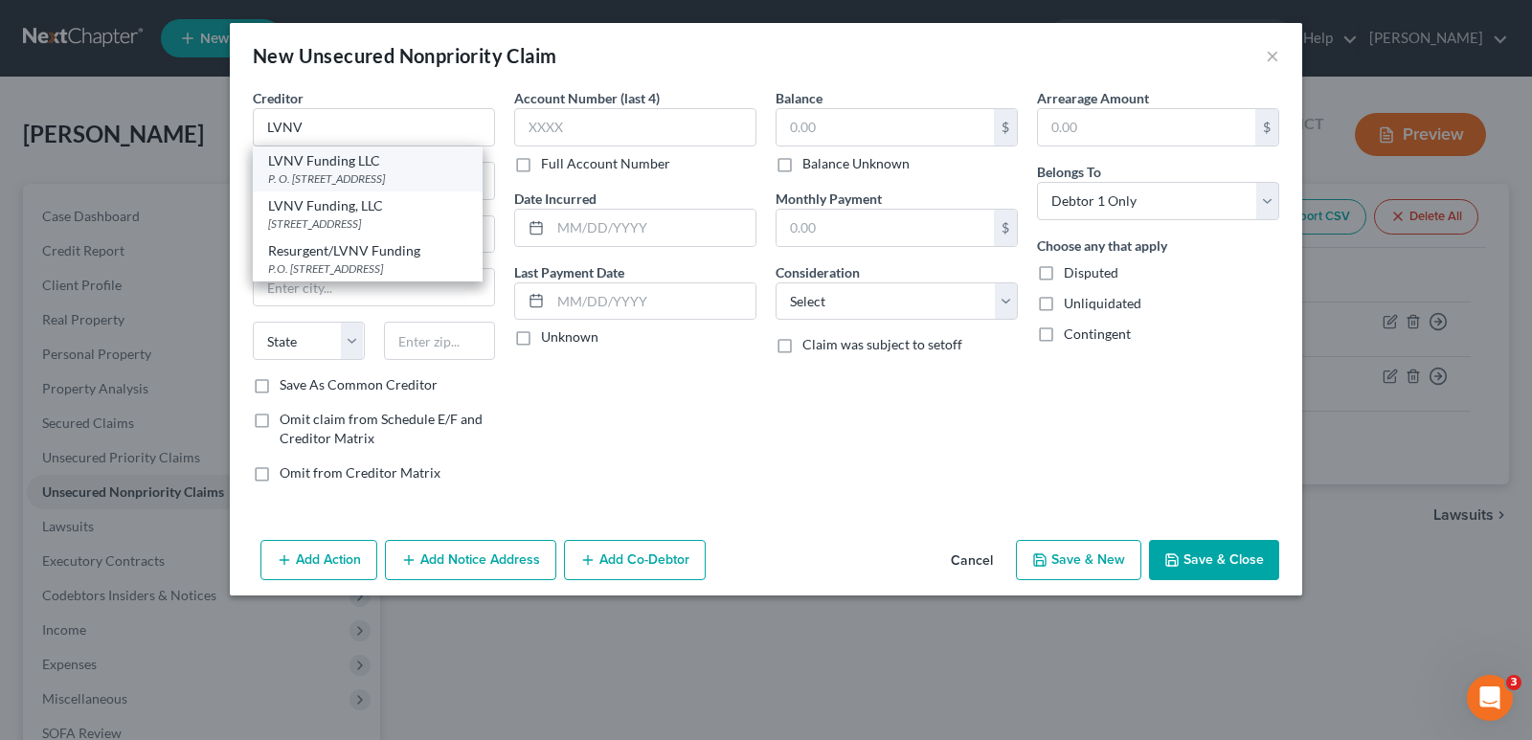
click at [381, 188] on div "LVNV Funding LLC P. O. [STREET_ADDRESS]" at bounding box center [368, 169] width 230 height 45
type input "LVNV Funding LLC"
type input "P. O. Box 1269"
type input "[GEOGRAPHIC_DATA]"
select select "42"
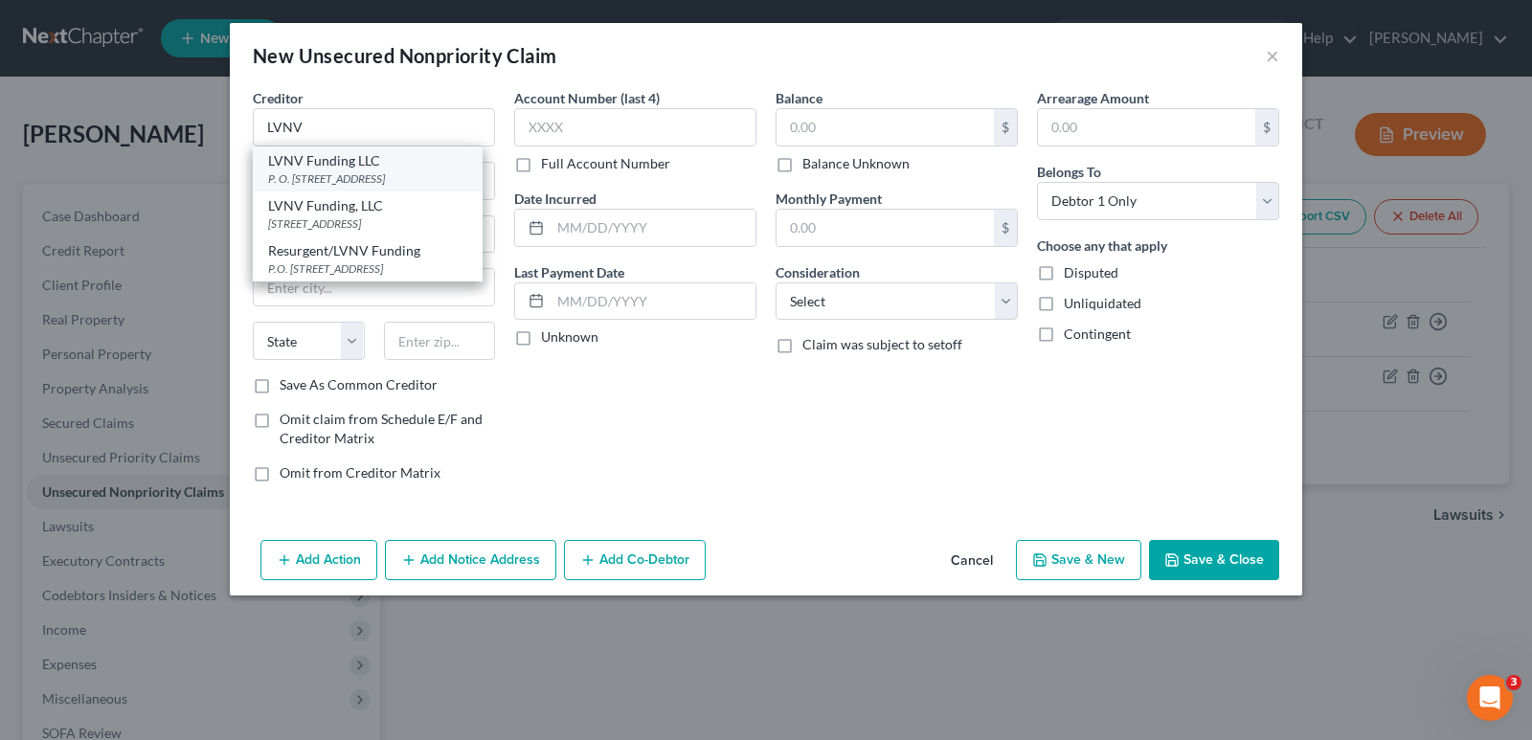
type input "29602"
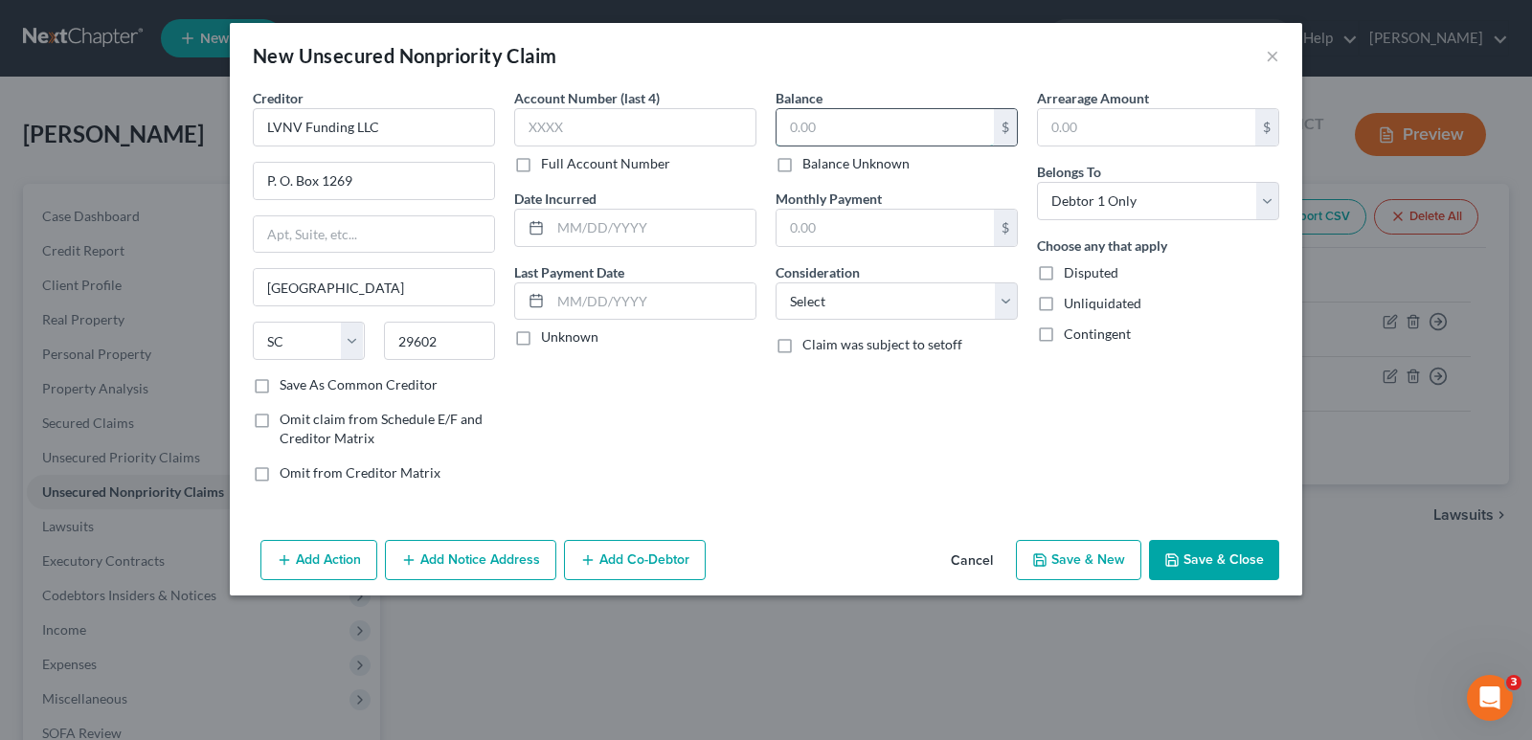
click at [778, 121] on input "text" at bounding box center [885, 127] width 217 height 36
type input "6,619.72"
click at [1005, 294] on select "Select Cable / Satellite Services Collection Agency Credit Card Debt Debt Couns…" at bounding box center [897, 302] width 242 height 38
select select "1"
click at [776, 283] on select "Select Cable / Satellite Services Collection Agency Credit Card Debt Debt Couns…" at bounding box center [897, 302] width 242 height 38
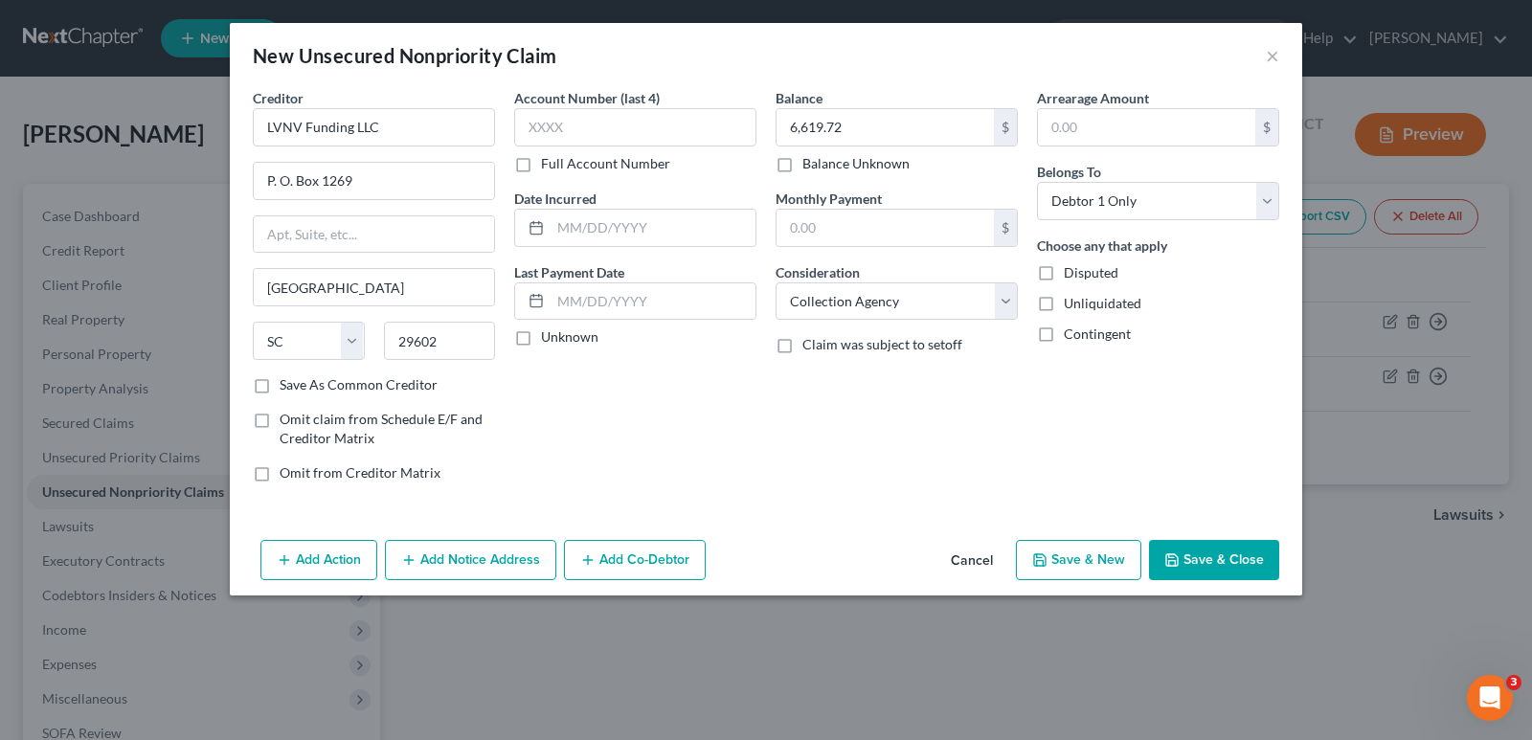
click at [1076, 561] on button "Save & New" at bounding box center [1078, 560] width 125 height 40
type input "0.00"
select select "0"
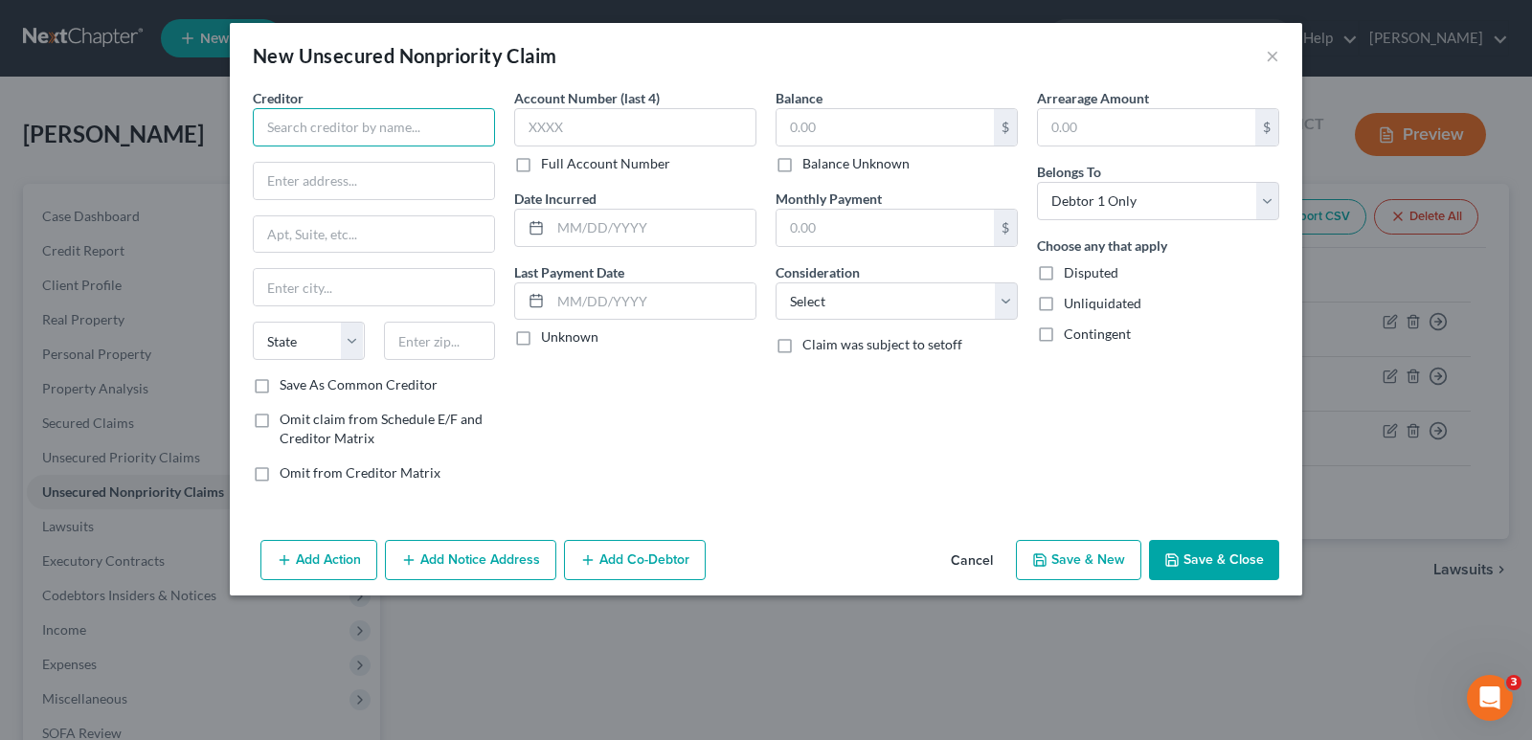
click at [443, 122] on input "text" at bounding box center [374, 127] width 242 height 38
type input "Montgomery County Employees FCU"
click at [782, 125] on input "text" at bounding box center [885, 127] width 217 height 36
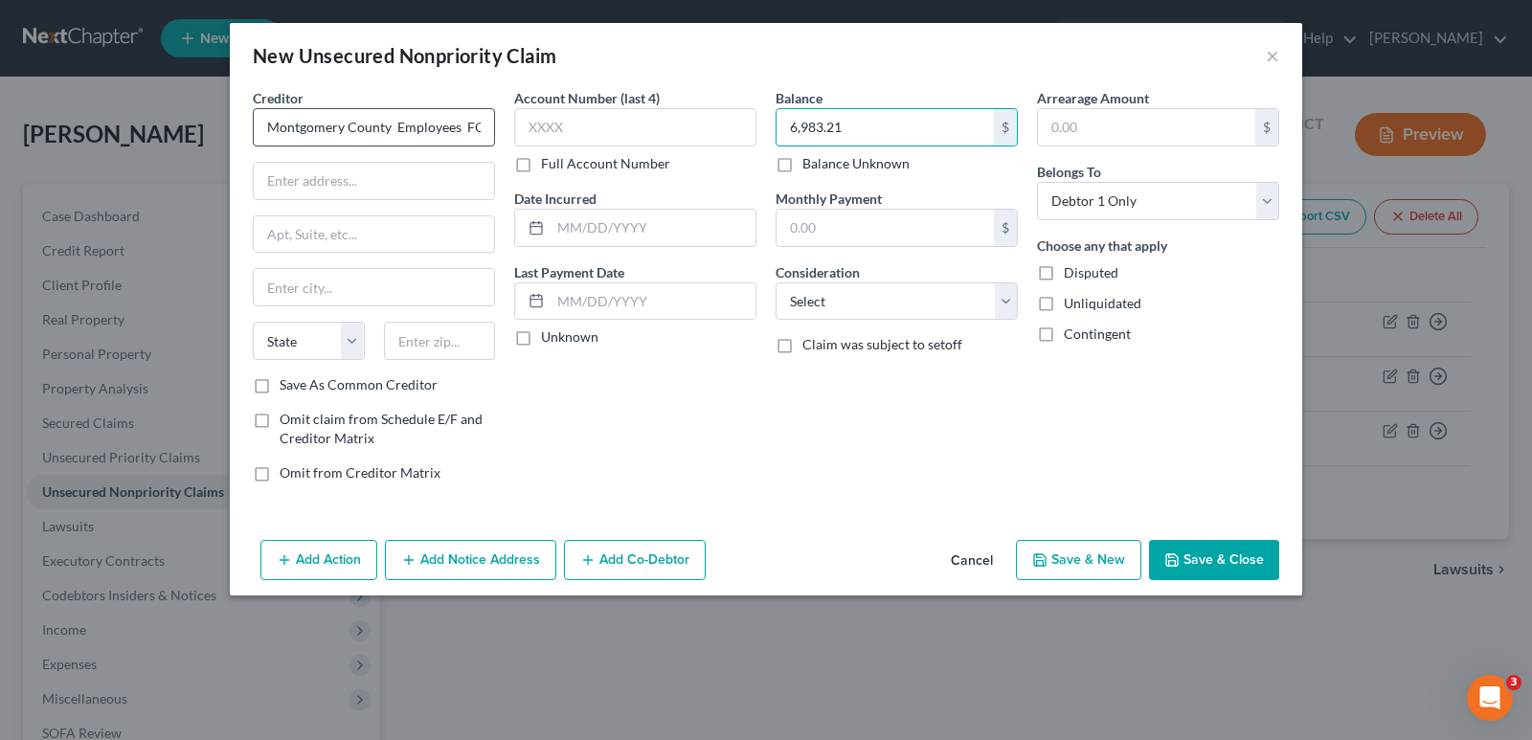
type input "6,983.21"
click at [478, 122] on input "Montgomery County Employees FCU" at bounding box center [374, 127] width 242 height 38
type input "Montgomery County Employees FCUU"
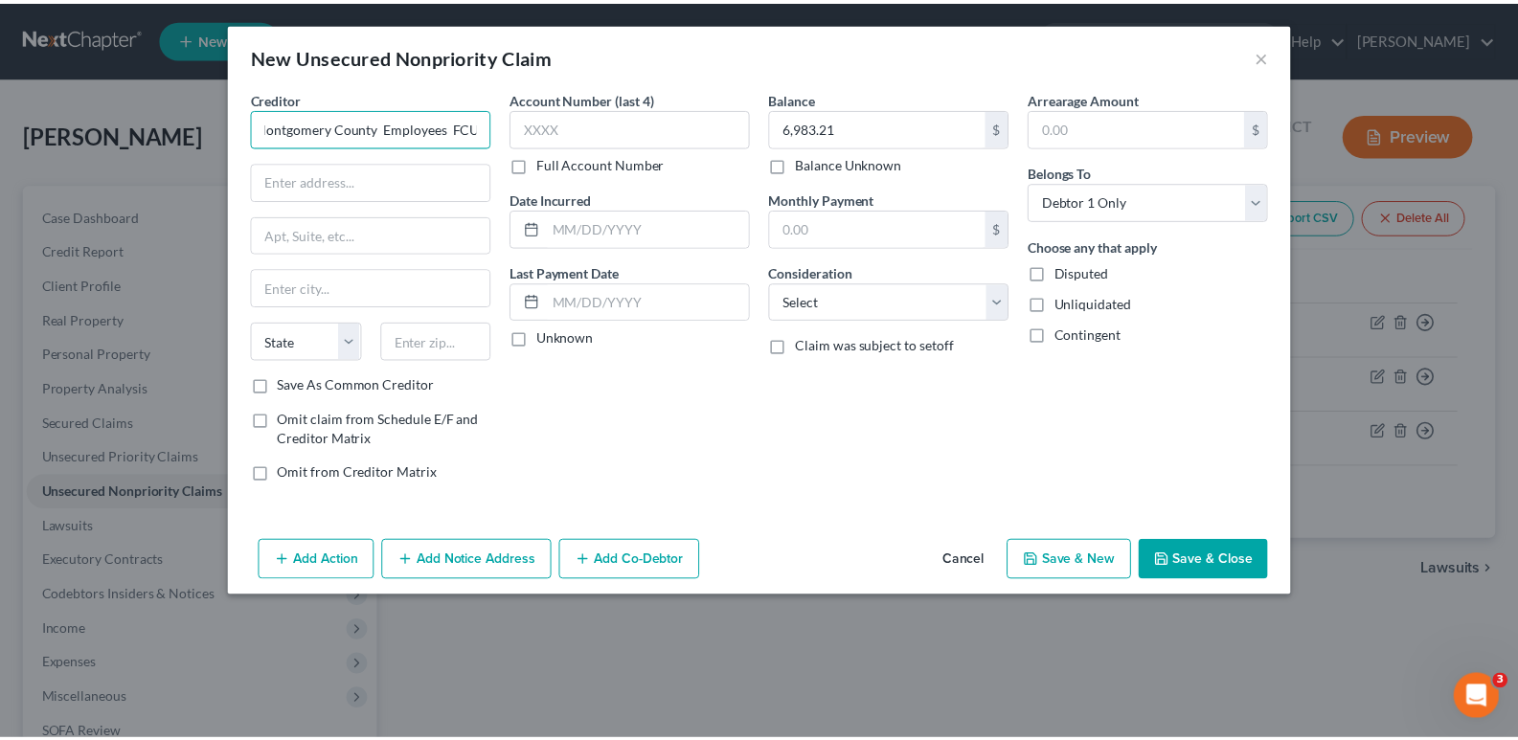
scroll to position [0, 0]
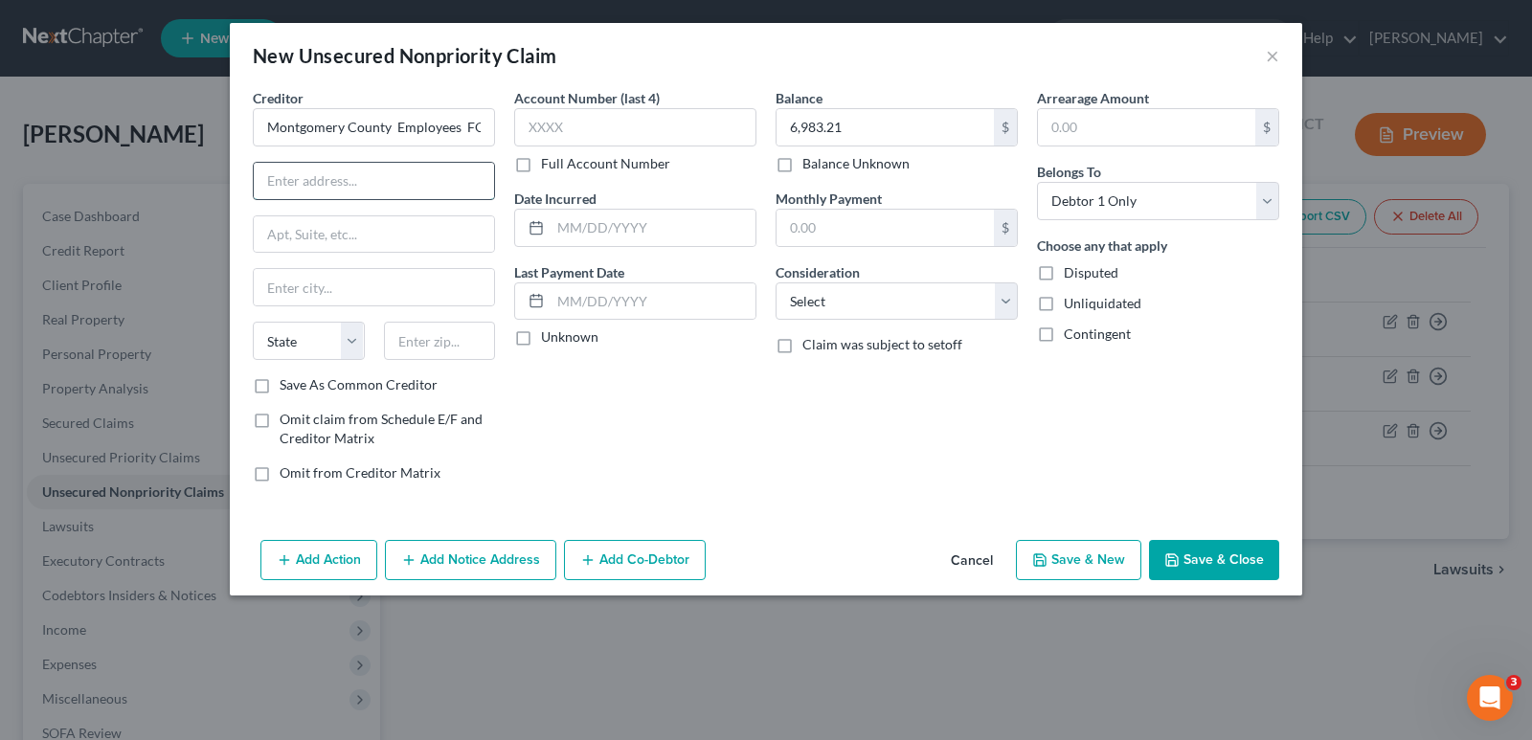
click at [419, 193] on input "text" at bounding box center [374, 181] width 240 height 36
type input "[STREET_ADDRESS]"
click at [397, 229] on input "text" at bounding box center [374, 234] width 240 height 36
type input "Suite 101"
click at [370, 292] on input "text" at bounding box center [374, 287] width 240 height 36
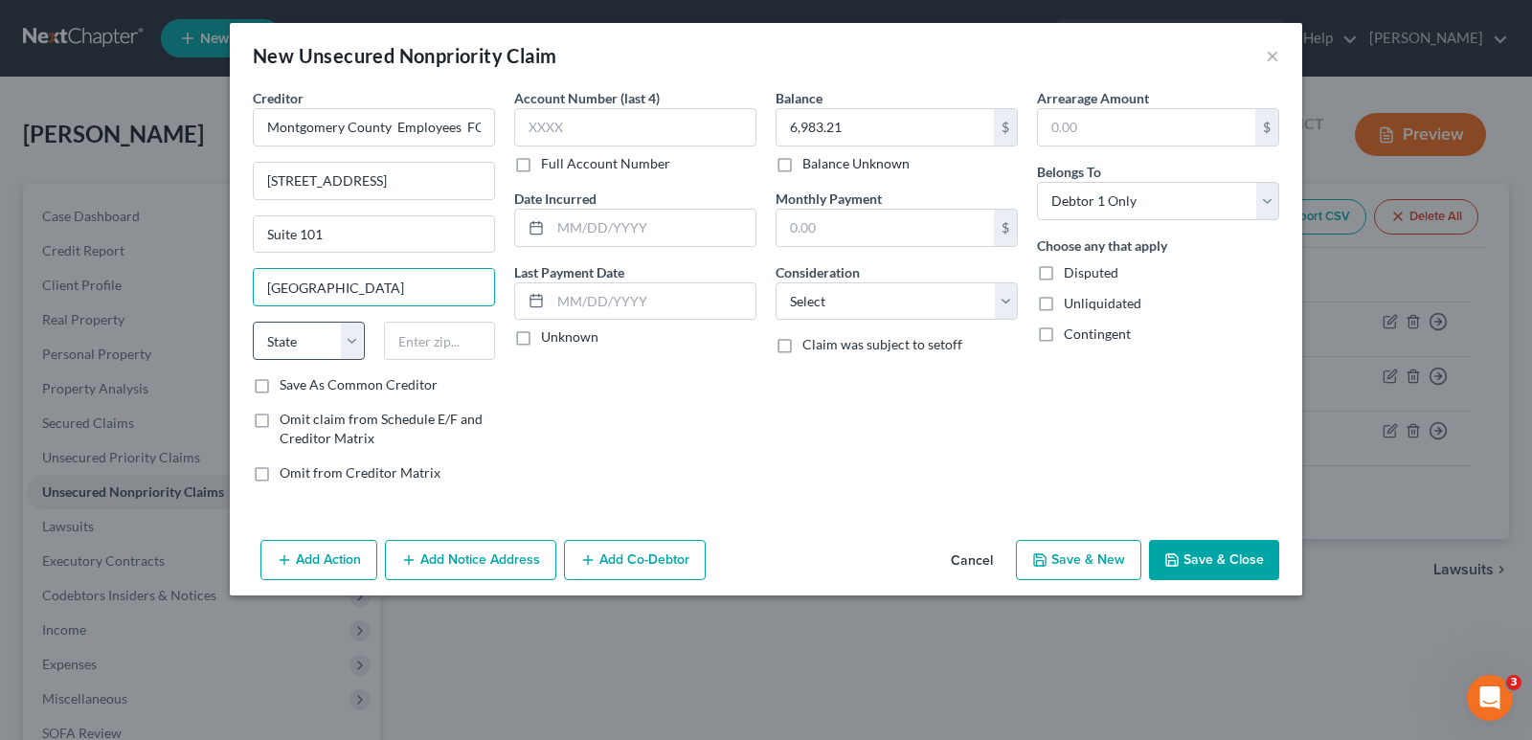
type input "[GEOGRAPHIC_DATA]"
click at [363, 338] on select "State [US_STATE] AK AR AZ CA CO CT DE DC [GEOGRAPHIC_DATA] [GEOGRAPHIC_DATA] GU…" at bounding box center [309, 341] width 112 height 38
select select "21"
click at [253, 322] on select "State [US_STATE] AK AR AZ CA CO CT DE DC [GEOGRAPHIC_DATA] [GEOGRAPHIC_DATA] GU…" at bounding box center [309, 341] width 112 height 38
click at [481, 352] on input "text" at bounding box center [440, 341] width 112 height 38
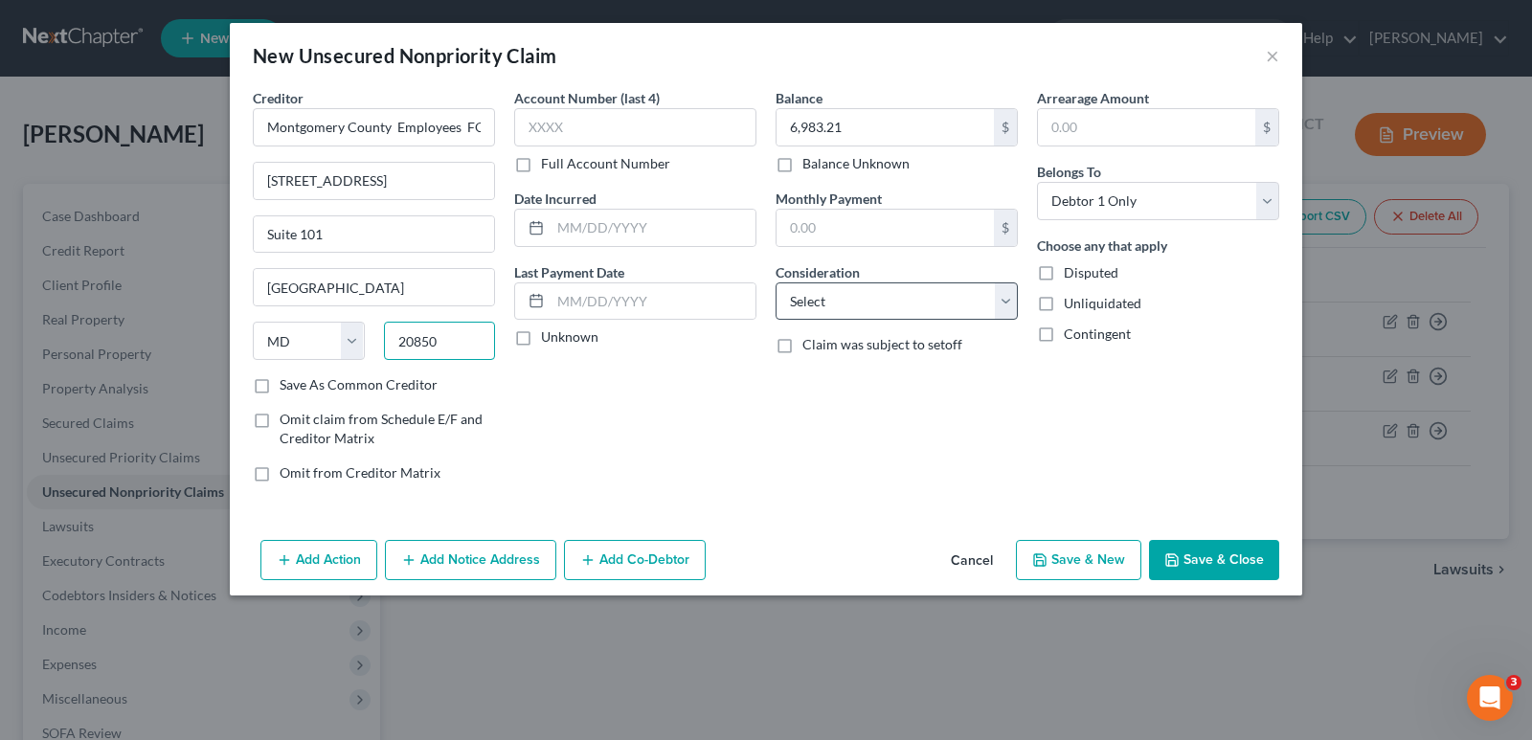
type input "20850"
click at [1003, 301] on select "Select Cable / Satellite Services Collection Agency Credit Card Debt Debt Couns…" at bounding box center [897, 302] width 242 height 38
select select "10"
click at [776, 283] on select "Select Cable / Satellite Services Collection Agency Credit Card Debt Debt Couns…" at bounding box center [897, 302] width 242 height 38
click at [1048, 555] on icon "button" at bounding box center [1039, 560] width 15 height 15
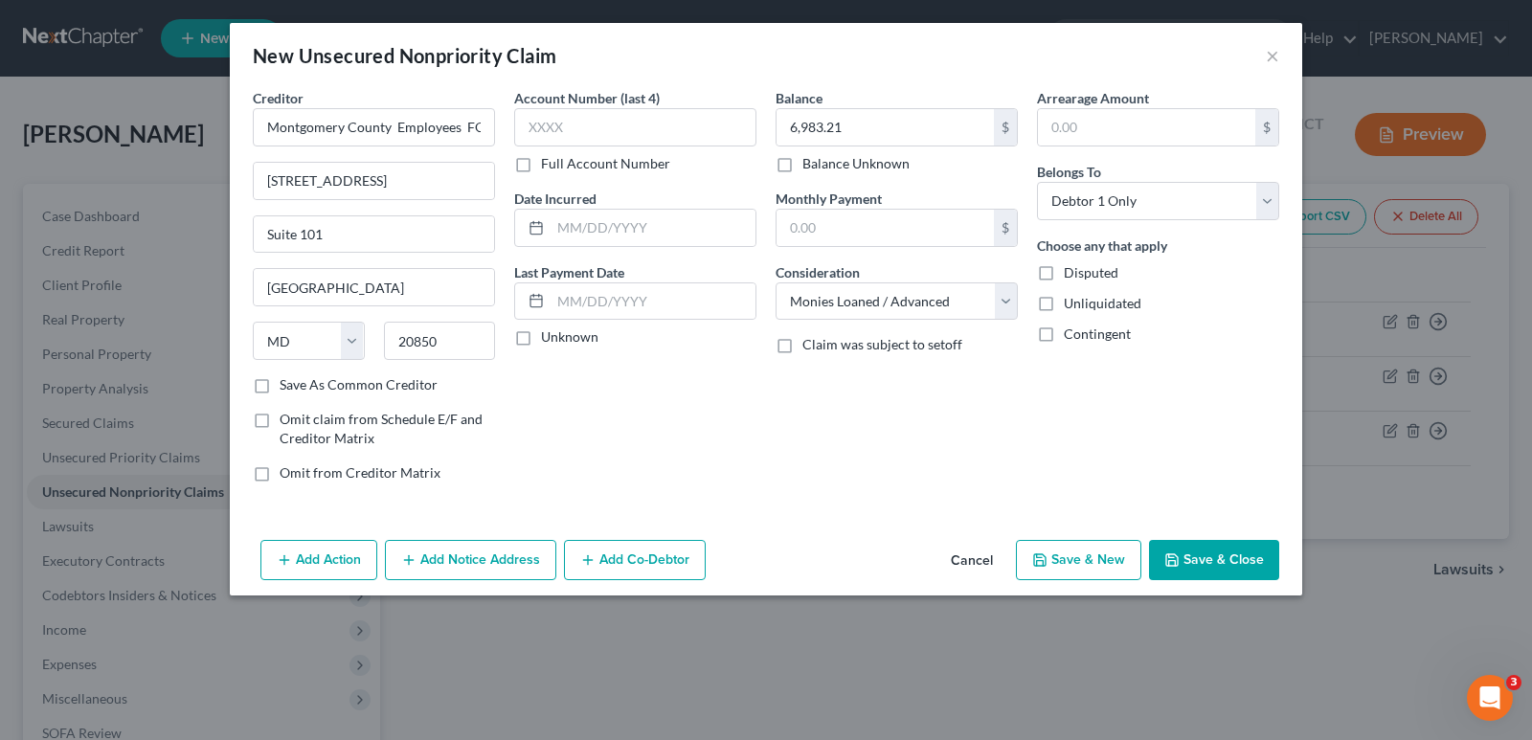
select select "0"
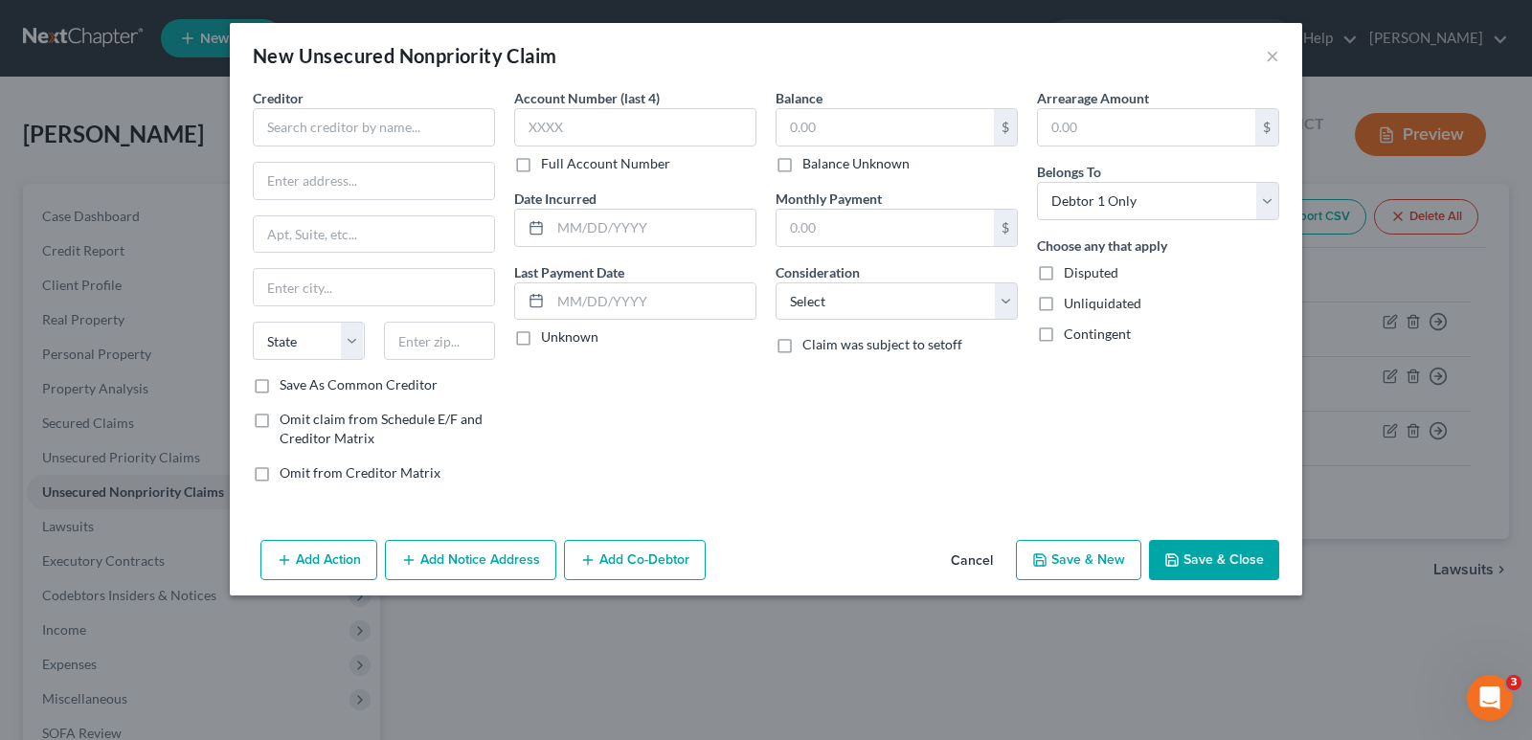
type input "0.00"
drag, startPoint x: 485, startPoint y: 139, endPoint x: 501, endPoint y: 241, distance: 103.8
click at [484, 142] on input "text" at bounding box center [374, 127] width 242 height 38
type input "First United Bank & Trust"
click at [793, 123] on input "text" at bounding box center [885, 127] width 217 height 36
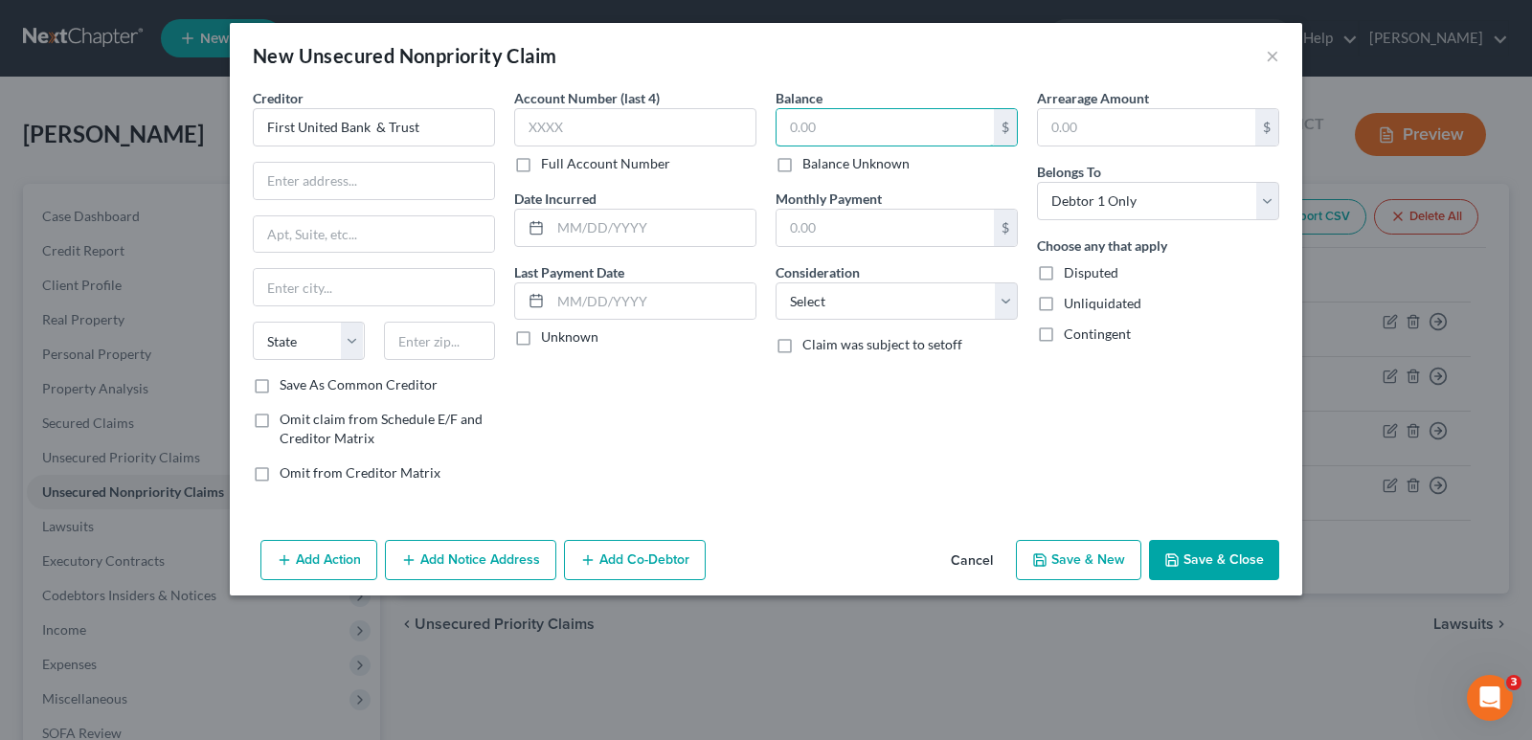
type input "8"
type input "908.52"
click at [1000, 306] on select "Select Cable / Satellite Services Collection Agency Credit Card Debt Debt Couns…" at bounding box center [897, 302] width 242 height 38
select select "10"
click at [776, 283] on select "Select Cable / Satellite Services Collection Agency Credit Card Debt Debt Couns…" at bounding box center [897, 302] width 242 height 38
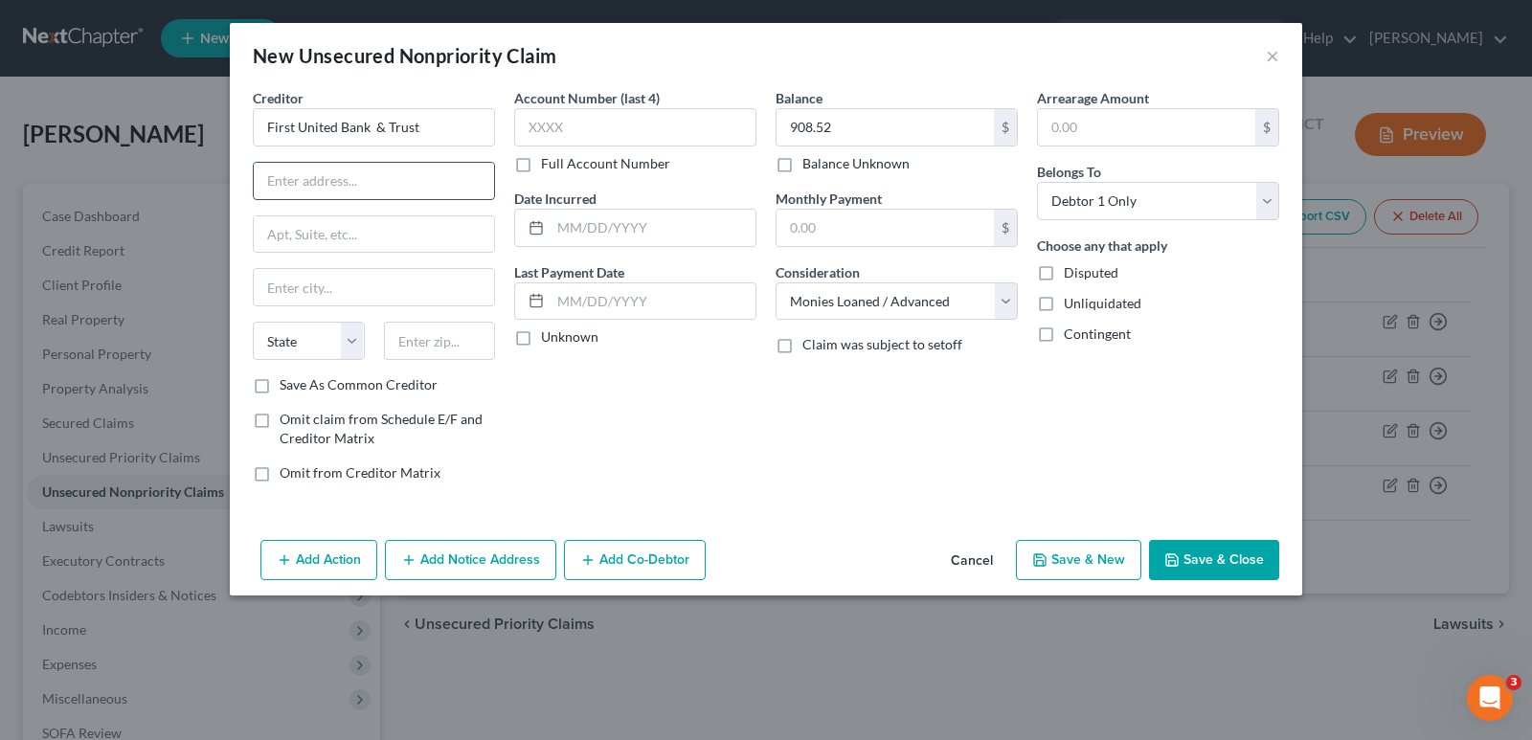
click at [395, 192] on input "text" at bounding box center [374, 181] width 240 height 36
click at [438, 240] on input "text" at bounding box center [374, 234] width 240 height 36
click at [359, 182] on input "text" at bounding box center [374, 181] width 240 height 36
type input "[STREET_ADDRESS][PERSON_NAME]"
click at [365, 229] on input "text" at bounding box center [374, 234] width 240 height 36
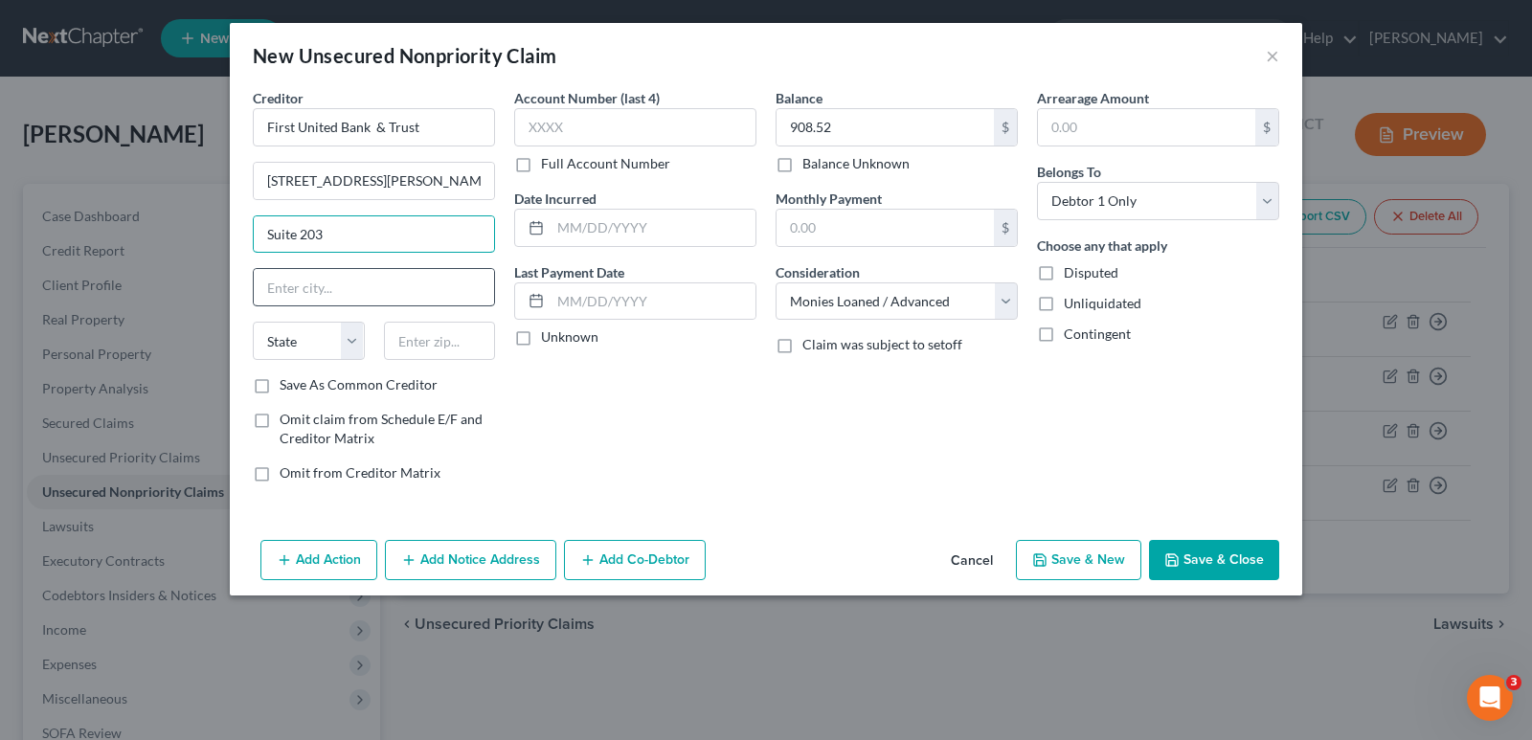
type input "Suite 203"
click at [338, 295] on input "text" at bounding box center [374, 287] width 240 height 36
type input "[GEOGRAPHIC_DATA]"
click at [351, 341] on select "State [US_STATE] AK AR AZ CA CO CT DE DC [GEOGRAPHIC_DATA] [GEOGRAPHIC_DATA] GU…" at bounding box center [309, 341] width 112 height 38
select select "21"
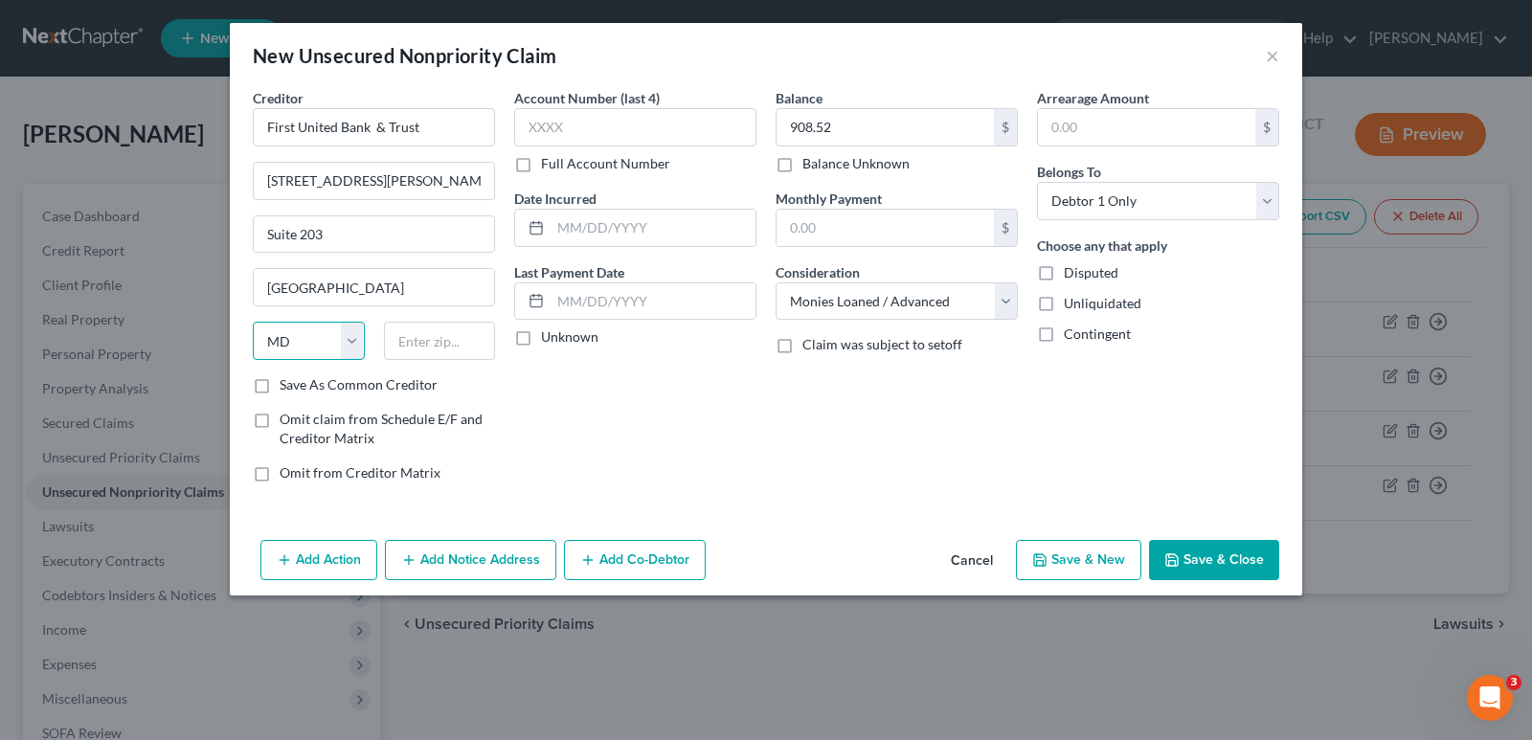
click at [253, 322] on select "State [US_STATE] AK AR AZ CA CO CT DE DC [GEOGRAPHIC_DATA] [GEOGRAPHIC_DATA] GU…" at bounding box center [309, 341] width 112 height 38
click at [466, 344] on input "text" at bounding box center [440, 341] width 112 height 38
type input "20850"
click at [1099, 561] on button "Save & New" at bounding box center [1078, 560] width 125 height 40
select select "0"
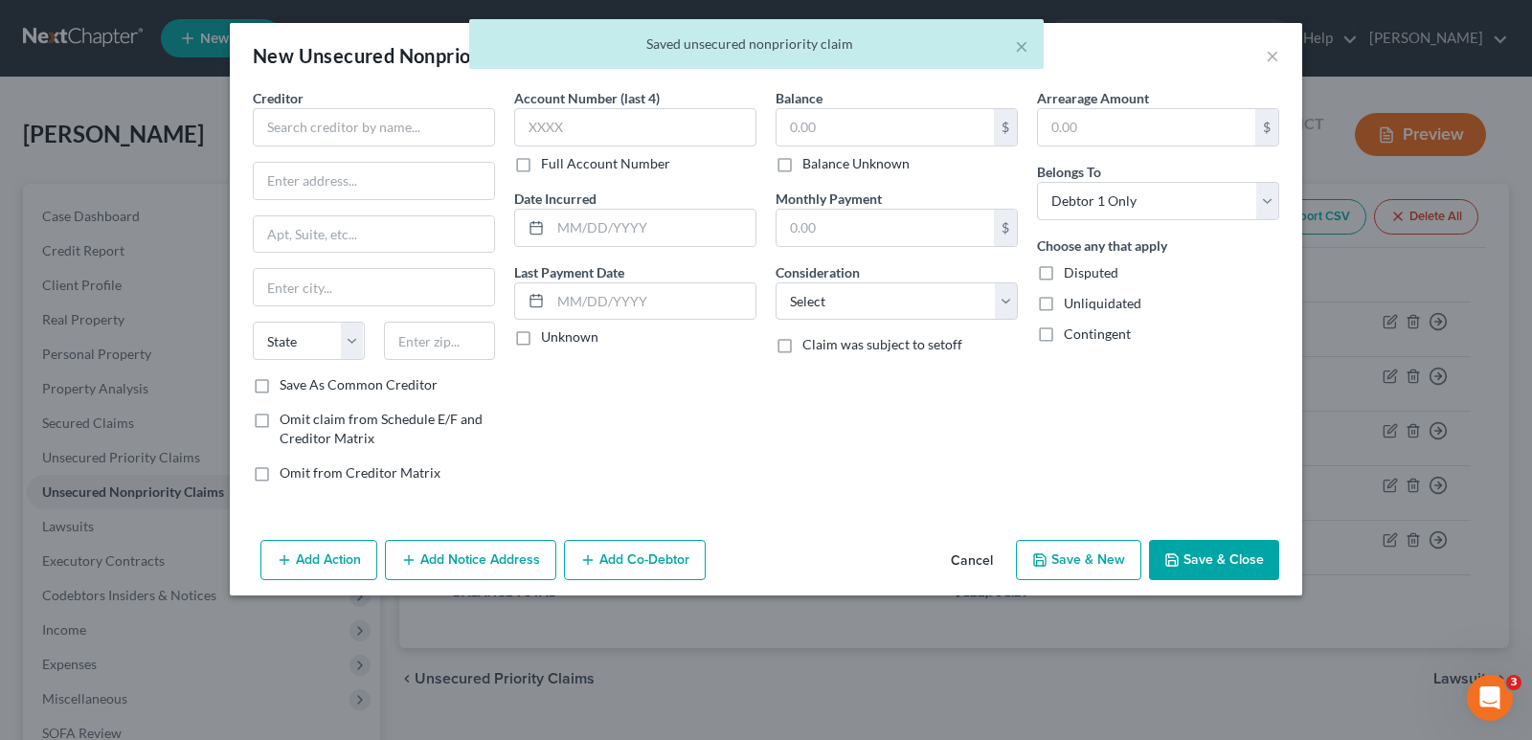
type input "0.00"
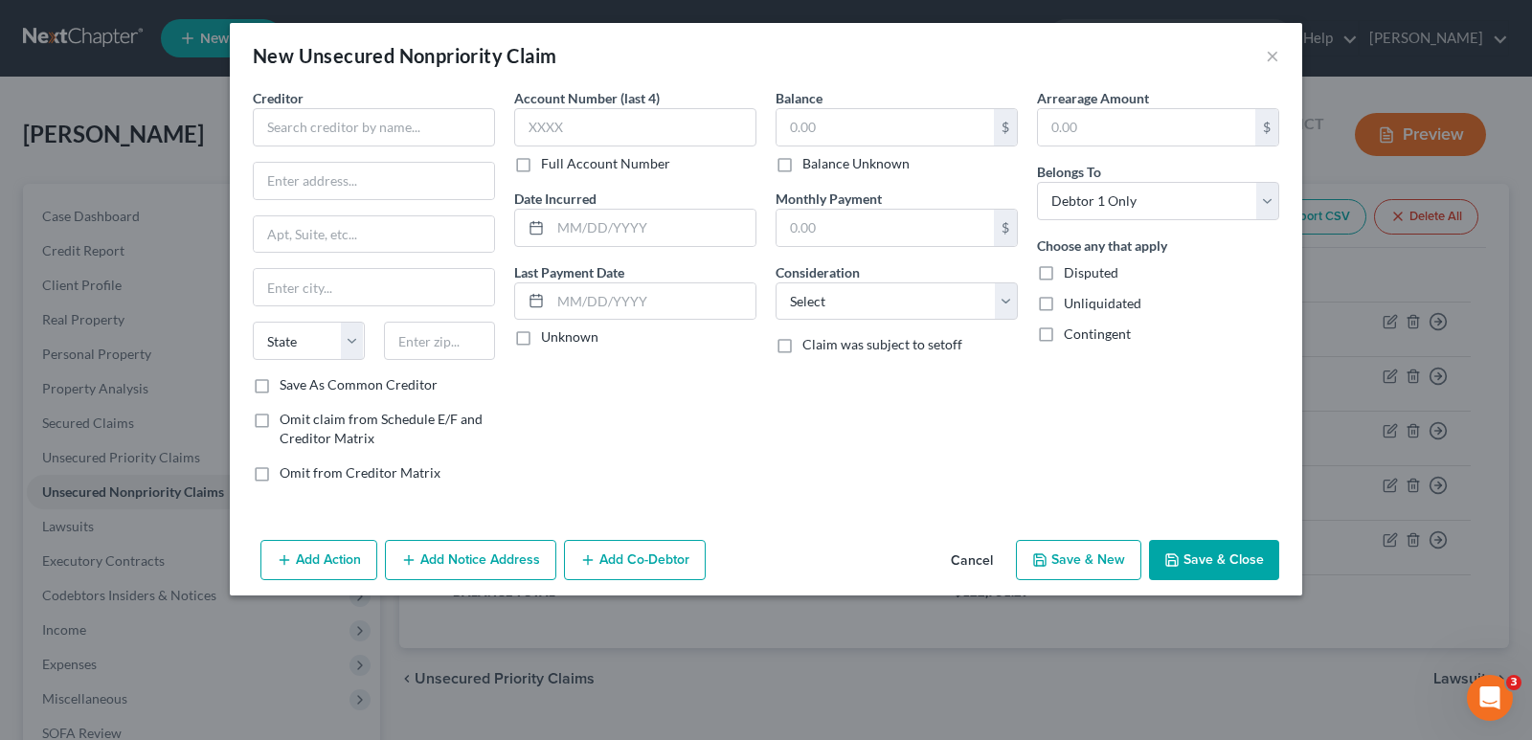
click at [1188, 555] on button "Save & Close" at bounding box center [1214, 560] width 130 height 40
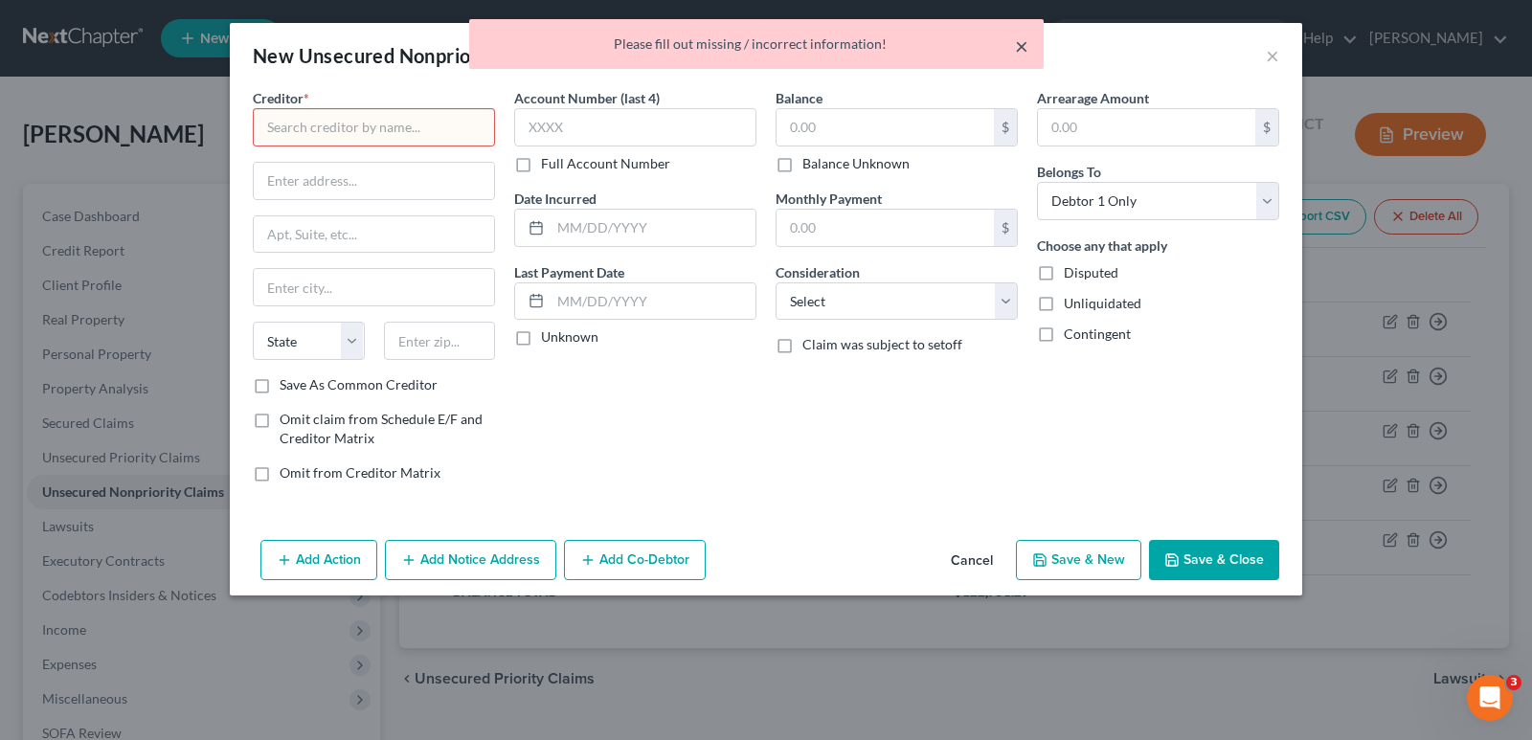
click at [1022, 52] on button "×" at bounding box center [1021, 45] width 13 height 23
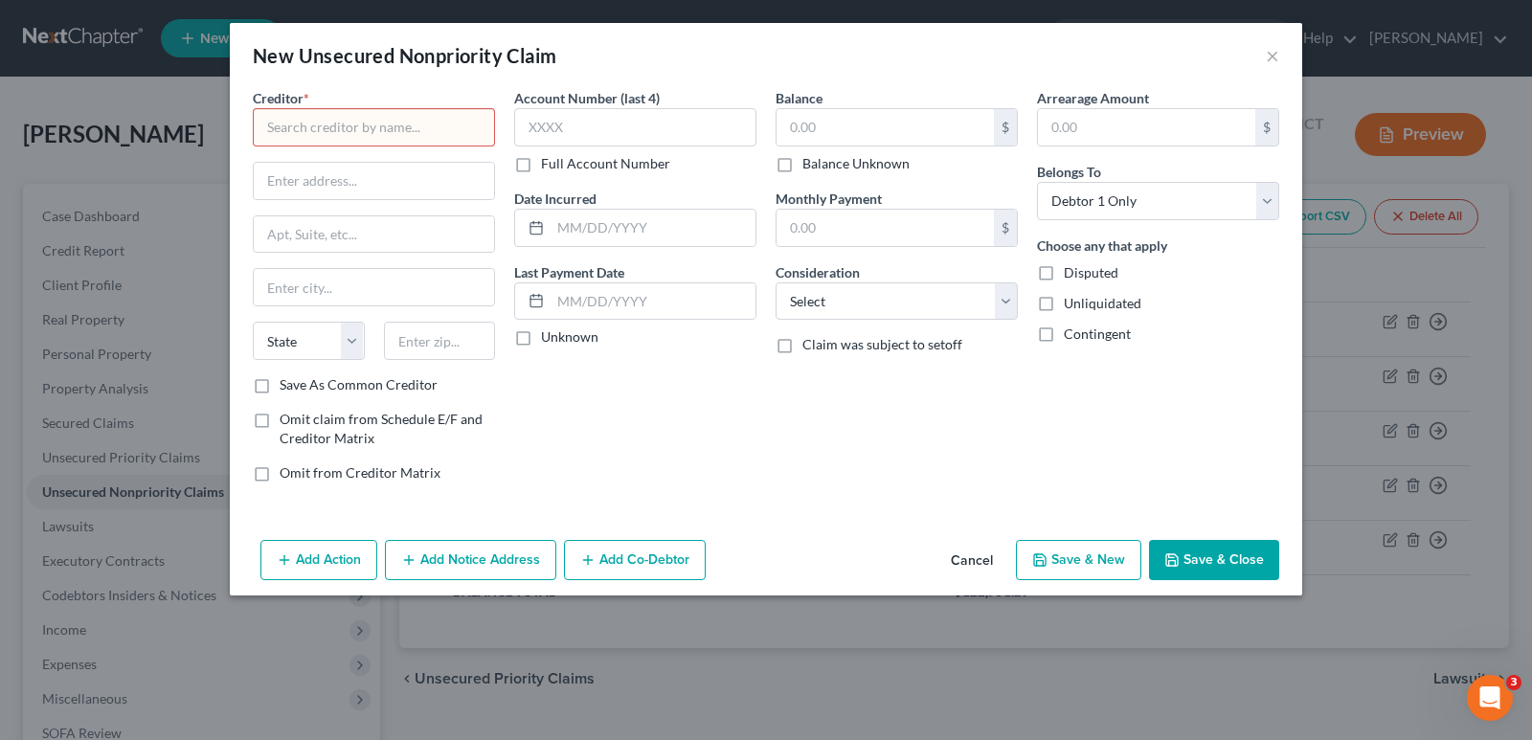
click at [1281, 50] on div "New Unsecured Nonpriority Claim ×" at bounding box center [766, 55] width 1073 height 65
click at [1270, 57] on button "×" at bounding box center [1272, 55] width 13 height 23
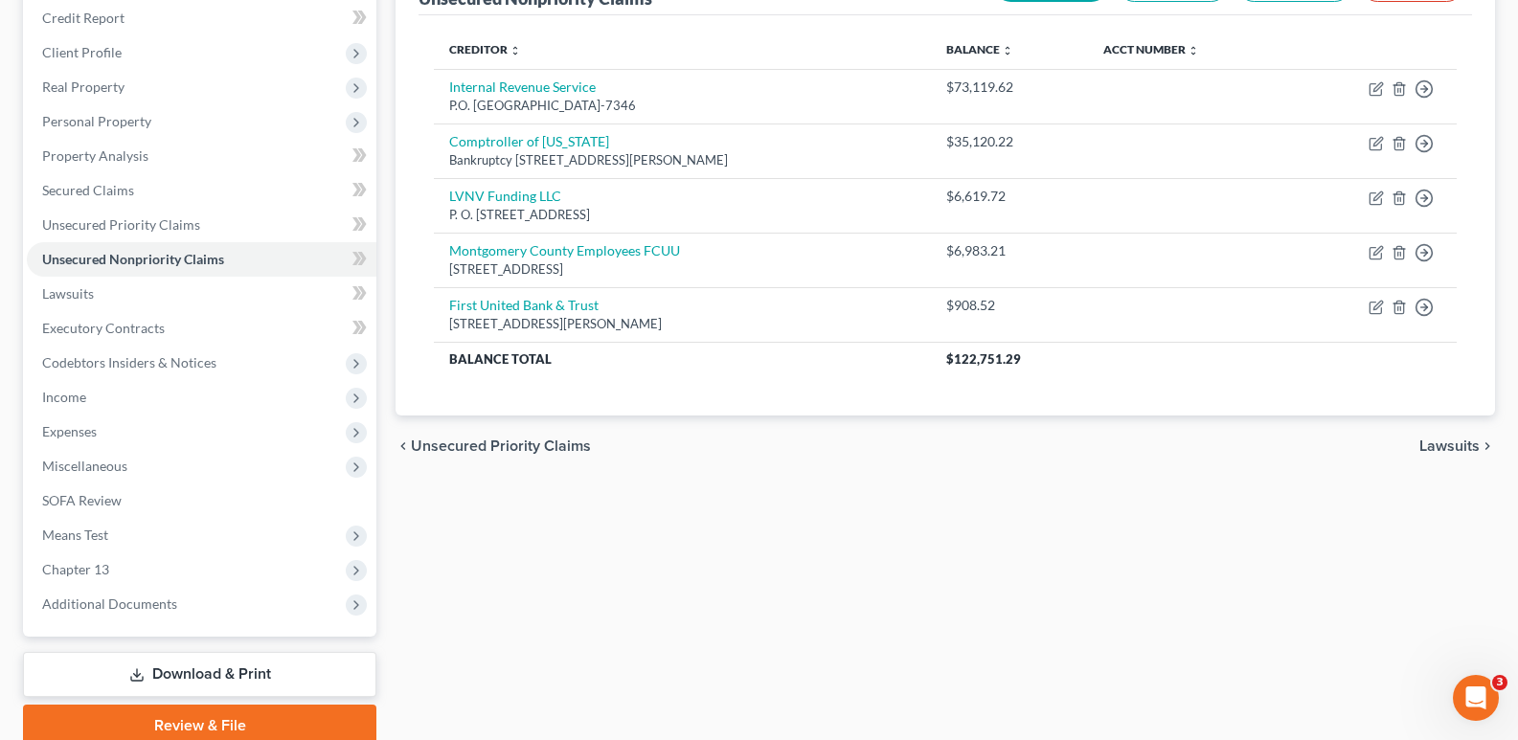
scroll to position [312, 0]
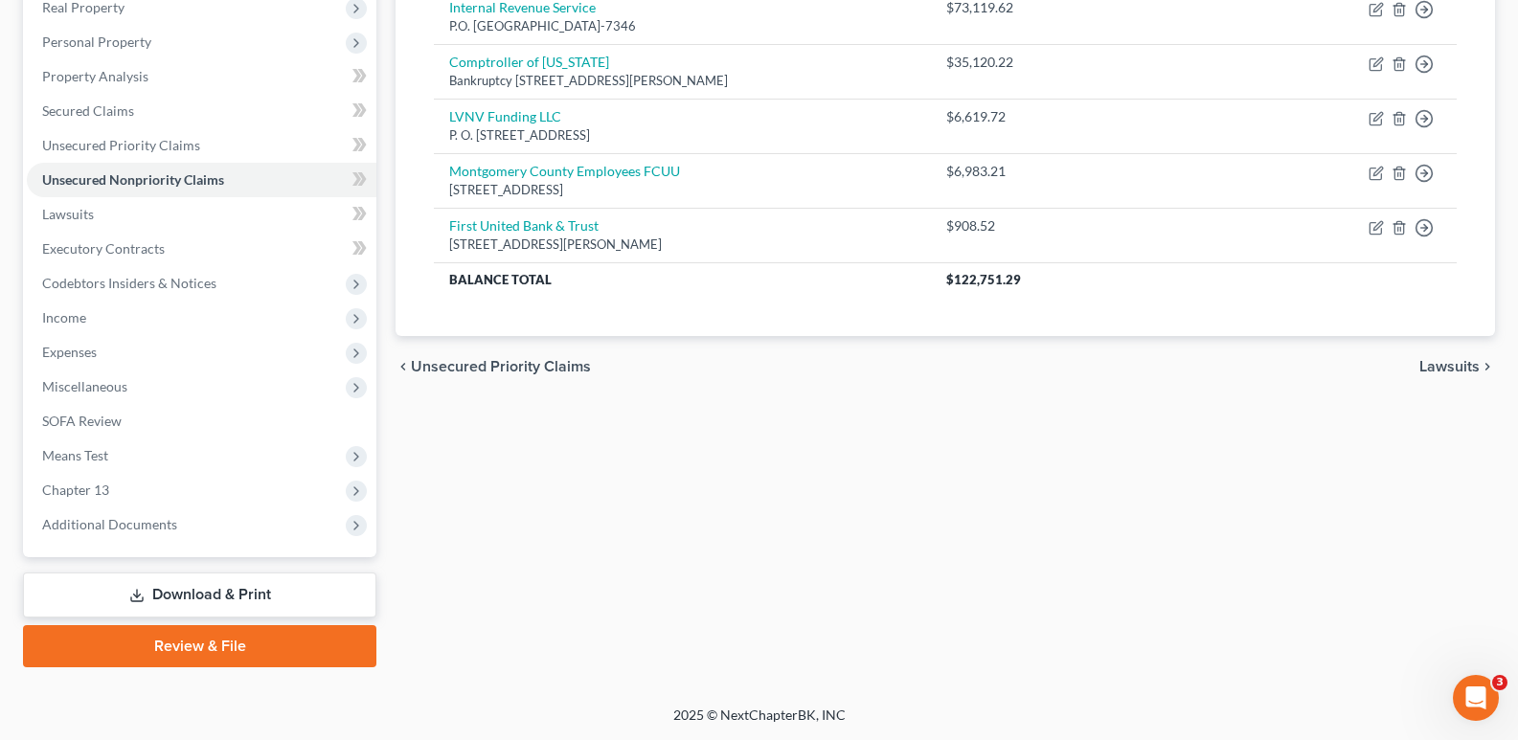
click at [209, 591] on link "Download & Print" at bounding box center [199, 595] width 353 height 45
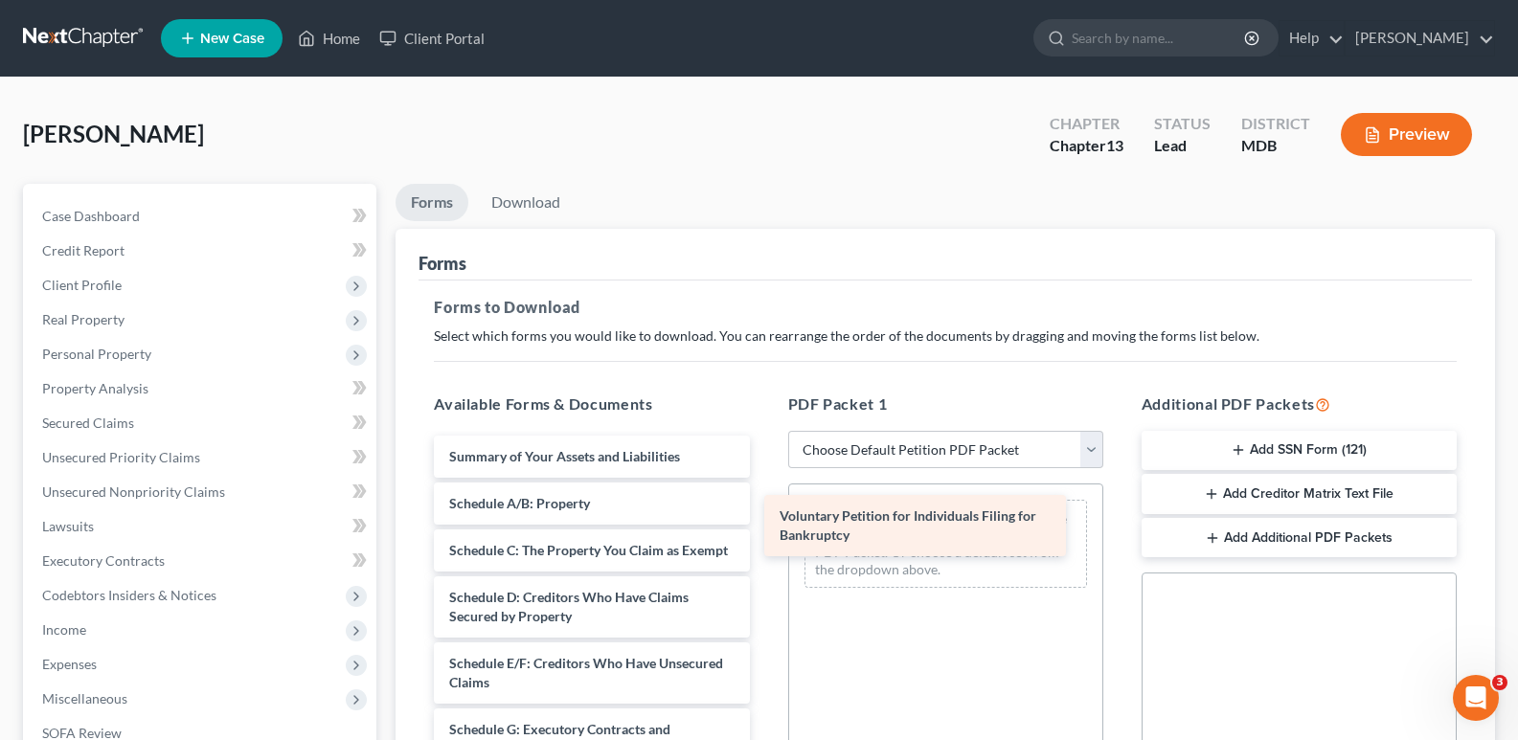
drag, startPoint x: 595, startPoint y: 457, endPoint x: 925, endPoint y: 516, distance: 335.7
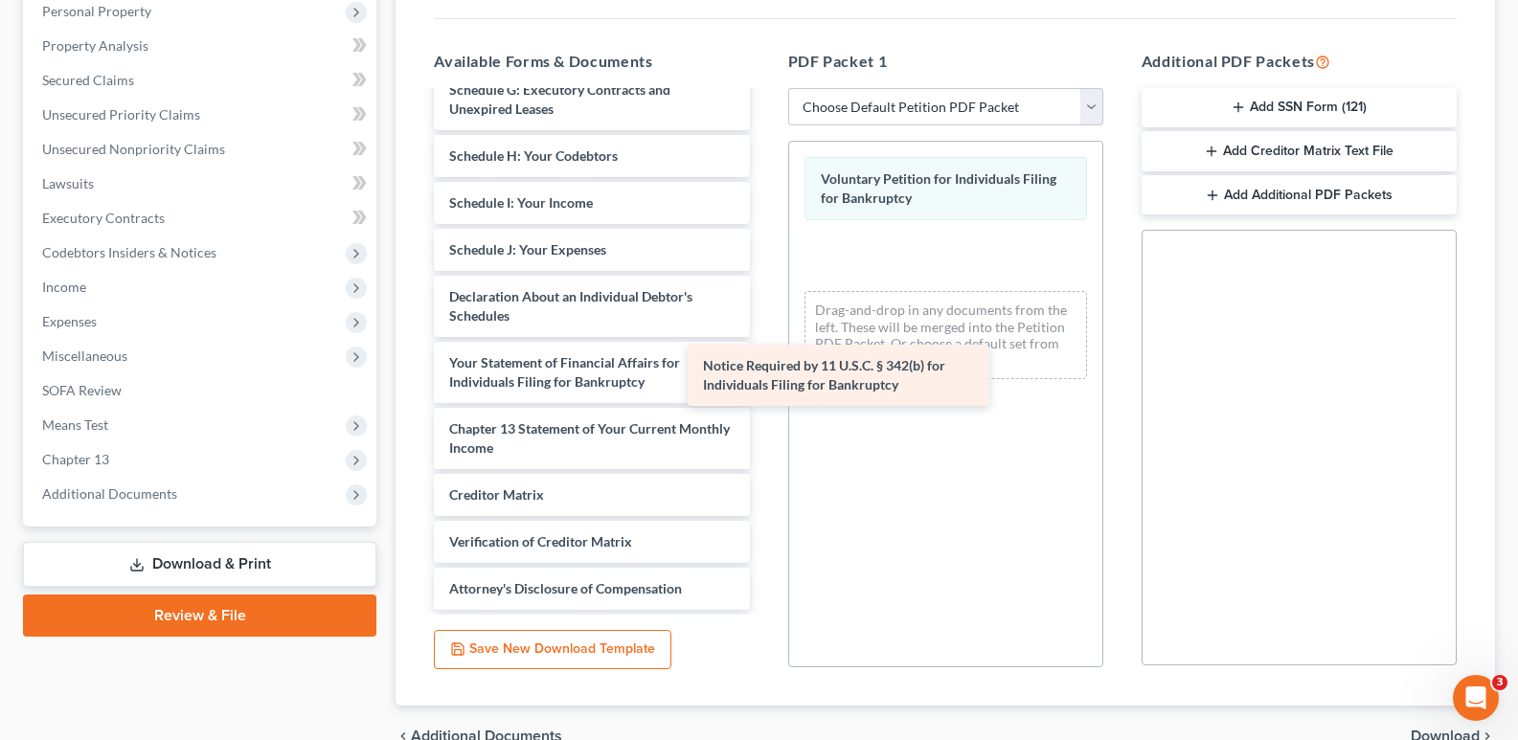
scroll to position [316, 0]
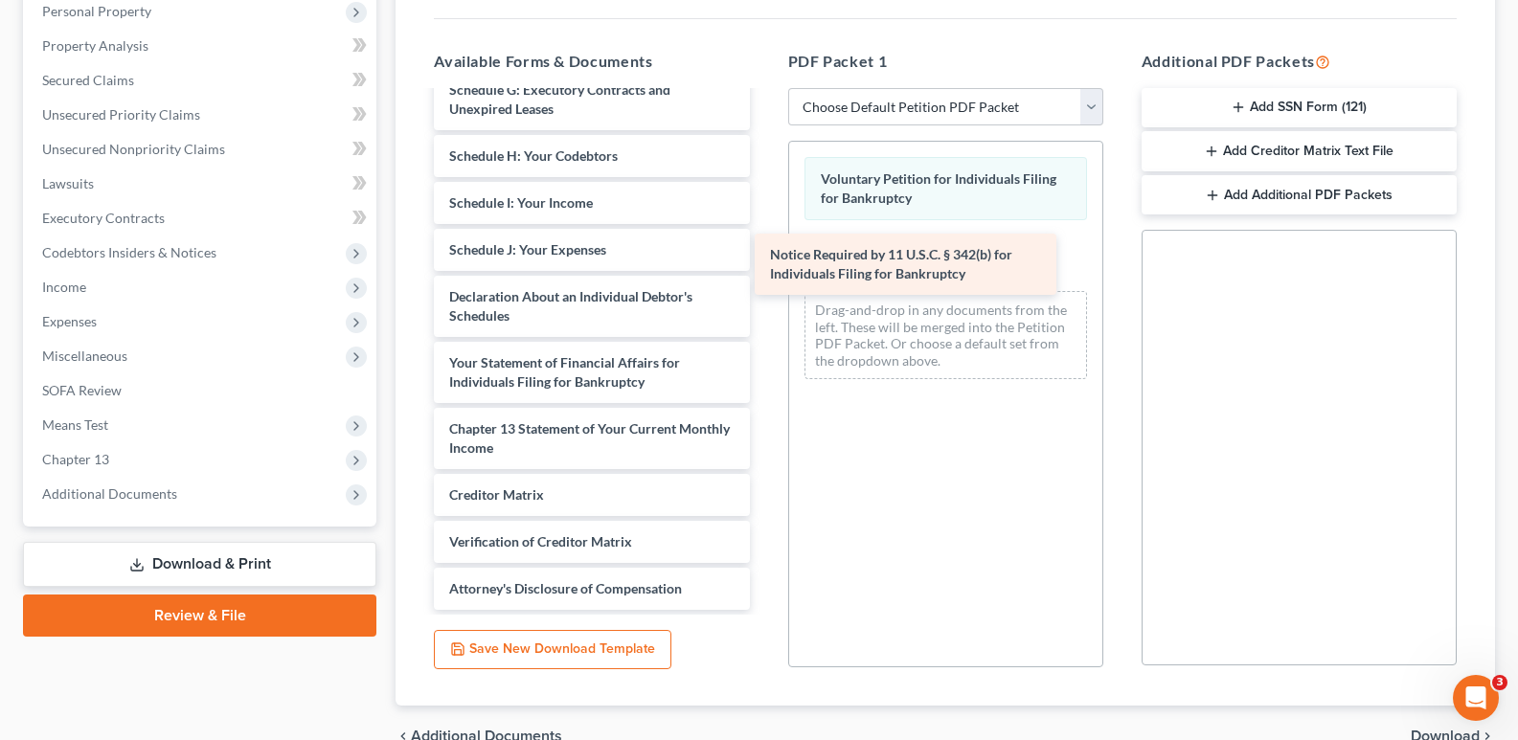
drag, startPoint x: 635, startPoint y: 541, endPoint x: 956, endPoint y: 273, distance: 418.1
click at [764, 273] on div "Notice Required by 11 U.S.C. § 342(b) for Individuals Filing for Bankruptcy Sum…" at bounding box center [592, 203] width 346 height 814
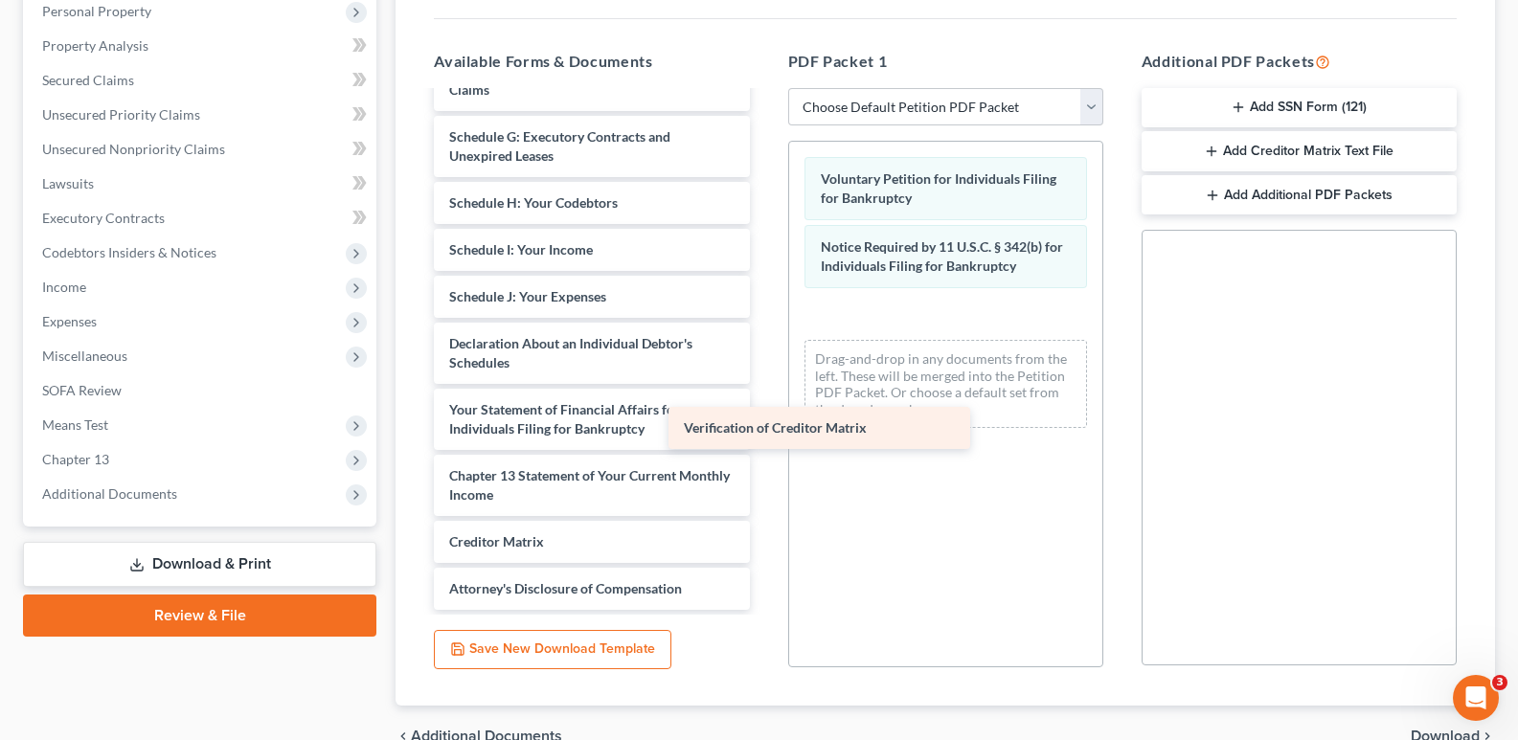
scroll to position [269, 0]
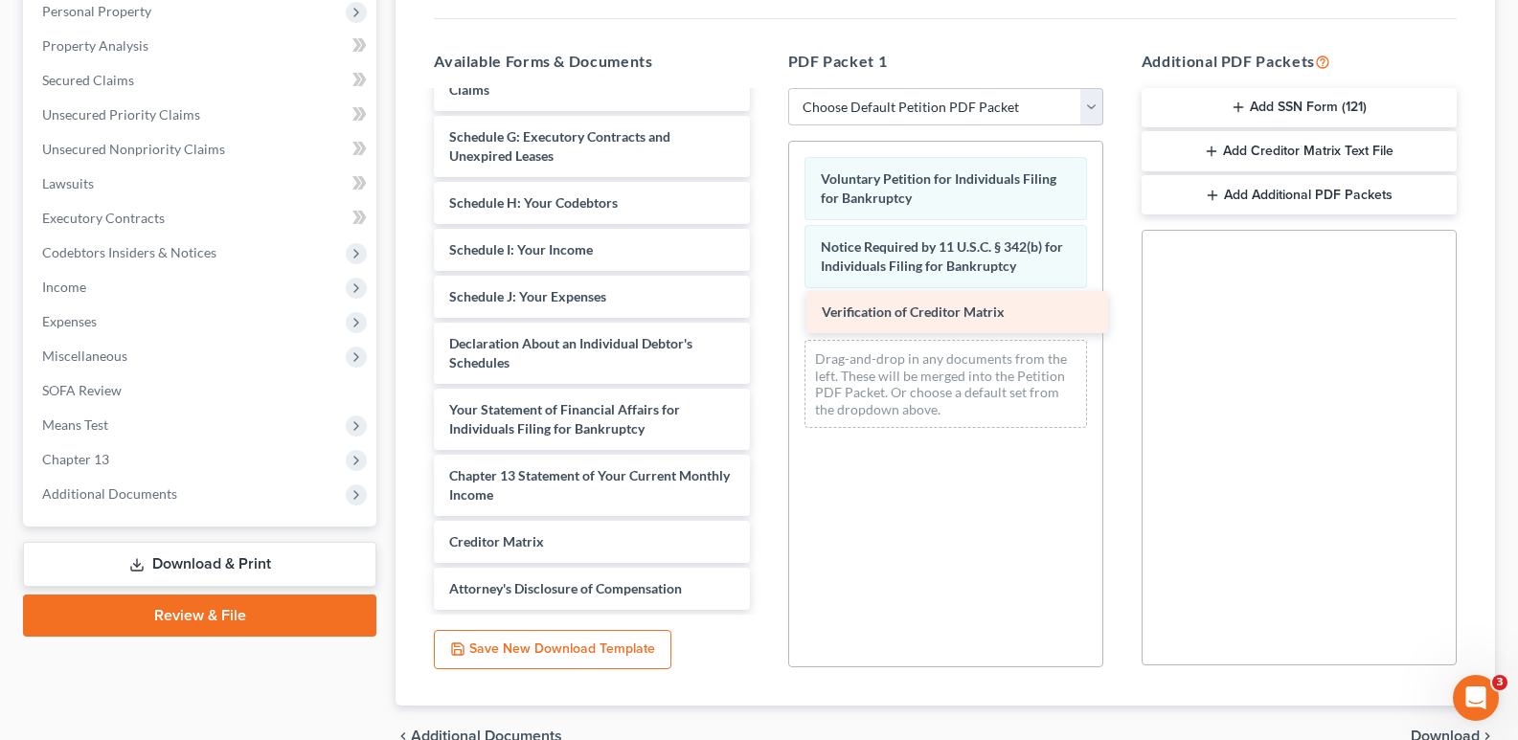
drag, startPoint x: 576, startPoint y: 545, endPoint x: 948, endPoint y: 316, distance: 437.3
click at [764, 316] on div "Verification of Creditor Matrix Summary of Your Assets and Liabilities Schedule…" at bounding box center [592, 226] width 346 height 767
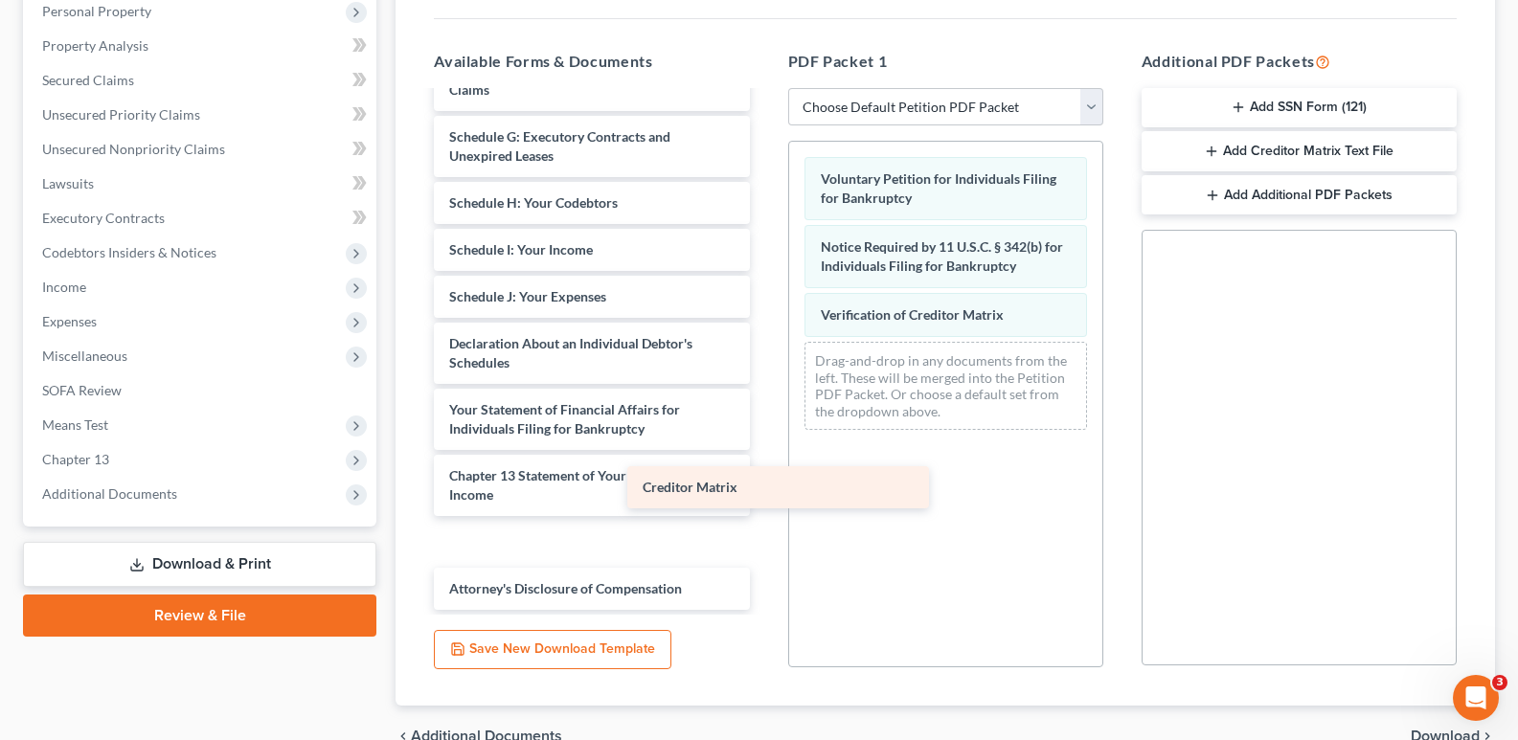
scroll to position [222, 0]
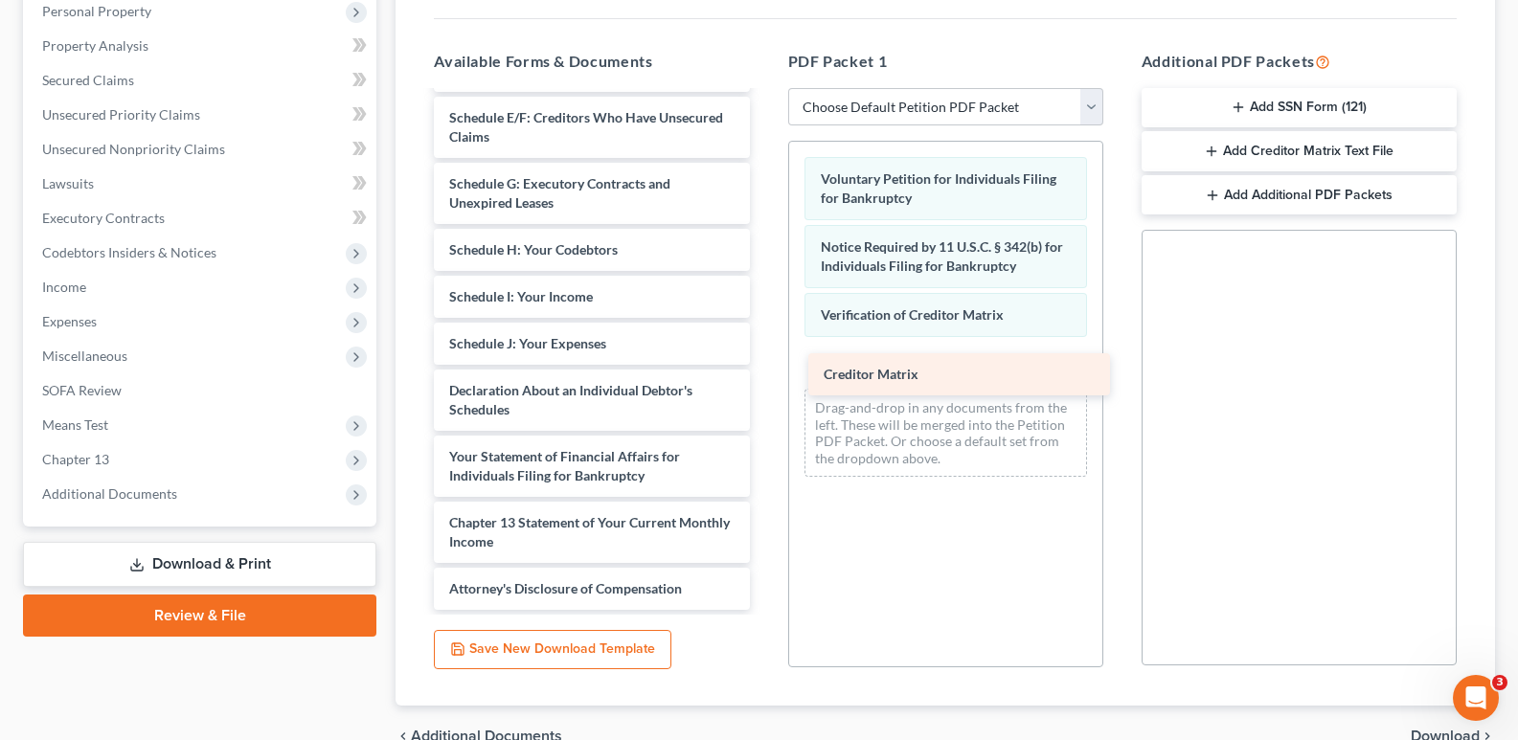
drag, startPoint x: 533, startPoint y: 542, endPoint x: 908, endPoint y: 374, distance: 410.3
click at [764, 374] on div "Creditor Matrix Summary of Your Assets and Liabilities Schedule A/B: Property S…" at bounding box center [592, 250] width 346 height 720
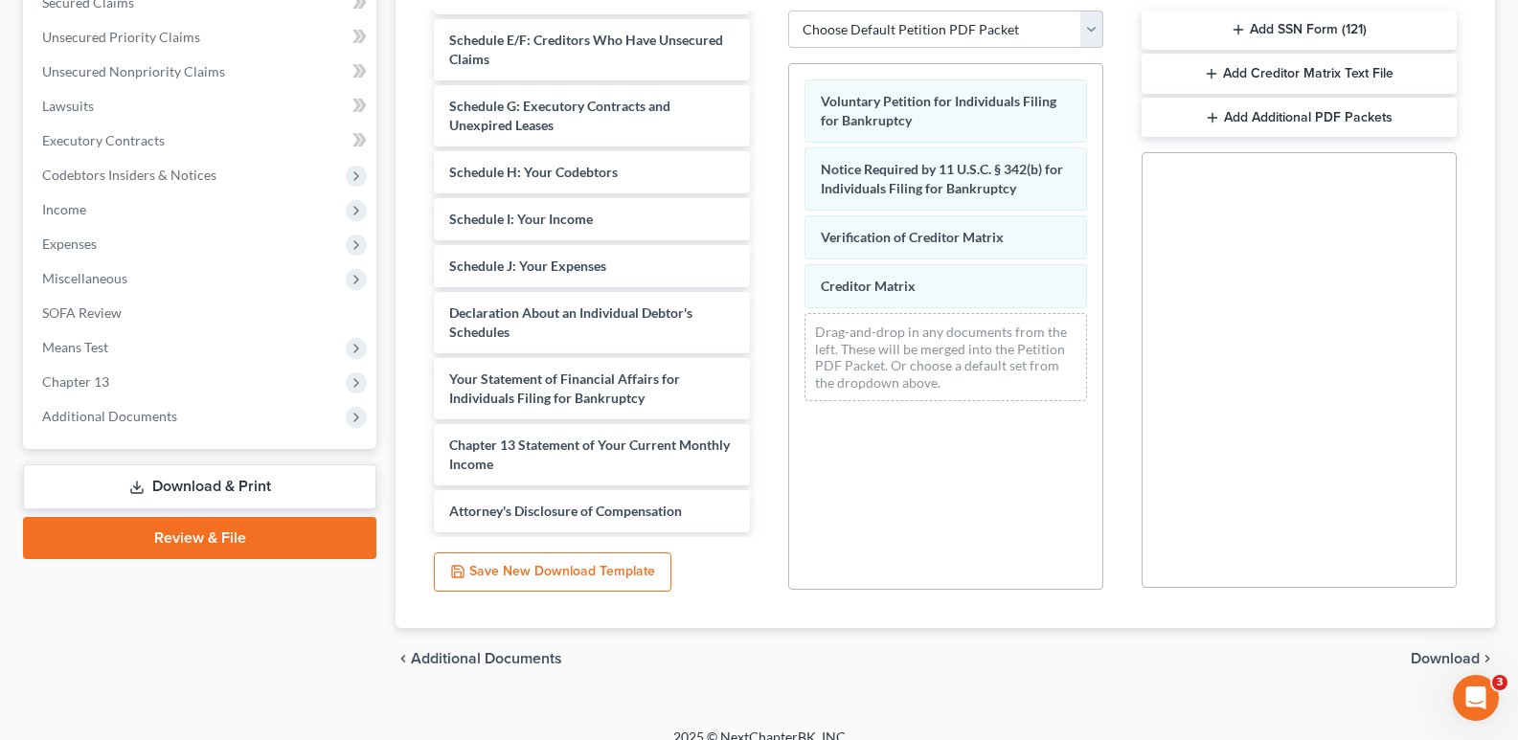
scroll to position [442, 0]
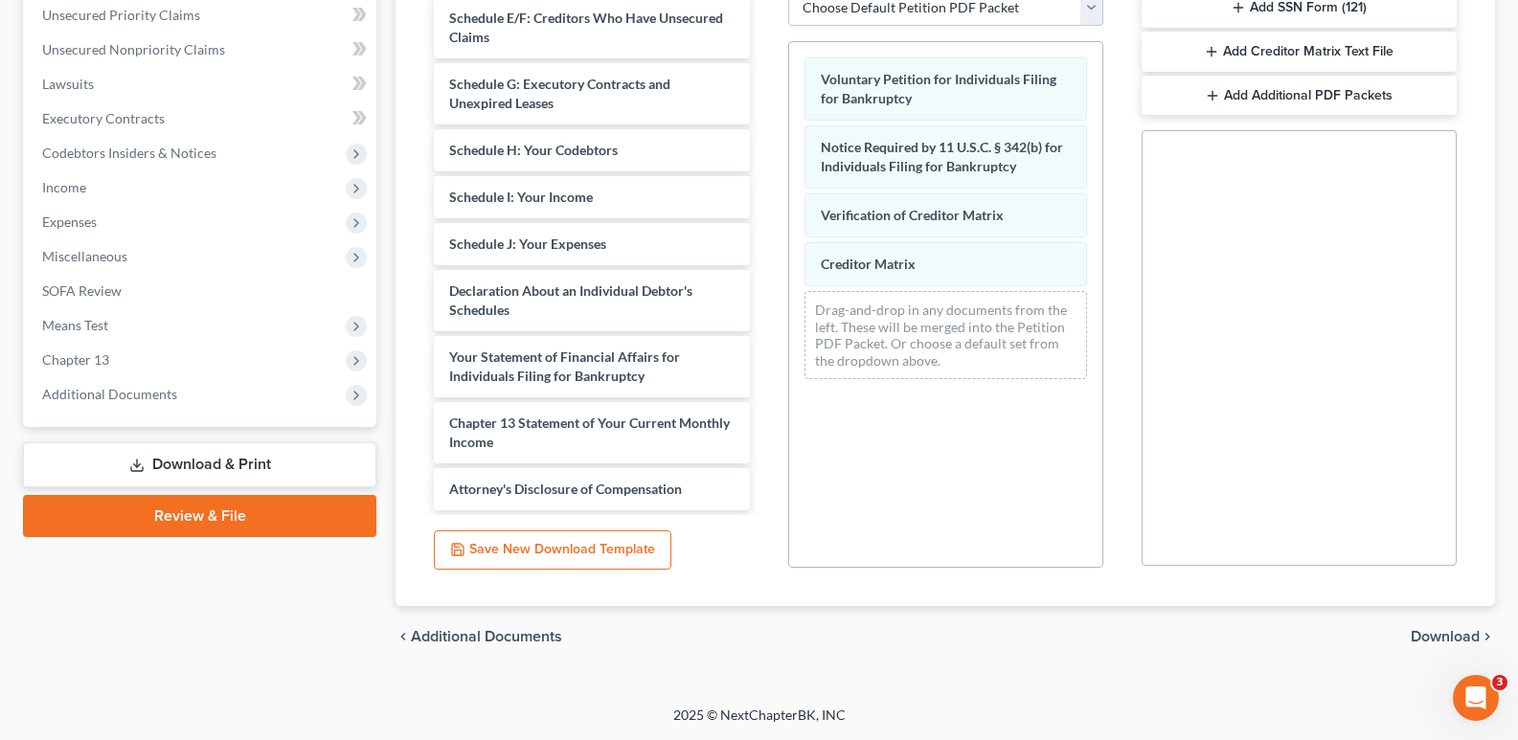
click at [1446, 637] on span "Download" at bounding box center [1445, 636] width 69 height 15
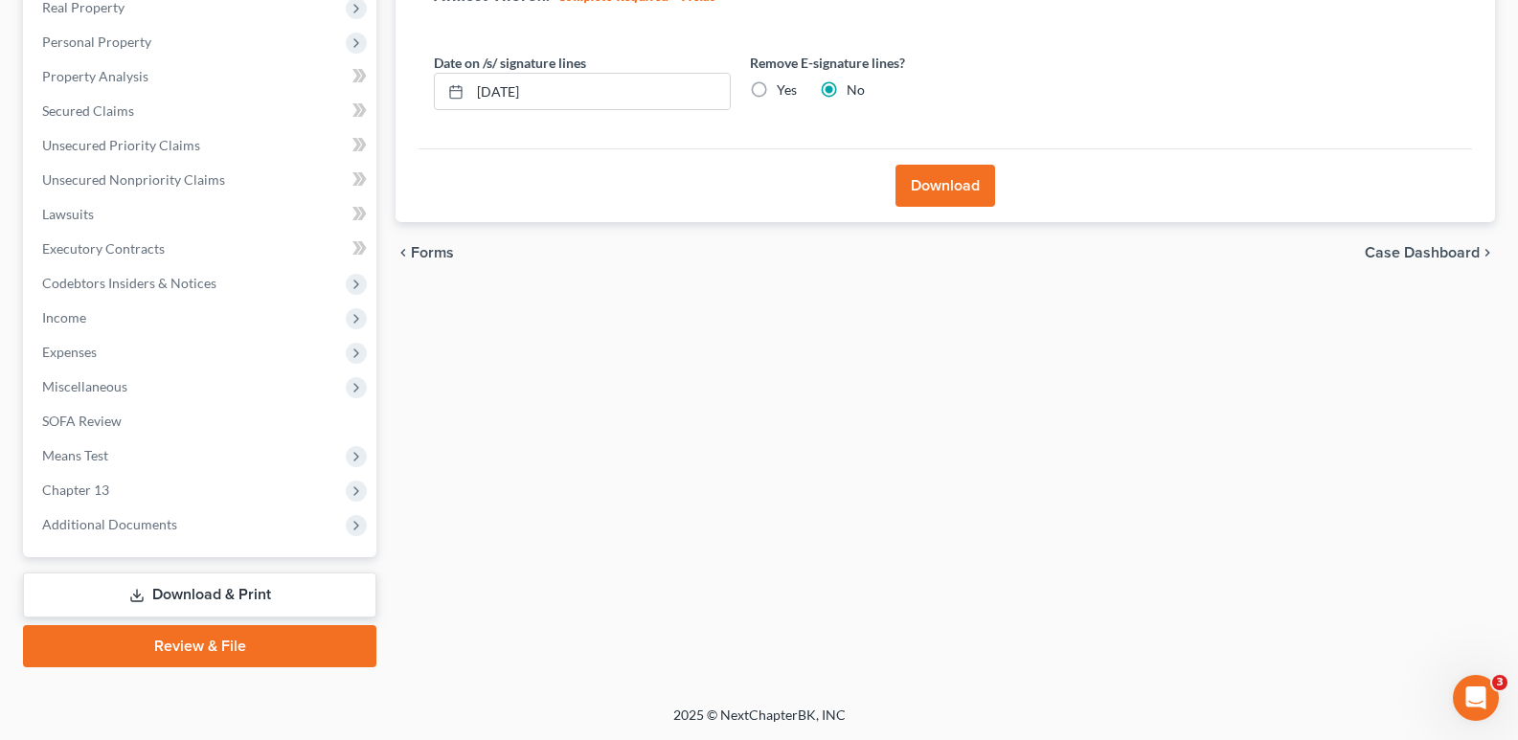
scroll to position [312, 0]
click at [510, 87] on input "[DATE]" at bounding box center [600, 92] width 260 height 36
type input "[DATE]"
click at [907, 178] on button "Download" at bounding box center [945, 186] width 100 height 42
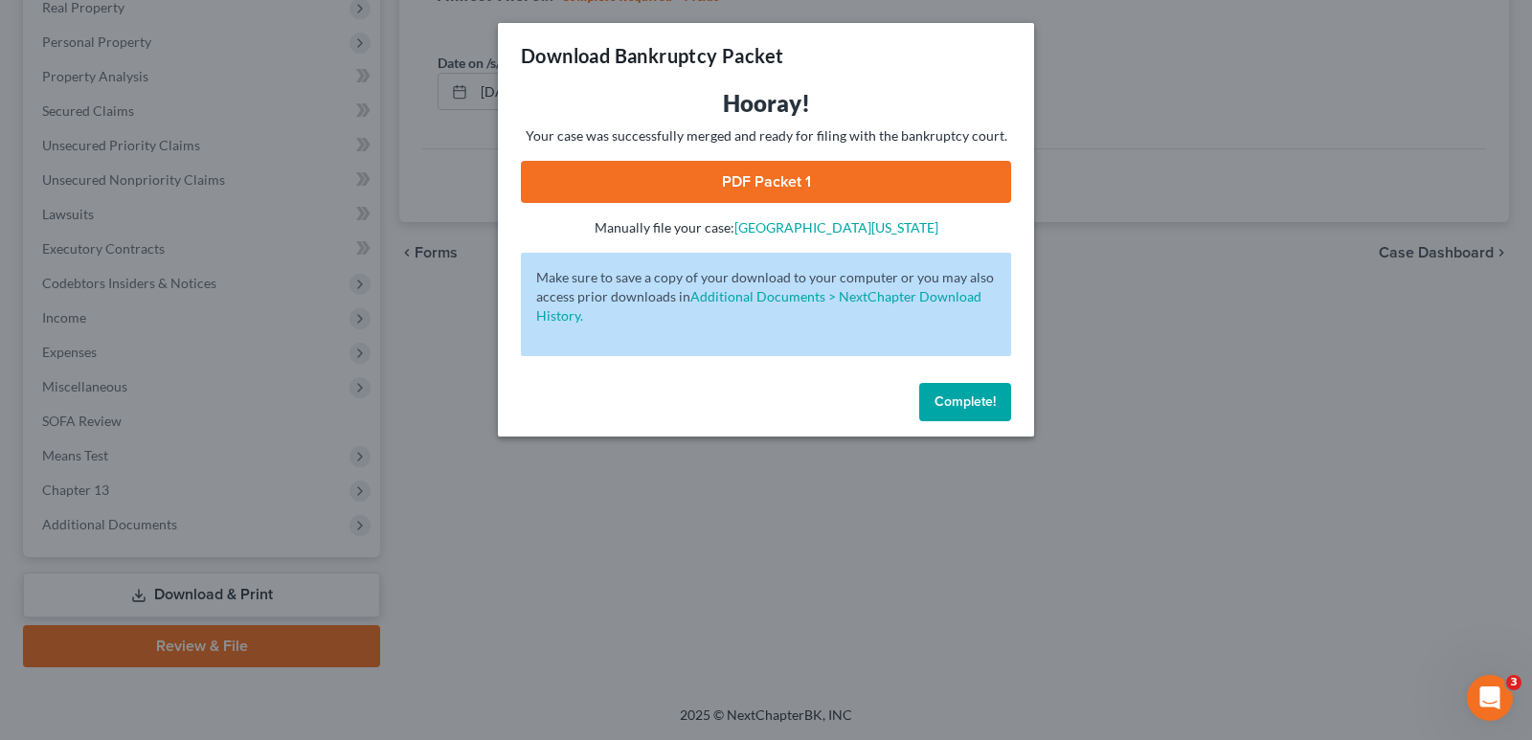
click at [771, 181] on link "PDF Packet 1" at bounding box center [766, 182] width 490 height 42
click at [963, 405] on span "Complete!" at bounding box center [965, 402] width 61 height 16
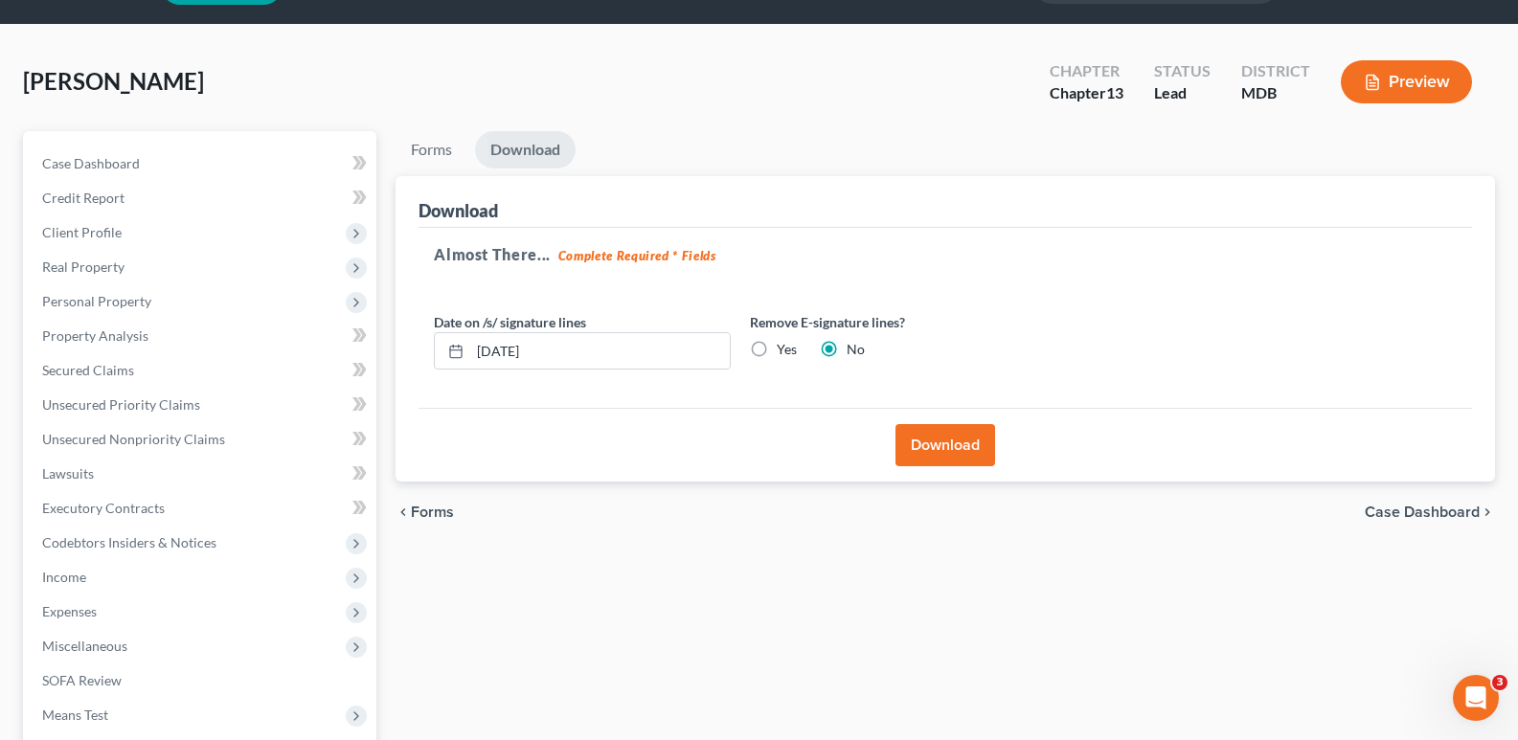
scroll to position [46, 0]
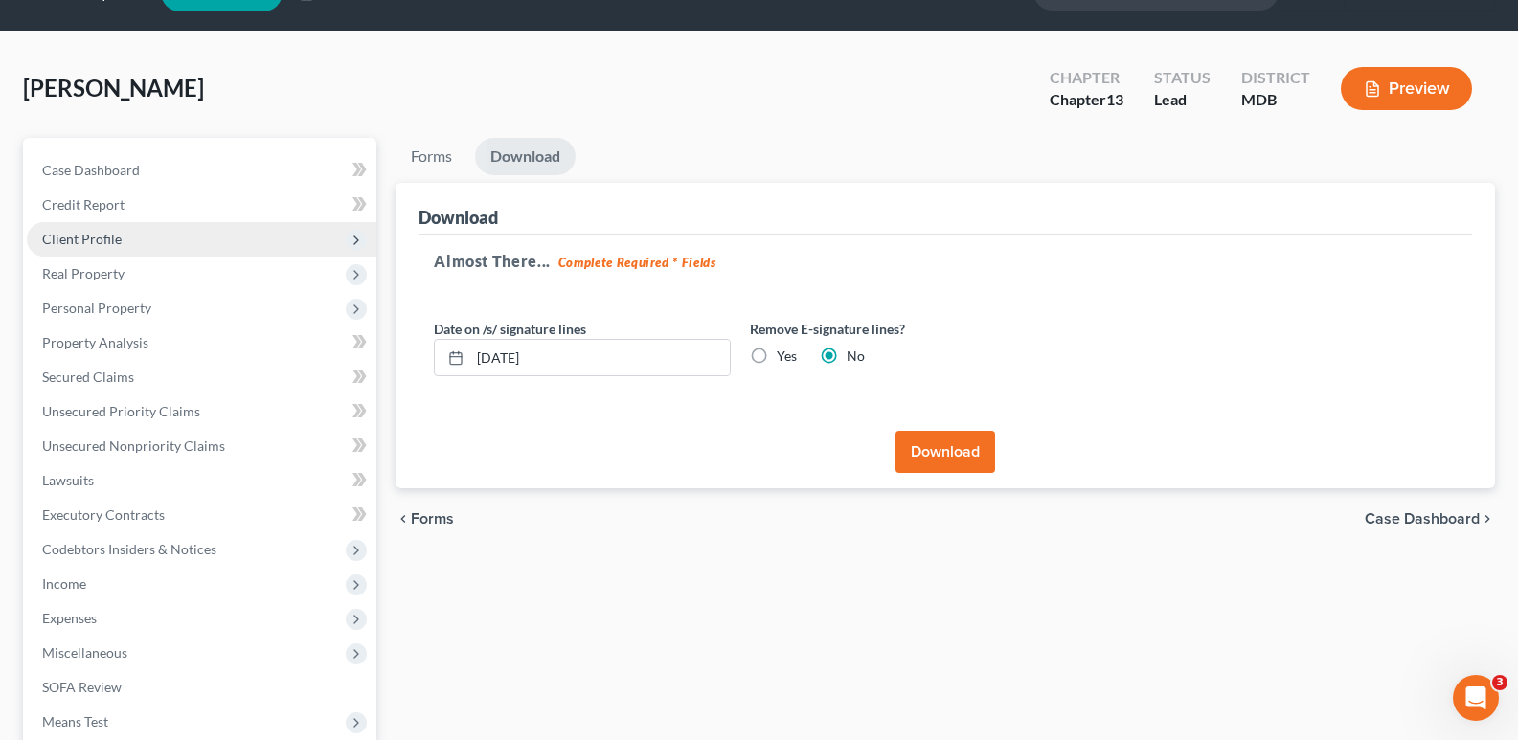
click at [114, 236] on span "Client Profile" at bounding box center [81, 239] width 79 height 16
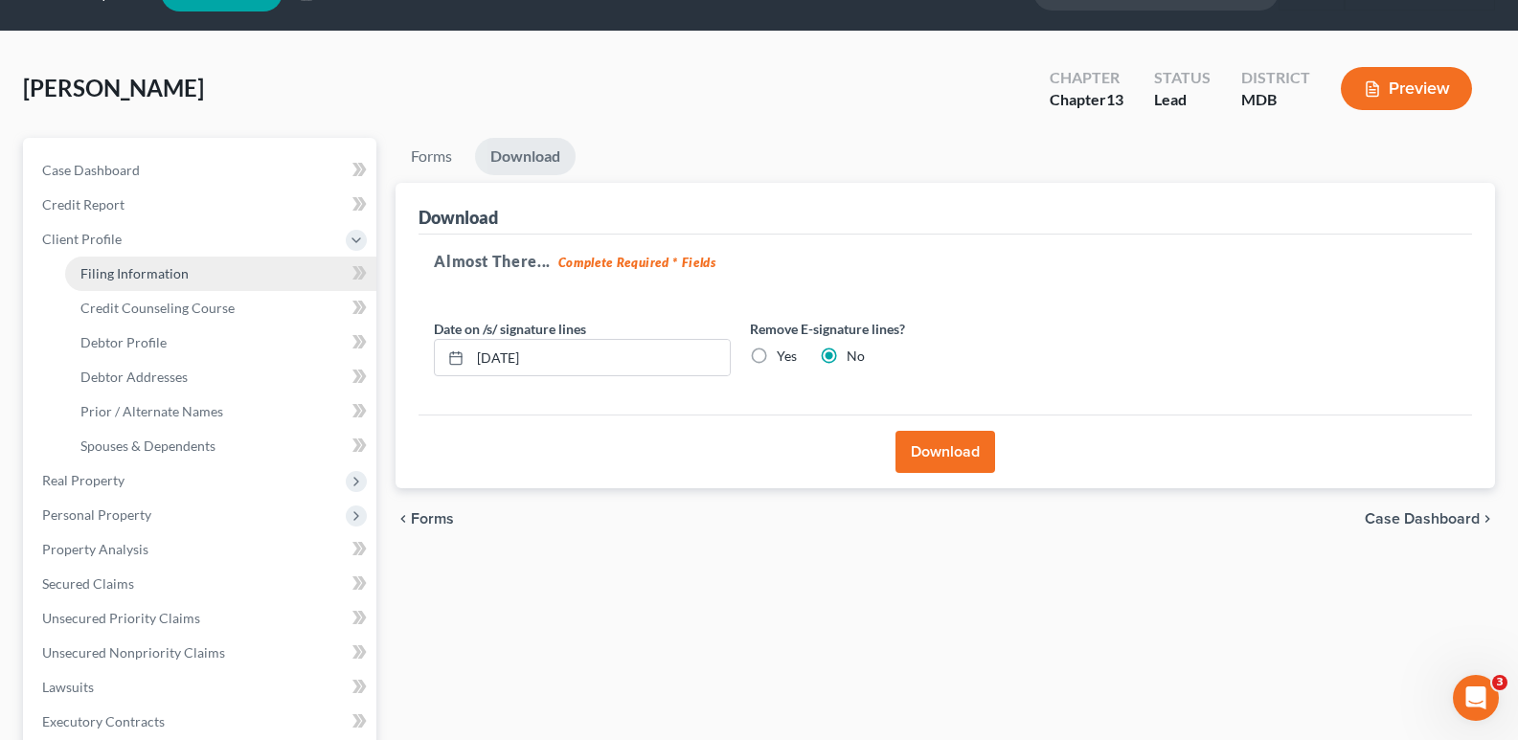
click at [149, 276] on span "Filing Information" at bounding box center [134, 273] width 108 height 16
select select "1"
select select "0"
select select "3"
select select "21"
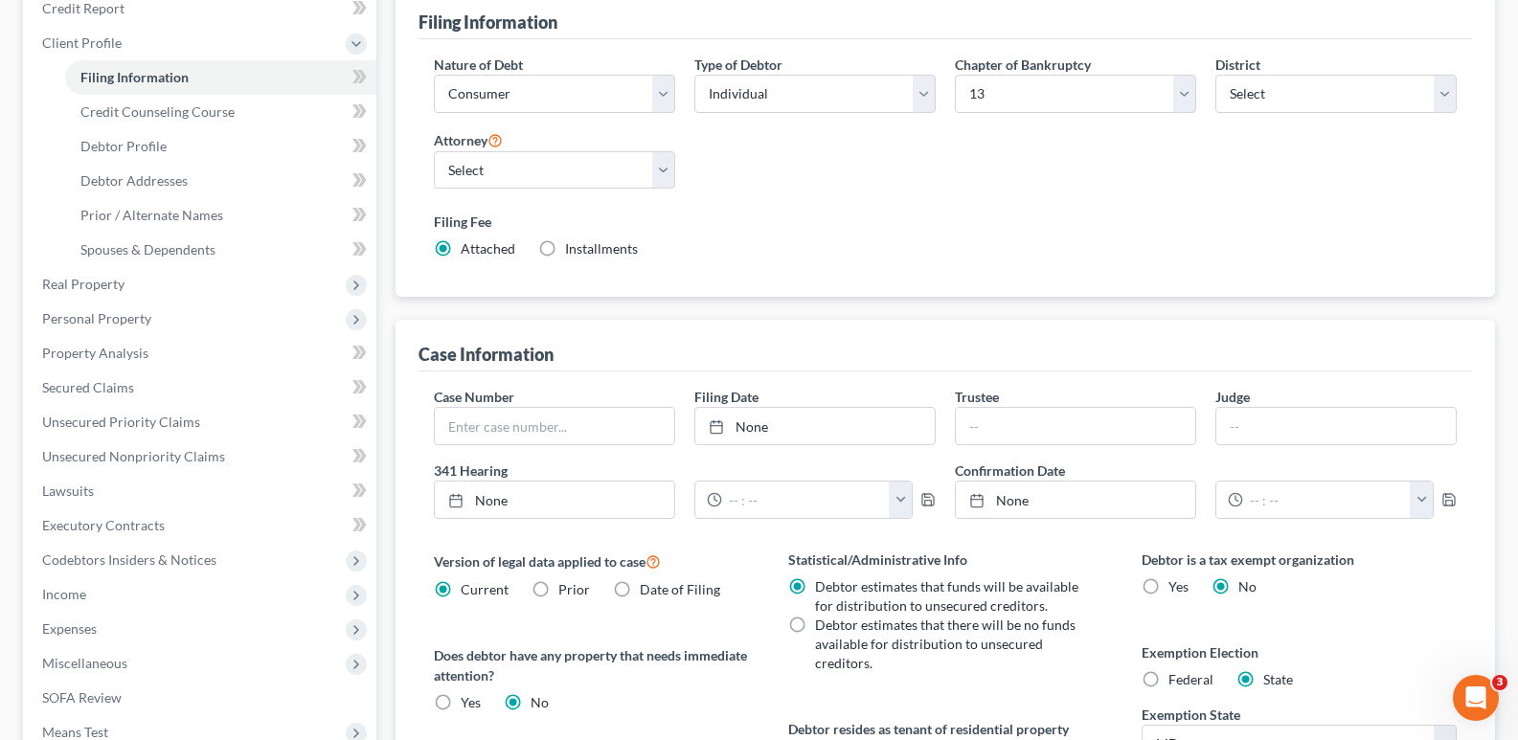
scroll to position [560, 0]
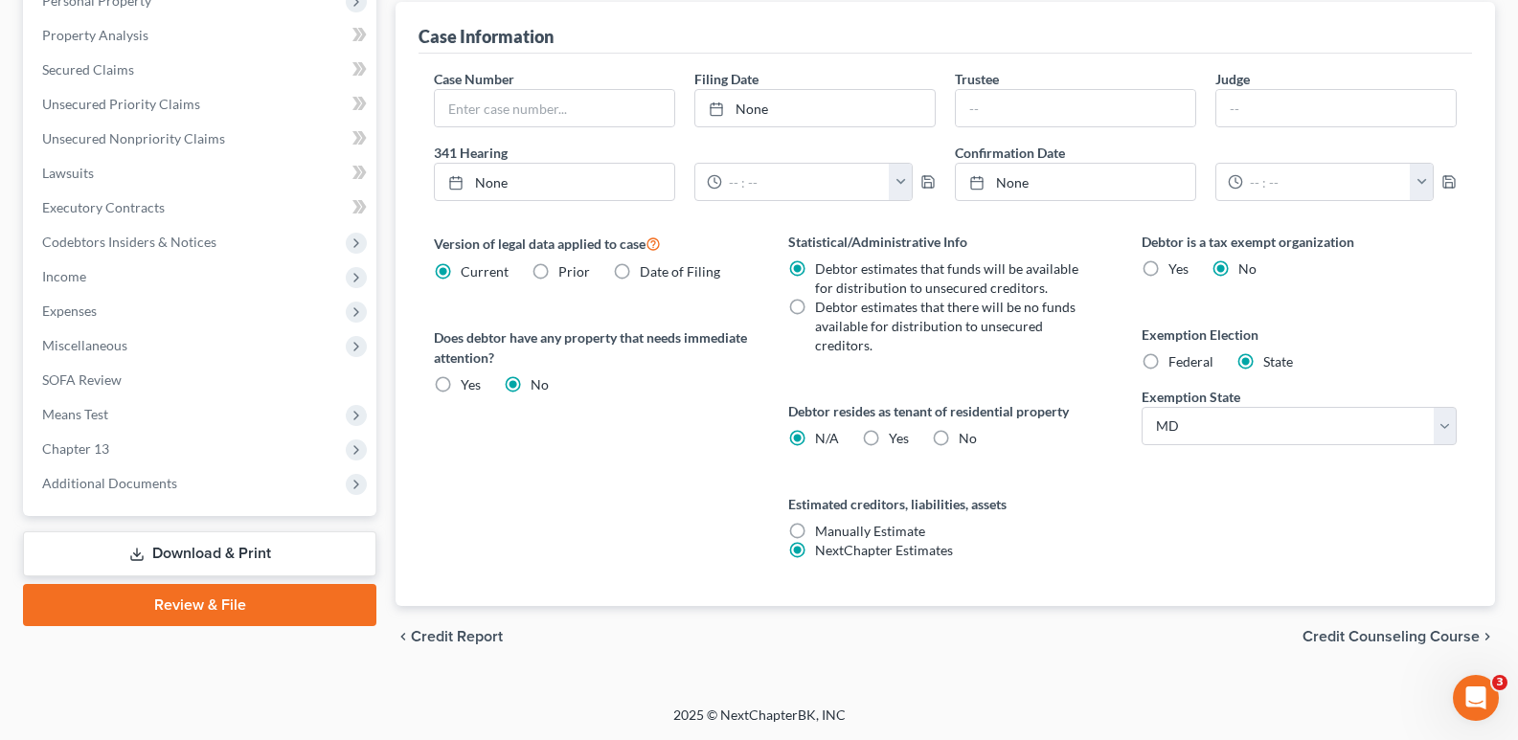
click at [267, 551] on link "Download & Print" at bounding box center [199, 554] width 353 height 45
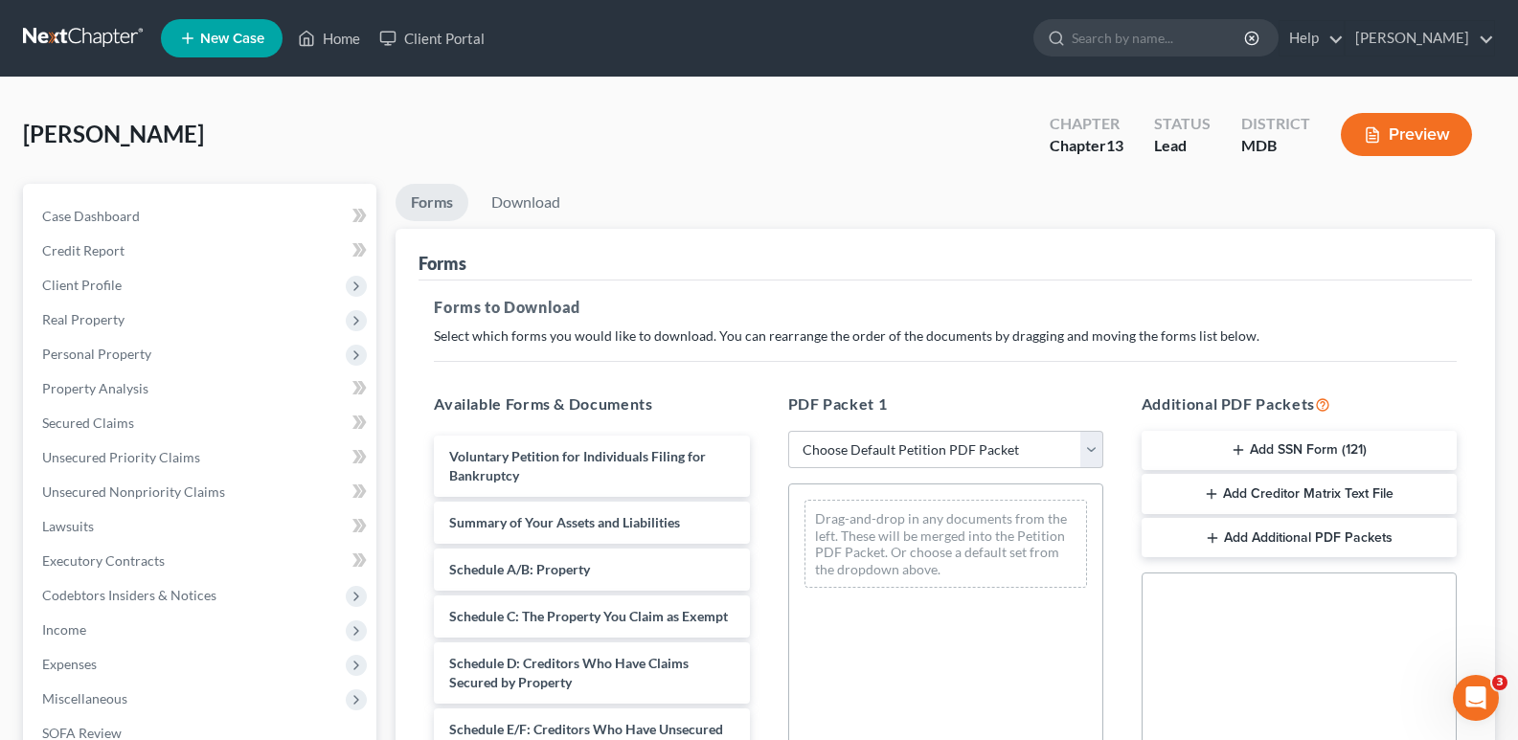
click at [1318, 445] on button "Add SSN Form (121)" at bounding box center [1299, 451] width 315 height 40
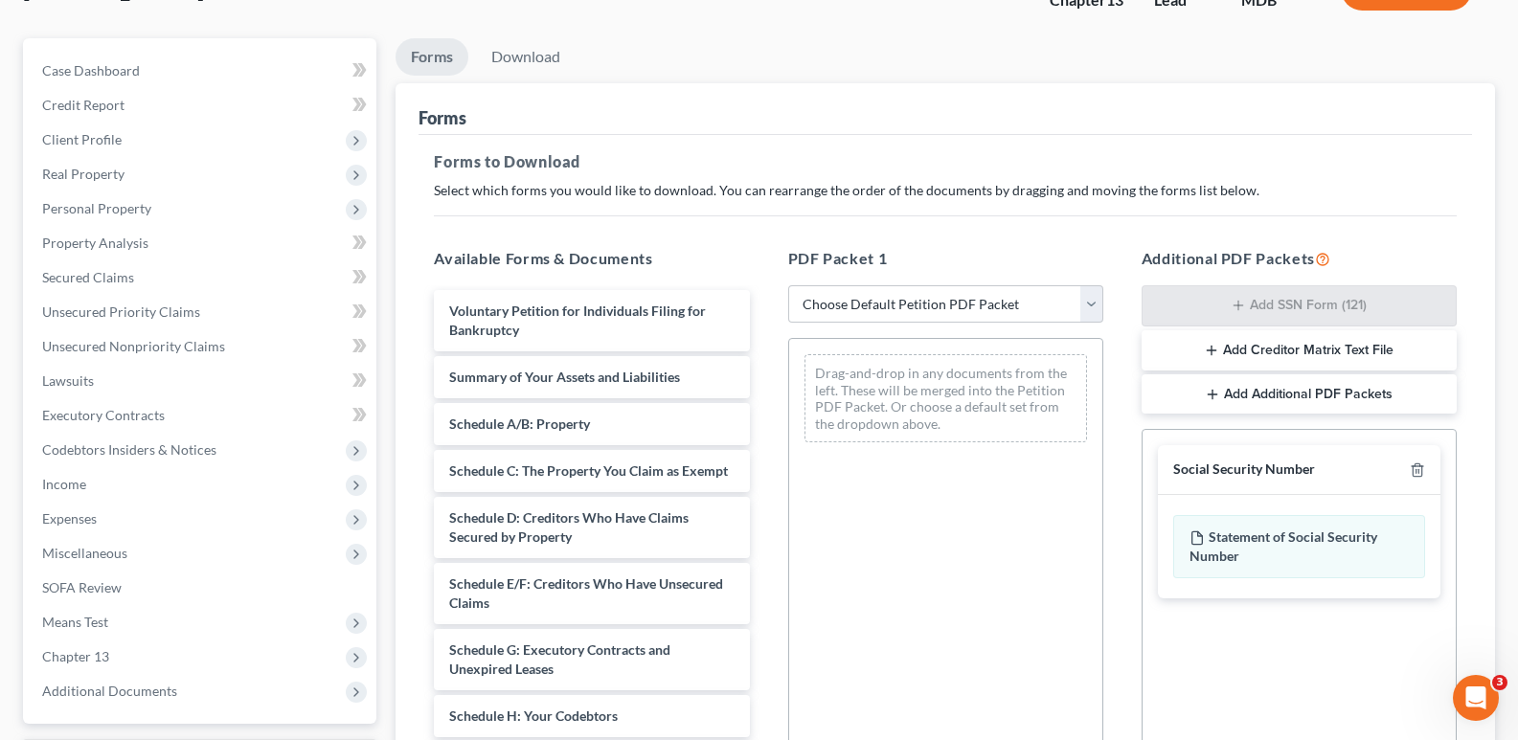
scroll to position [442, 0]
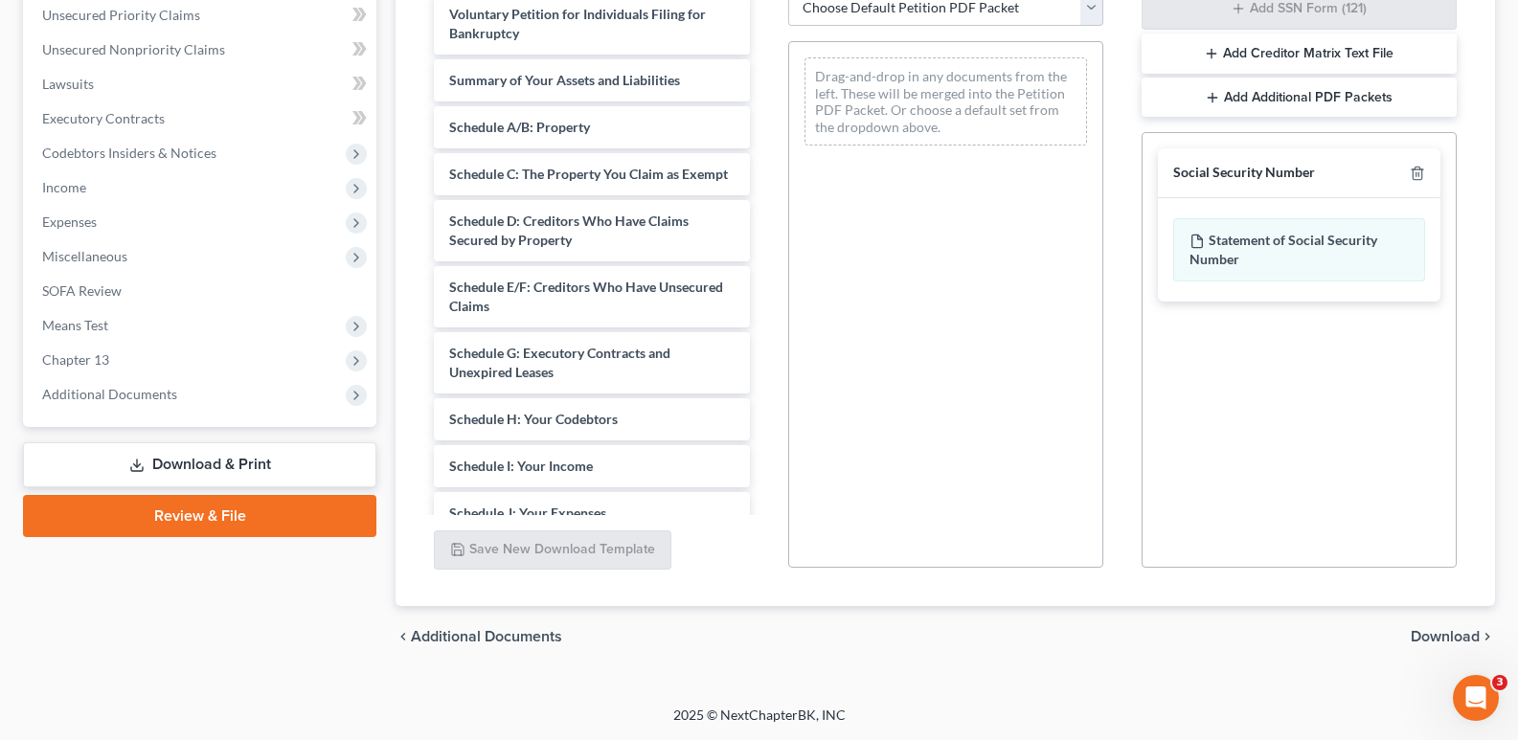
drag, startPoint x: 1524, startPoint y: 376, endPoint x: 1, endPoint y: 26, distance: 1562.6
click at [1445, 641] on span "Download" at bounding box center [1445, 636] width 69 height 15
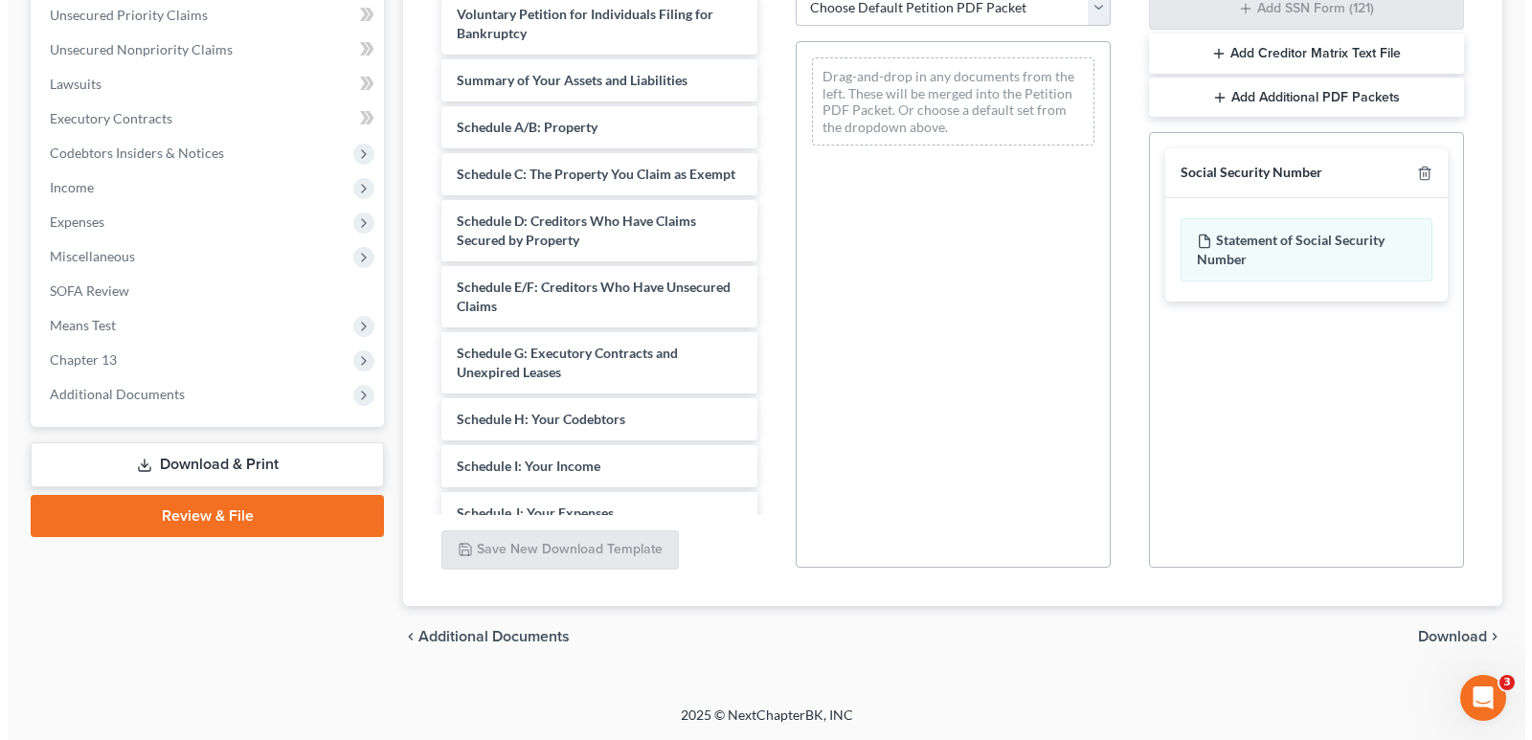
scroll to position [312, 0]
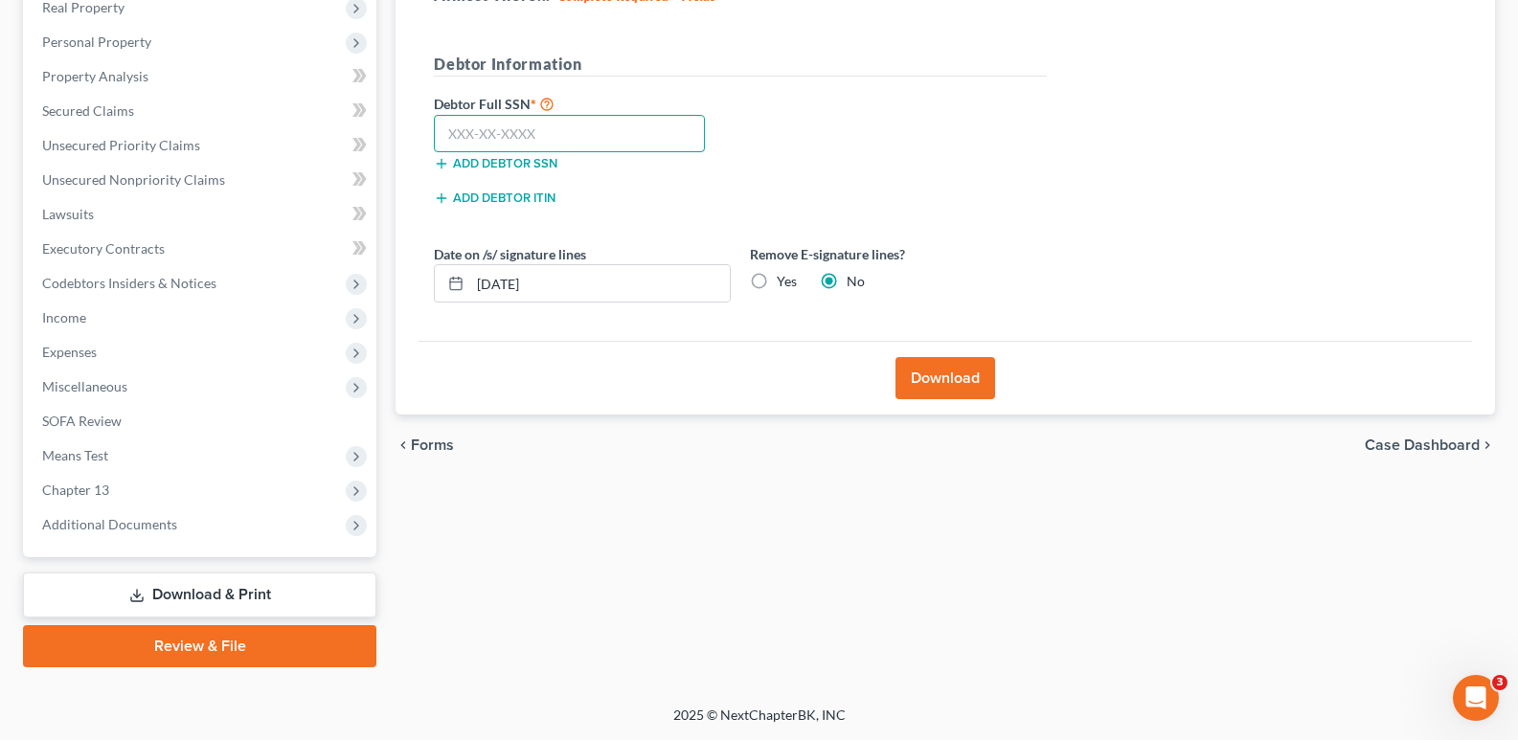
click at [566, 133] on input "text" at bounding box center [569, 134] width 271 height 38
type input "182-44-9362"
click at [510, 281] on input "[DATE]" at bounding box center [600, 283] width 260 height 36
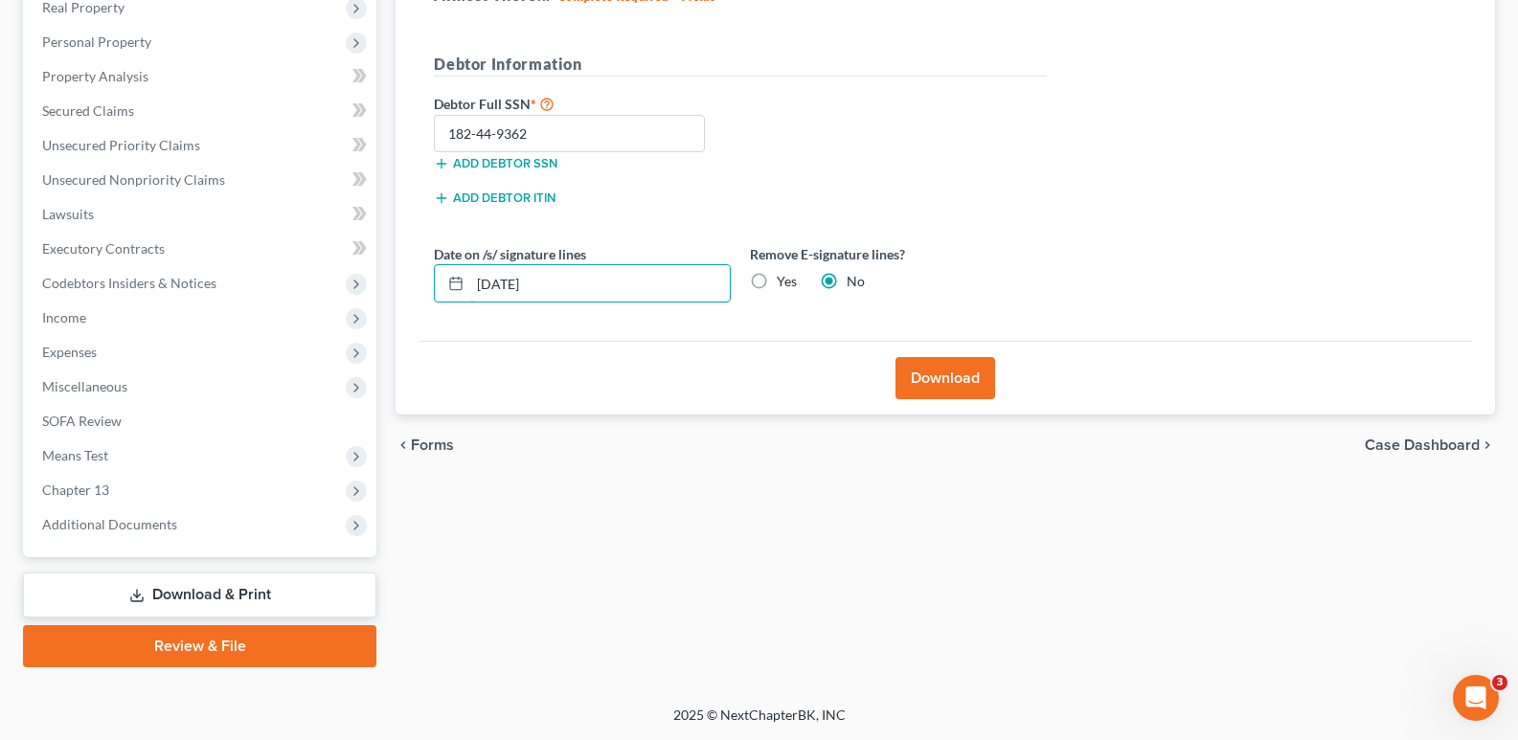
type input "[DATE]"
drag, startPoint x: 946, startPoint y: 372, endPoint x: 951, endPoint y: 360, distance: 12.5
click at [949, 362] on button "Download" at bounding box center [945, 378] width 100 height 42
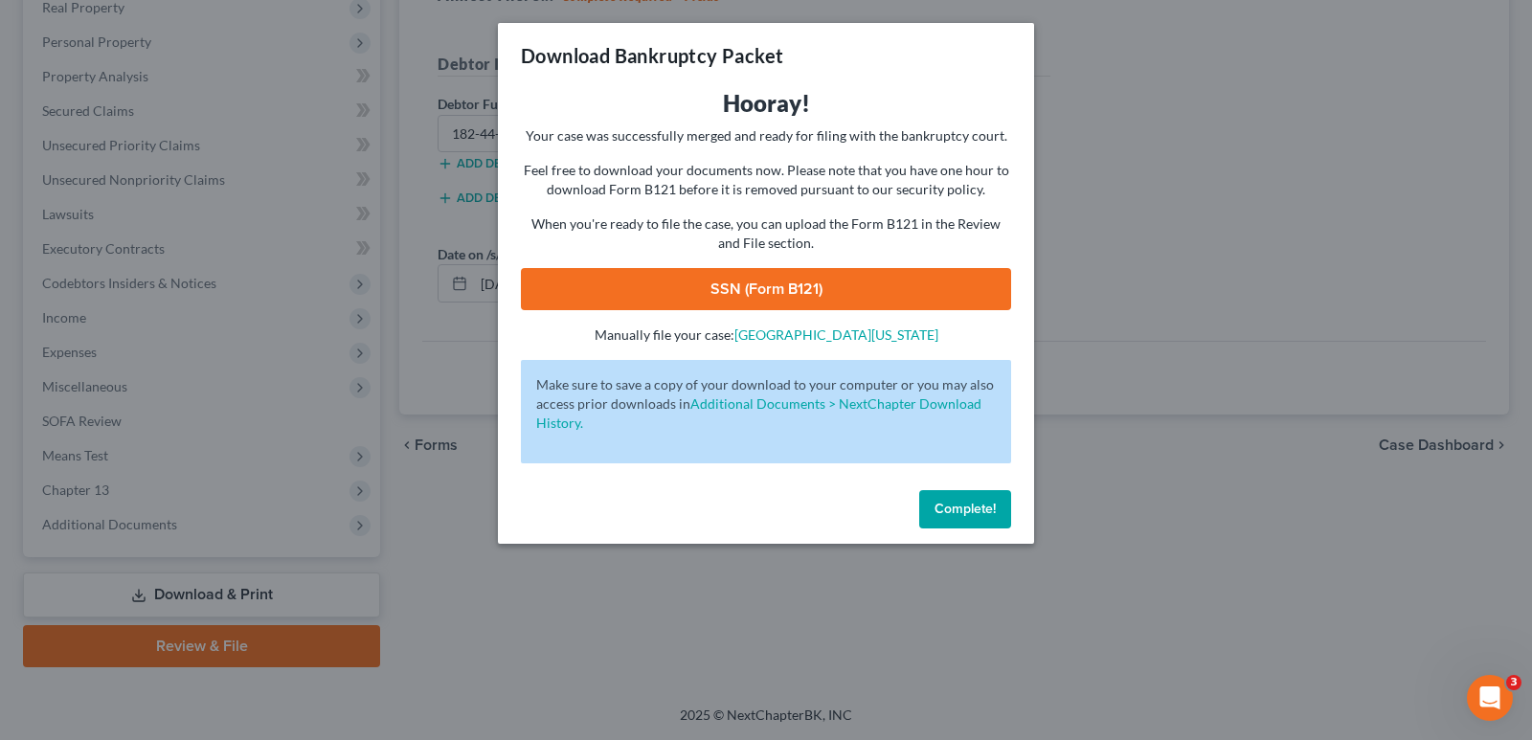
click at [850, 291] on link "SSN (Form B121)" at bounding box center [766, 289] width 490 height 42
